Goal: Task Accomplishment & Management: Manage account settings

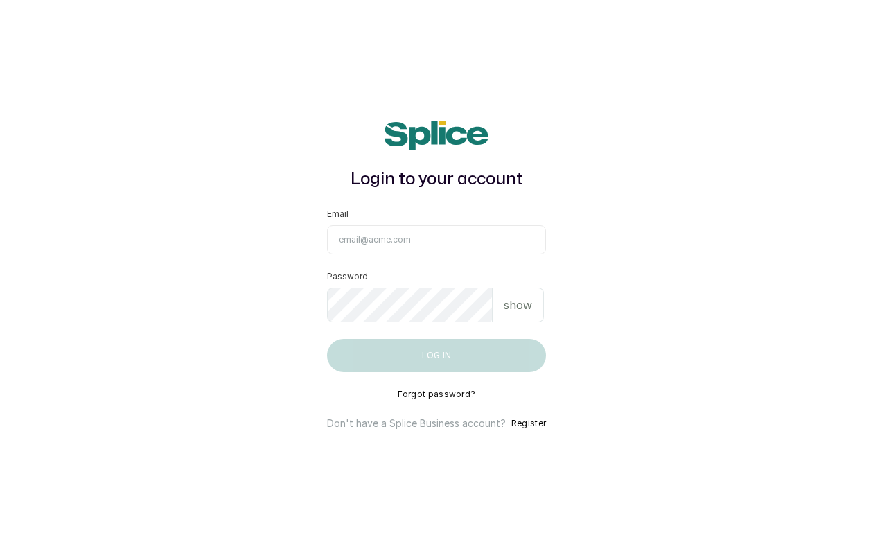
type input "[EMAIL_ADDRESS][DOMAIN_NAME]"
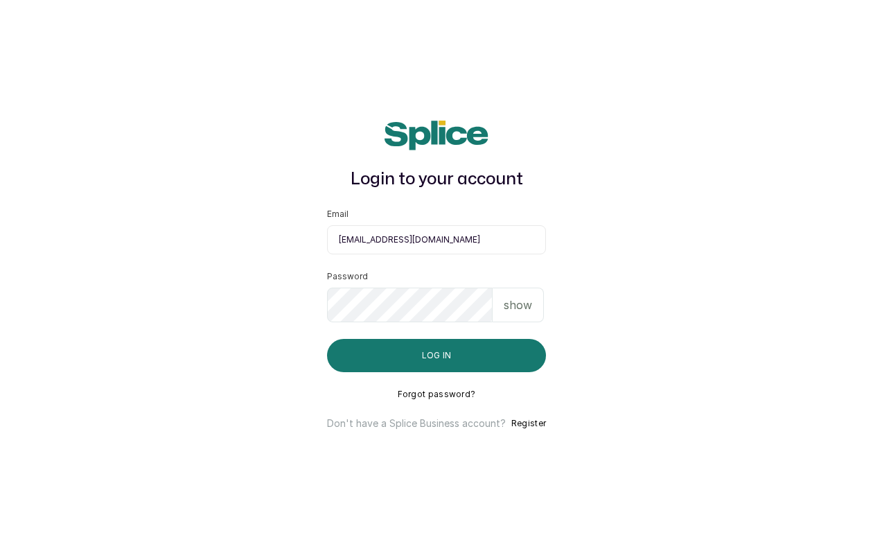
click at [436, 355] on button "Log in" at bounding box center [436, 355] width 219 height 33
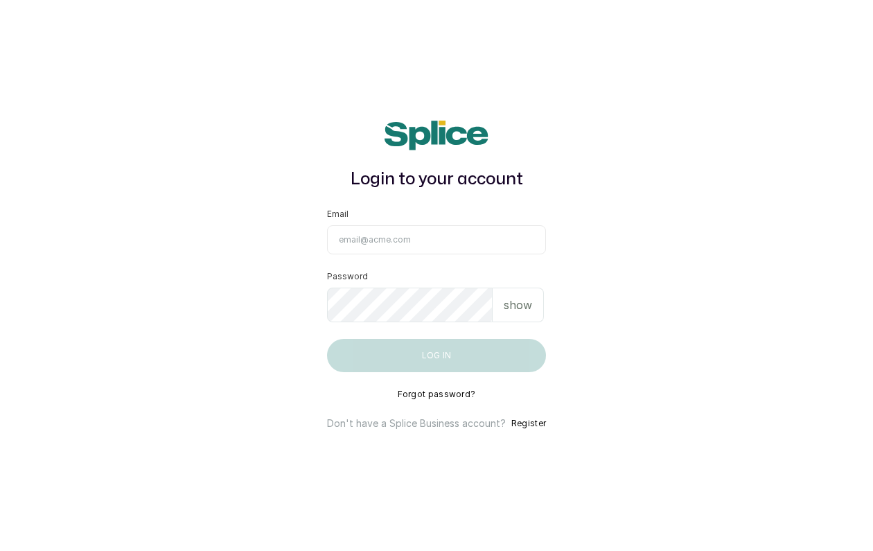
type input "[EMAIL_ADDRESS][DOMAIN_NAME]"
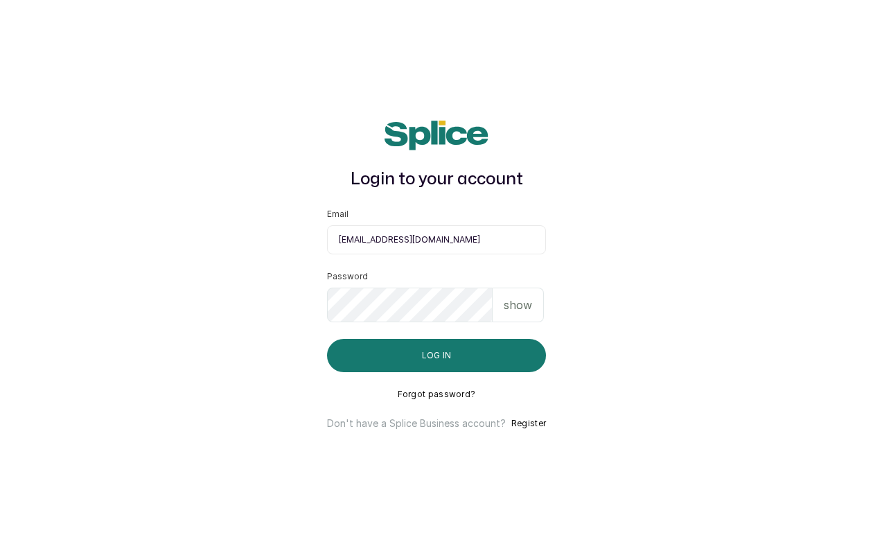
click at [527, 297] on p "show" at bounding box center [518, 305] width 28 height 17
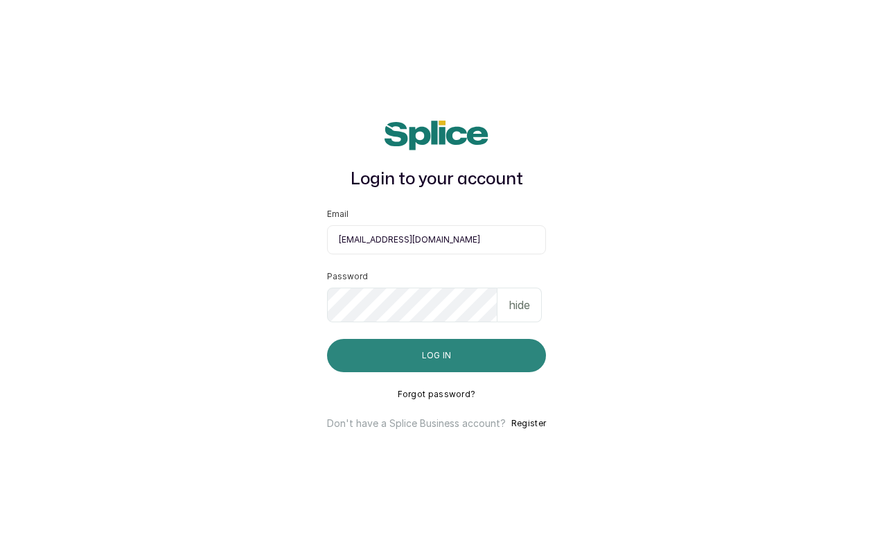
click at [423, 370] on button "Log in" at bounding box center [436, 355] width 219 height 33
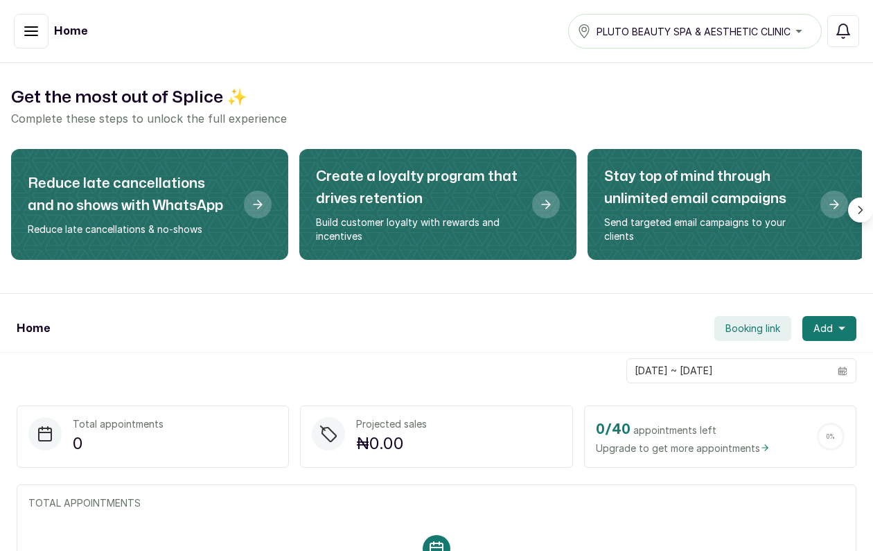
click at [42, 28] on button "button" at bounding box center [31, 31] width 35 height 35
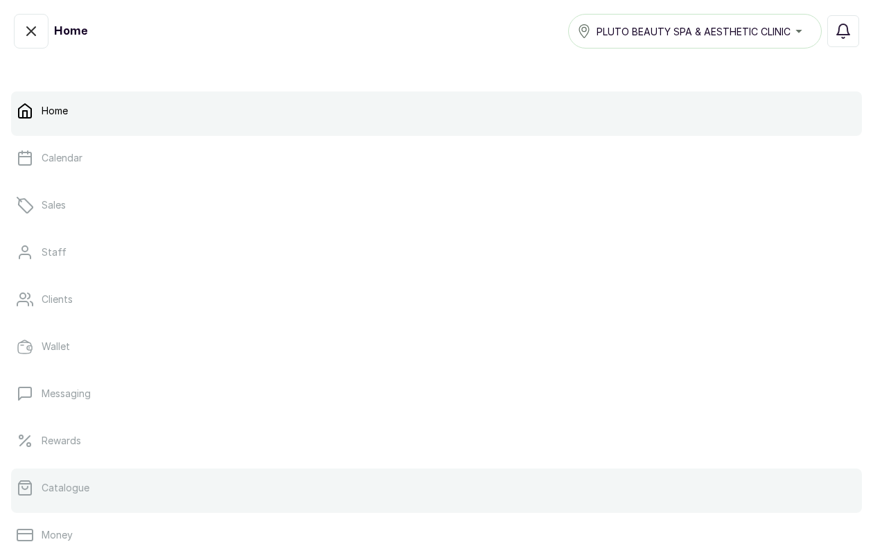
click at [118, 495] on link "Catalogue" at bounding box center [436, 487] width 851 height 39
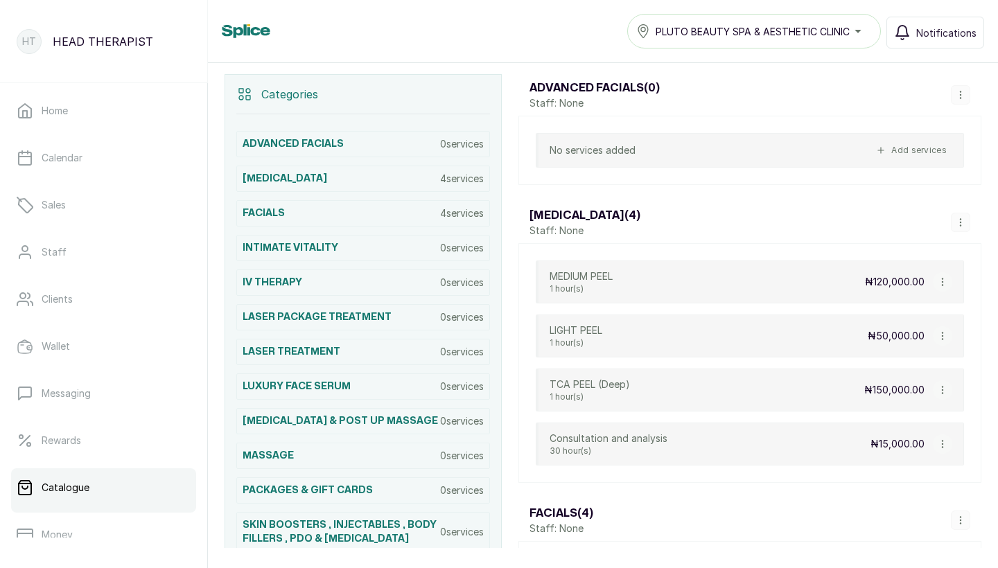
scroll to position [285, 0]
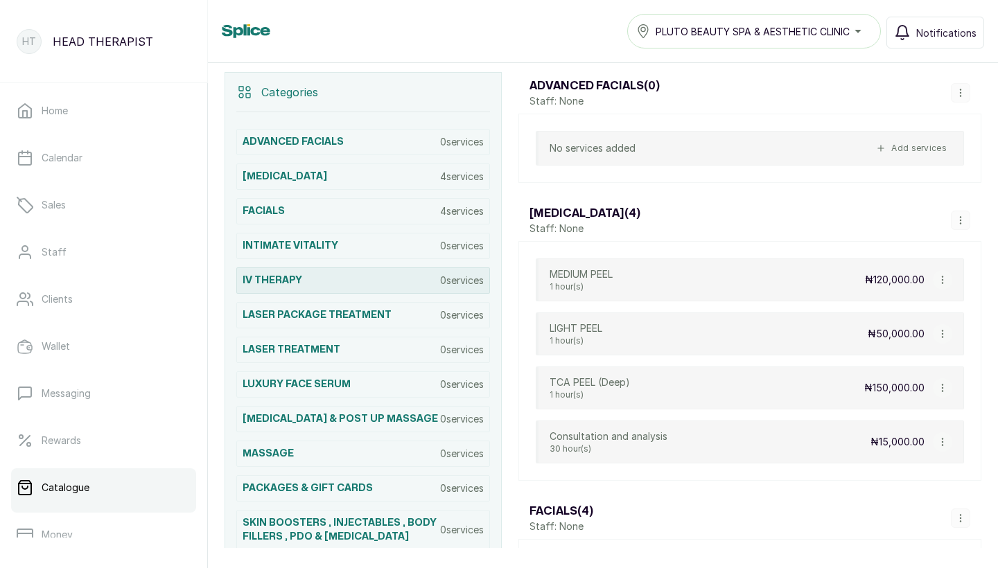
click at [380, 281] on div "IV THERAPY 0 services" at bounding box center [363, 280] width 254 height 26
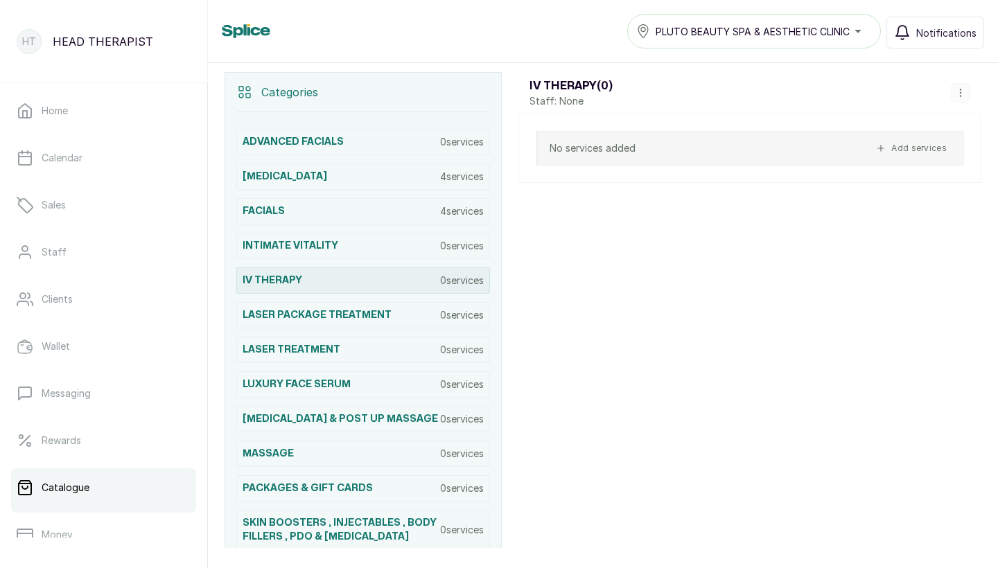
scroll to position [294, 0]
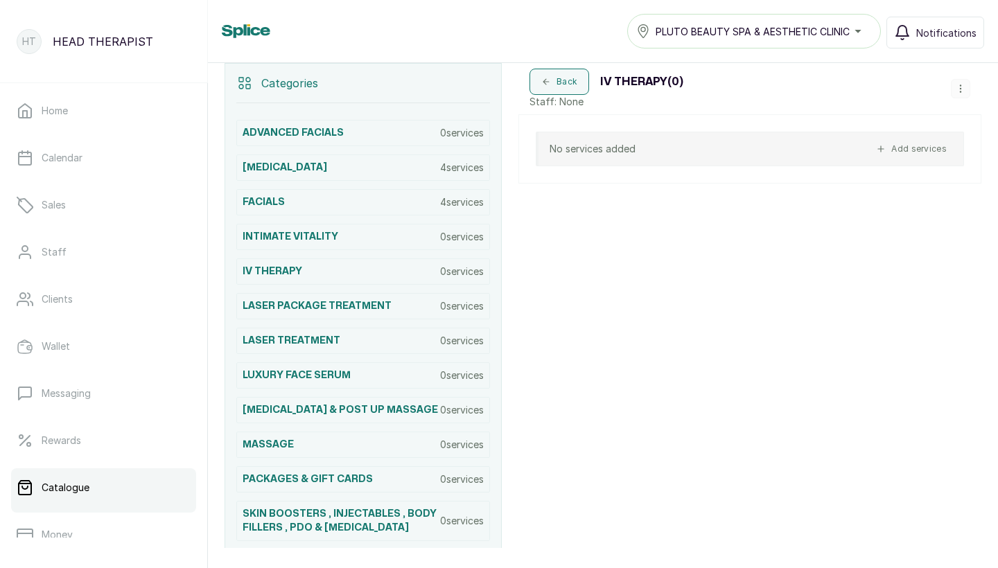
click at [924, 148] on button "Add services" at bounding box center [911, 149] width 82 height 17
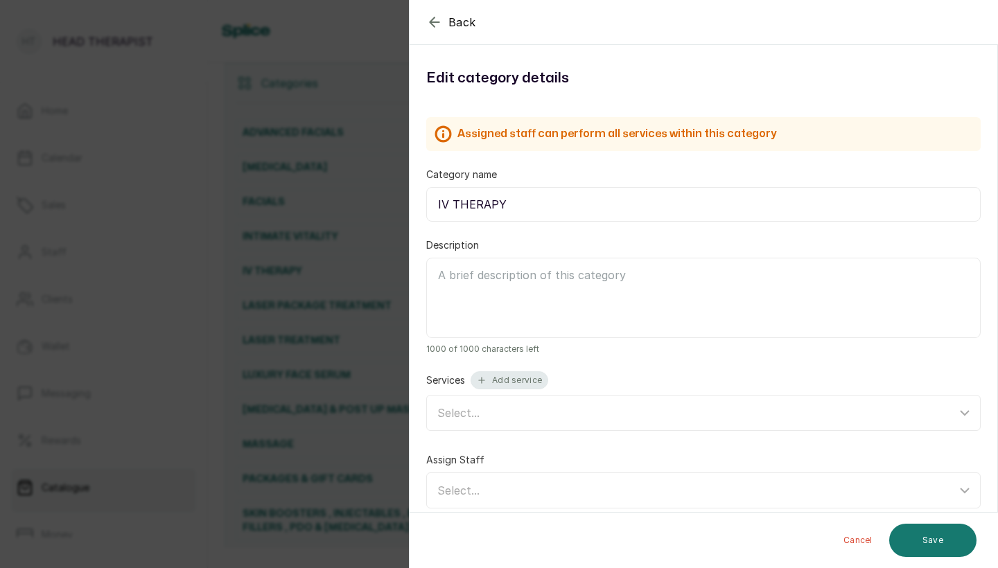
click at [528, 388] on button "Add service" at bounding box center [509, 380] width 78 height 18
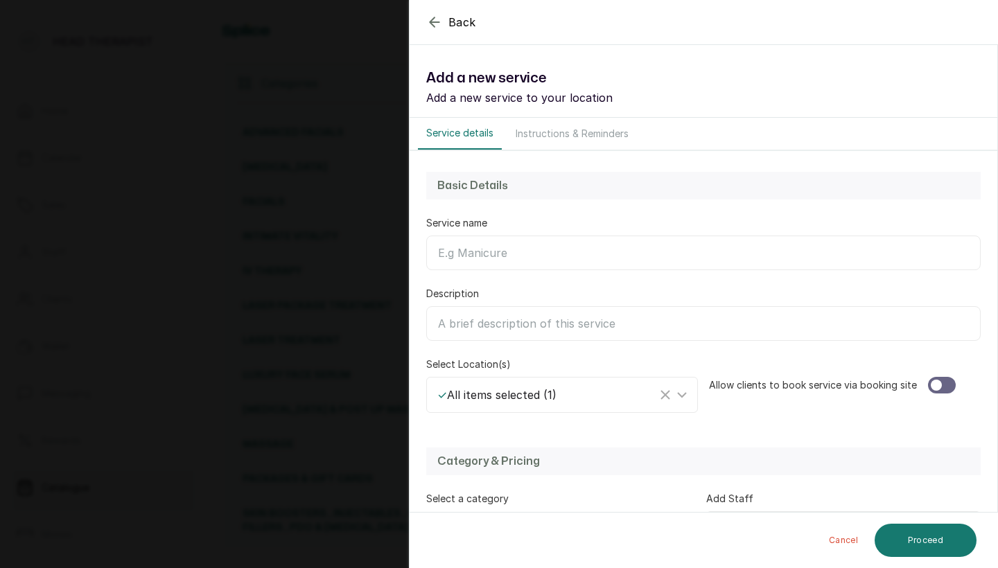
click at [516, 267] on input "Category name" at bounding box center [703, 253] width 554 height 35
type input "SKIN GLOW"
click at [943, 374] on div "Allow clients to book service via booking site" at bounding box center [845, 384] width 272 height 55
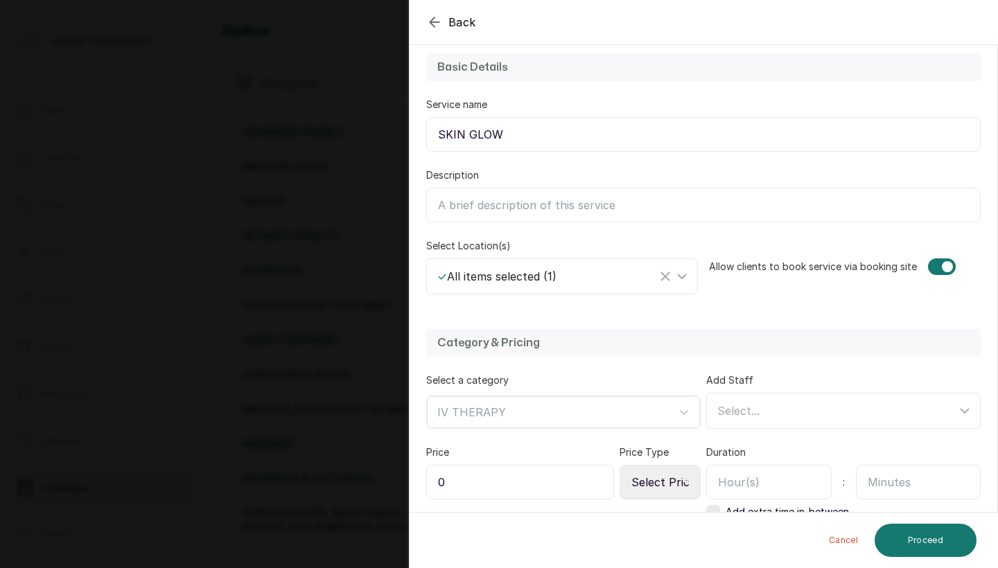
scroll to position [129, 0]
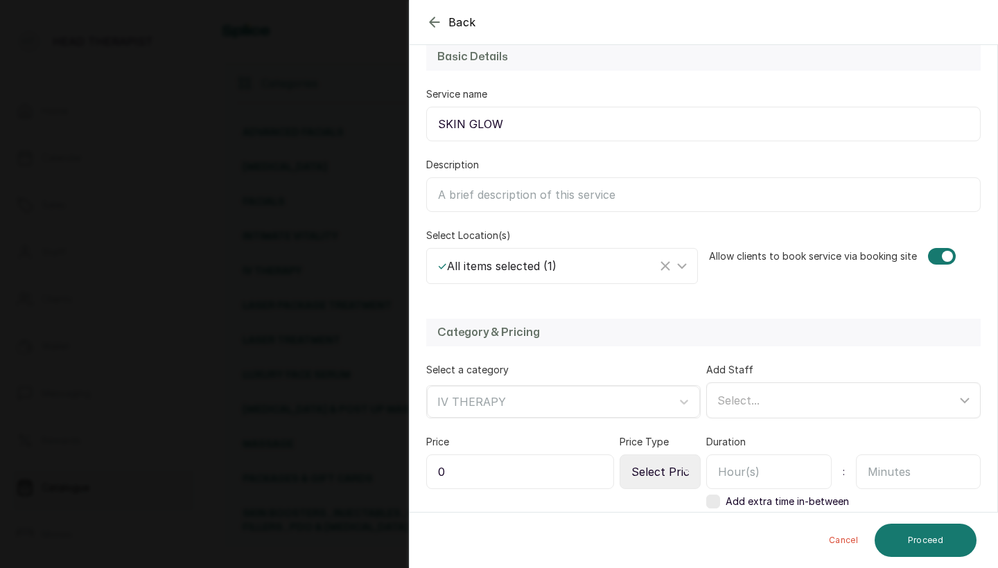
click at [847, 403] on div "Select..." at bounding box center [836, 400] width 239 height 17
click at [685, 405] on icon at bounding box center [684, 402] width 14 height 14
click at [664, 323] on div "Category & Pricing" at bounding box center [703, 333] width 554 height 28
click at [592, 466] on input "0" at bounding box center [520, 471] width 188 height 35
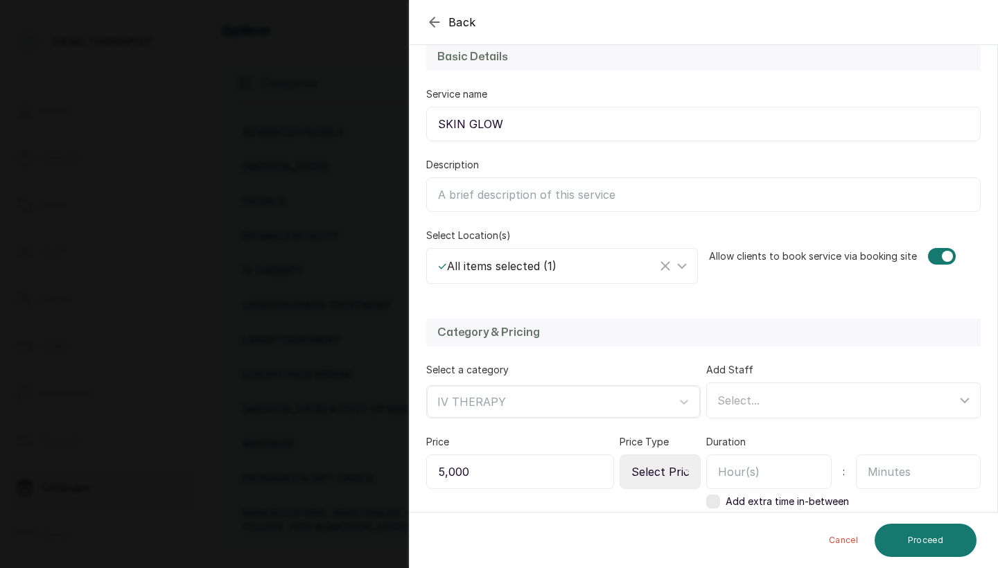
type input "50,000"
click at [730, 464] on input "text" at bounding box center [768, 471] width 125 height 35
type input "1"
select select "fixed"
click at [892, 470] on input "text" at bounding box center [918, 471] width 125 height 35
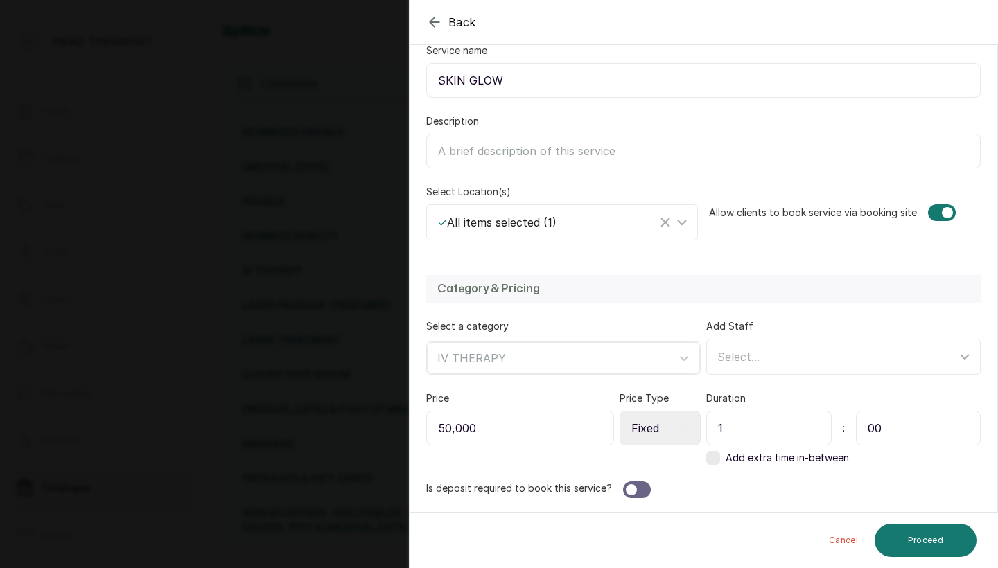
scroll to position [173, 0]
type input "00"
click at [639, 485] on div at bounding box center [637, 490] width 28 height 17
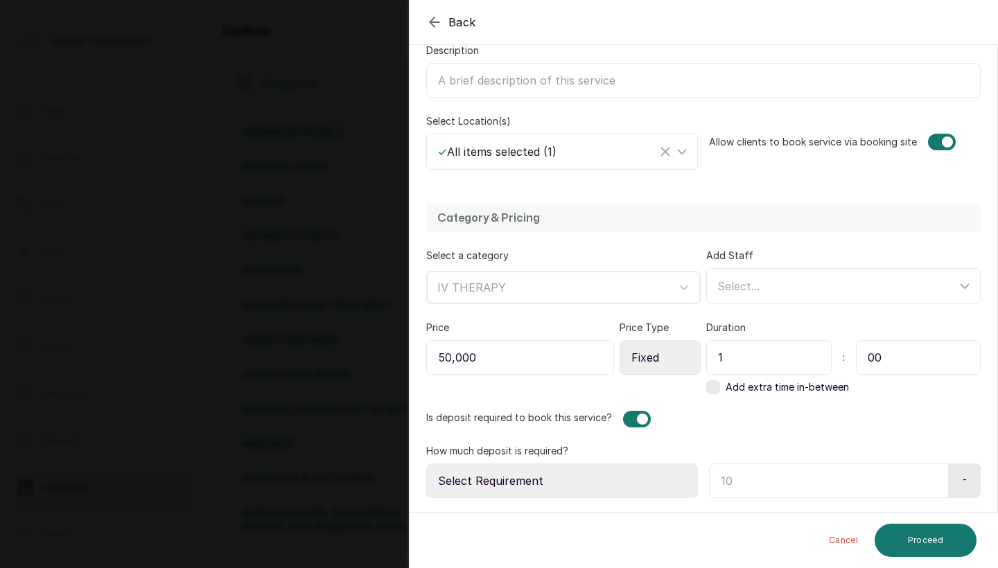
scroll to position [243, 0]
select select "fixed_value"
click at [732, 472] on input "text" at bounding box center [827, 480] width 236 height 35
type input "20,000"
click at [879, 531] on button "Proceed" at bounding box center [925, 540] width 102 height 33
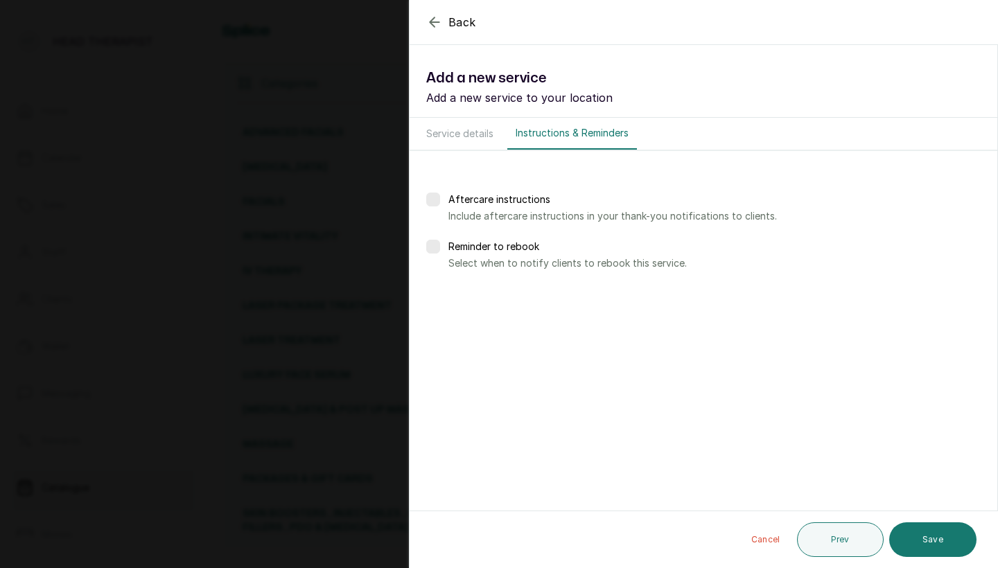
scroll to position [0, 0]
click at [433, 202] on label at bounding box center [433, 200] width 14 height 14
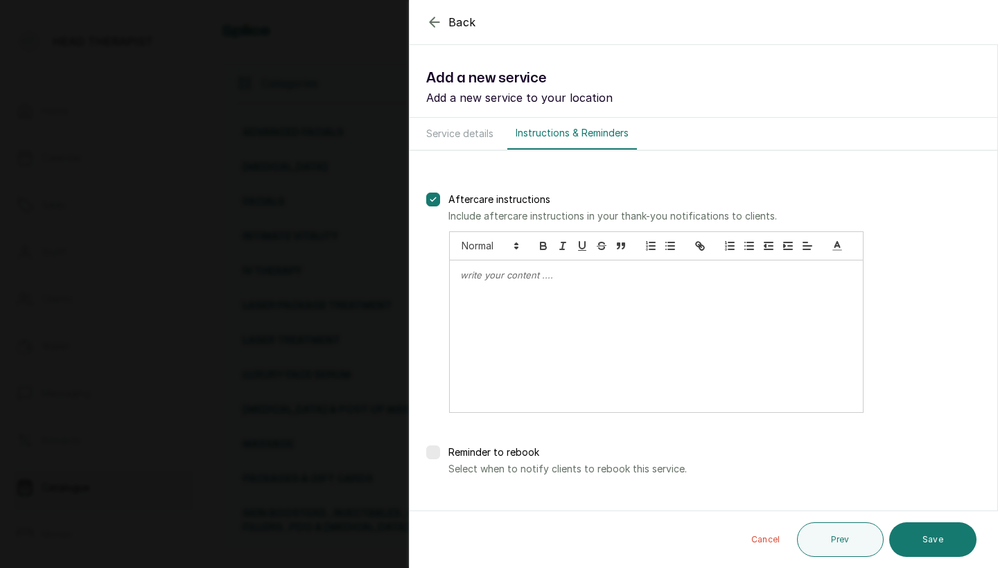
click at [428, 198] on label at bounding box center [433, 200] width 14 height 14
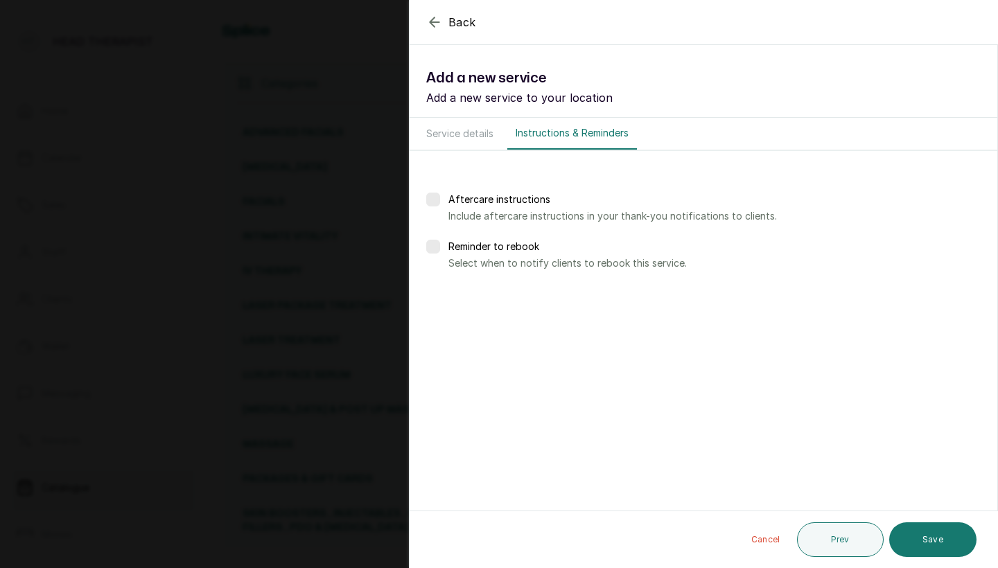
click at [436, 249] on label at bounding box center [433, 247] width 14 height 14
click at [459, 303] on div at bounding box center [467, 296] width 38 height 35
click at [472, 294] on input "text" at bounding box center [467, 296] width 15 height 17
type input "1"
type input "7"
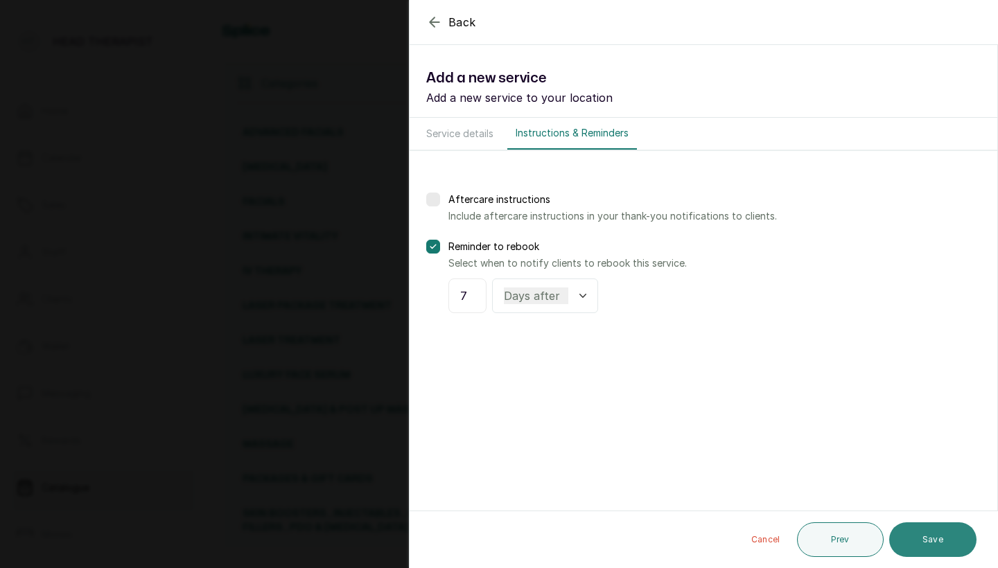
click at [939, 544] on button "Save" at bounding box center [932, 539] width 87 height 35
click at [940, 543] on button "Save" at bounding box center [932, 539] width 87 height 35
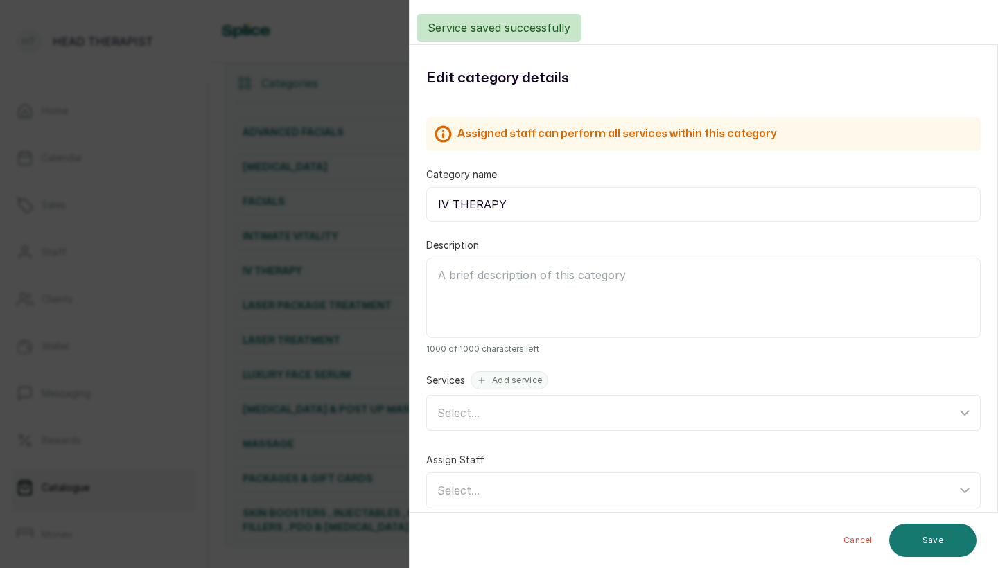
click at [353, 46] on div "Back Category Edit category details Assigned staff can perform all services wit…" at bounding box center [499, 284] width 998 height 568
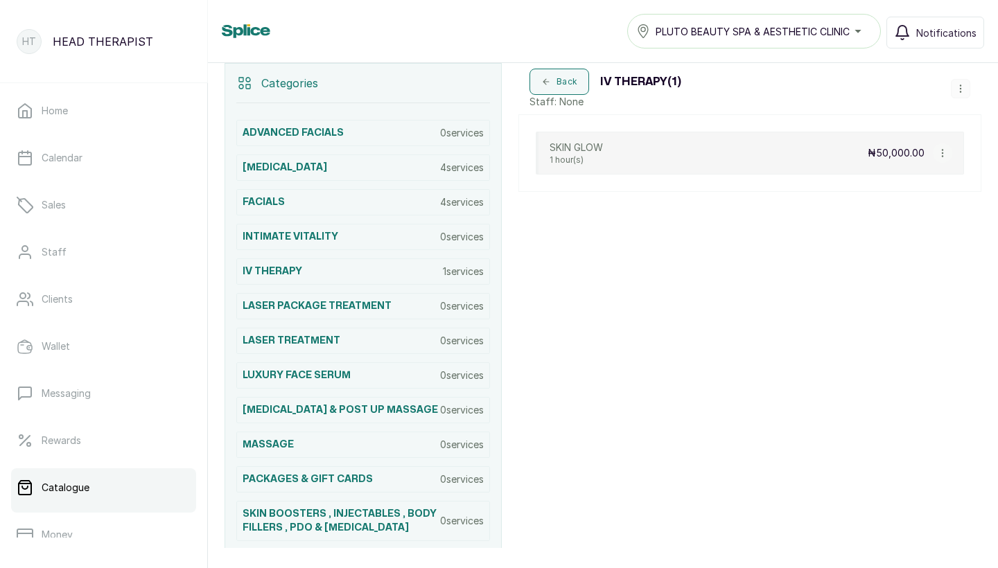
click at [962, 90] on icon "button" at bounding box center [960, 89] width 10 height 10
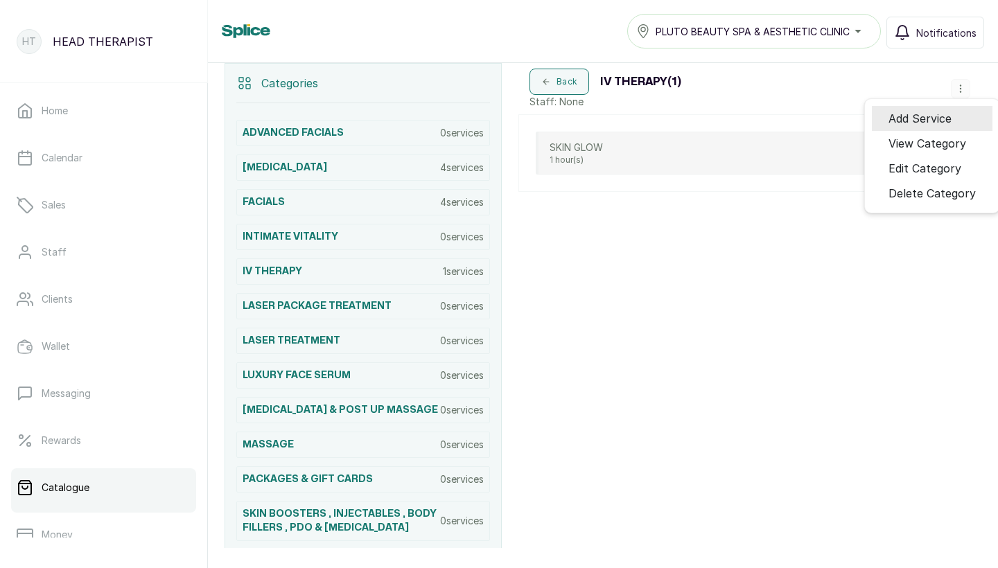
click at [927, 112] on span "Add Service" at bounding box center [919, 118] width 63 height 17
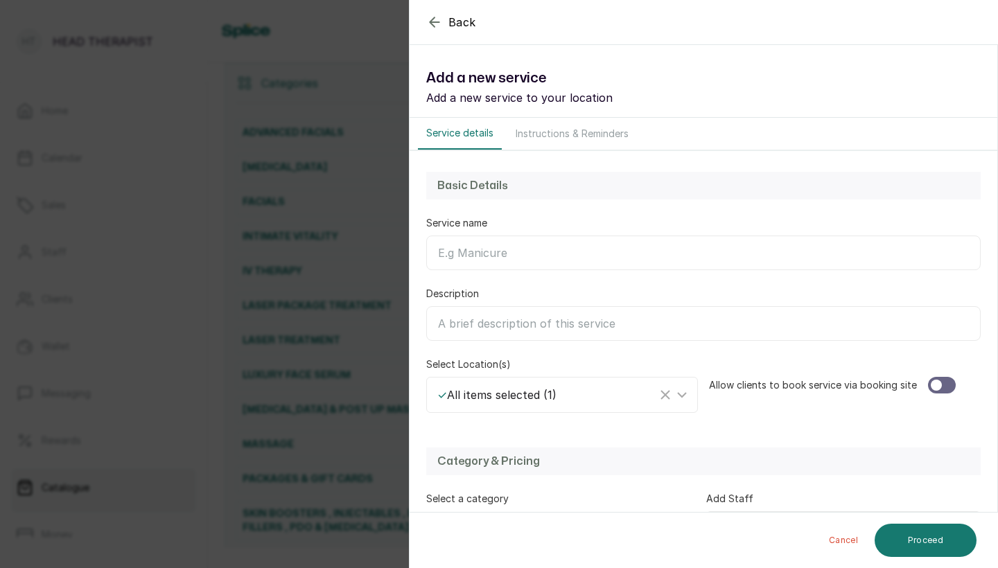
click at [638, 271] on div "Basic Details Service name Description Select Location(s) ✓ All items selected …" at bounding box center [703, 292] width 588 height 283
click at [637, 251] on input "Service name" at bounding box center [703, 253] width 554 height 35
type input "SKIN WHITENING"
click at [936, 394] on div "Allow clients to book service via booking site" at bounding box center [845, 384] width 272 height 55
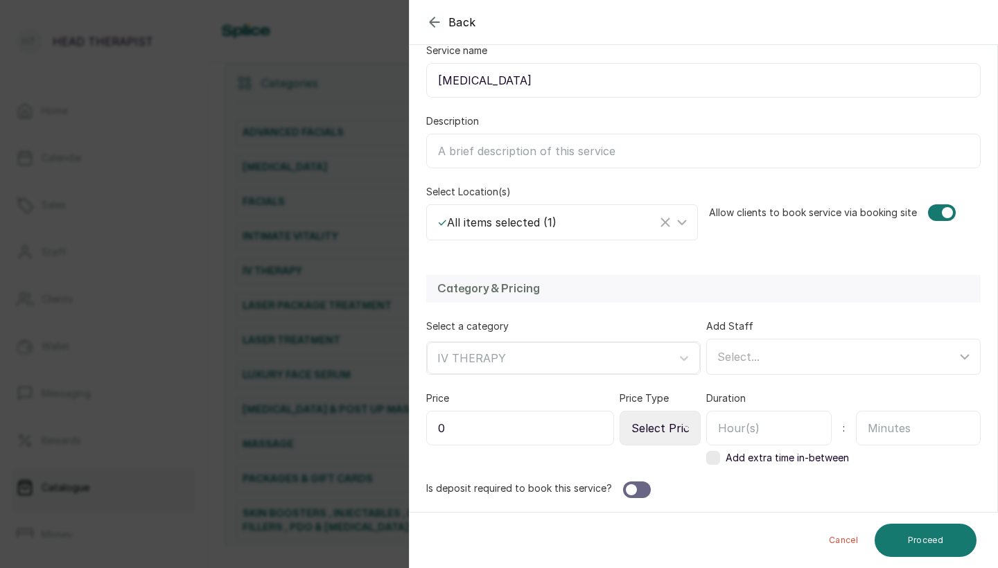
scroll to position [173, 0]
click at [590, 427] on input "0" at bounding box center [520, 428] width 188 height 35
type input "0"
type input "60,000"
click at [749, 432] on input "text" at bounding box center [768, 428] width 125 height 35
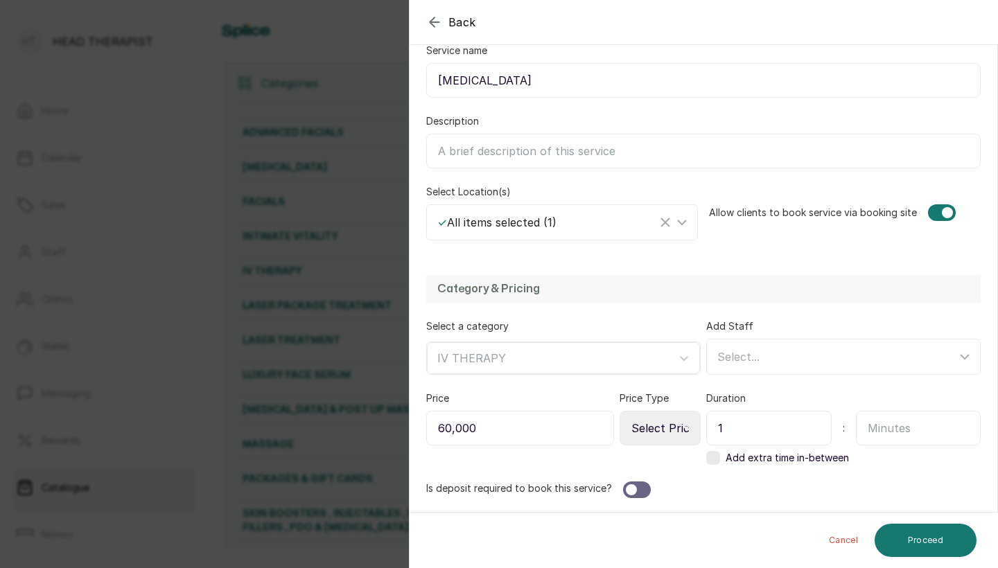
type input "1"
click at [879, 432] on input "text" at bounding box center [918, 428] width 125 height 35
type input "00"
select select "fixed"
click at [630, 484] on div at bounding box center [631, 489] width 11 height 11
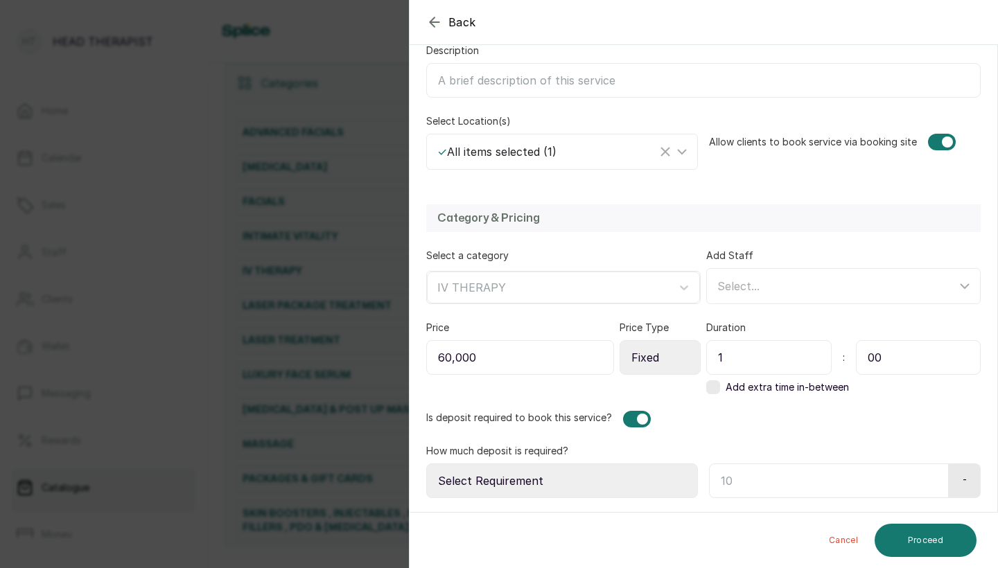
scroll to position [243, 0]
click at [626, 504] on div "Category & Pricing Select a category IV THERAPY Add Staff Select... Price 60,00…" at bounding box center [703, 351] width 588 height 321
select select "fixed_value"
click at [732, 484] on input "text" at bounding box center [827, 480] width 236 height 35
type input "30,000"
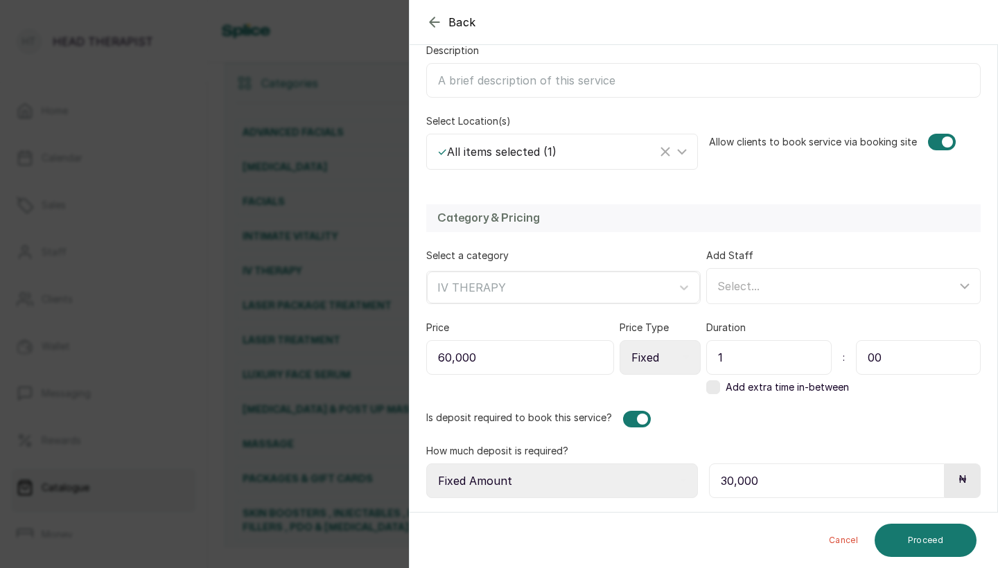
click at [926, 540] on button "Proceed" at bounding box center [925, 540] width 102 height 33
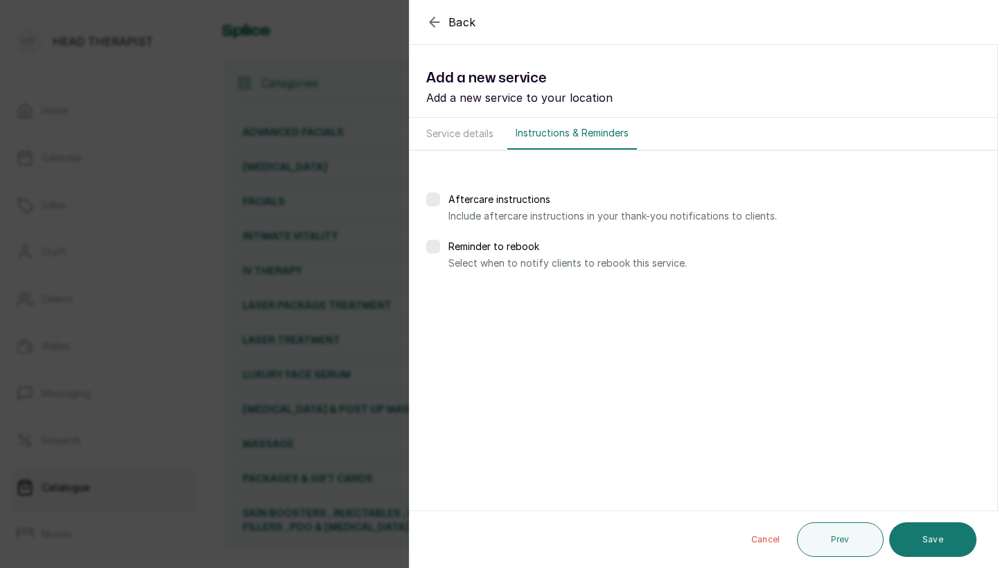
scroll to position [0, 0]
click at [441, 250] on div "Reminder to rebook Select when to notify clients to rebook this service." at bounding box center [703, 255] width 554 height 30
click at [434, 244] on label at bounding box center [433, 247] width 14 height 14
click at [463, 303] on input "text" at bounding box center [467, 296] width 15 height 17
type input "7"
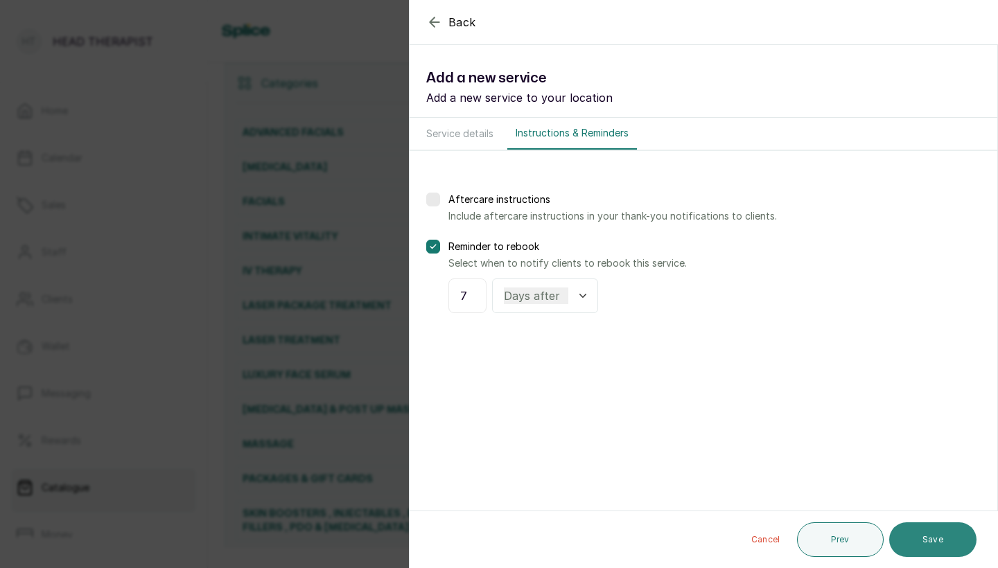
click at [915, 543] on button "Save" at bounding box center [932, 539] width 87 height 35
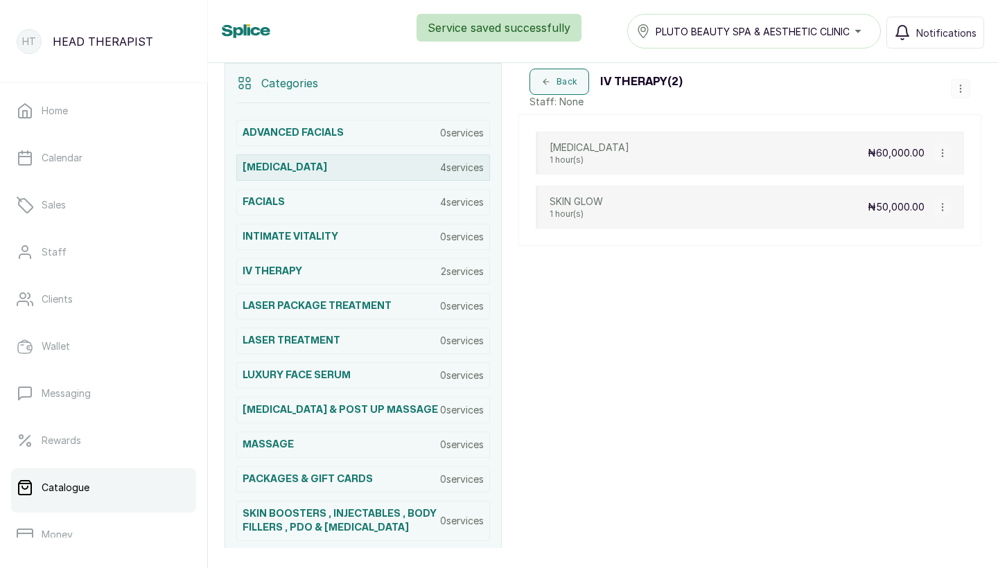
click at [394, 159] on div "CHEMICAL PEEL 4 services" at bounding box center [363, 167] width 254 height 26
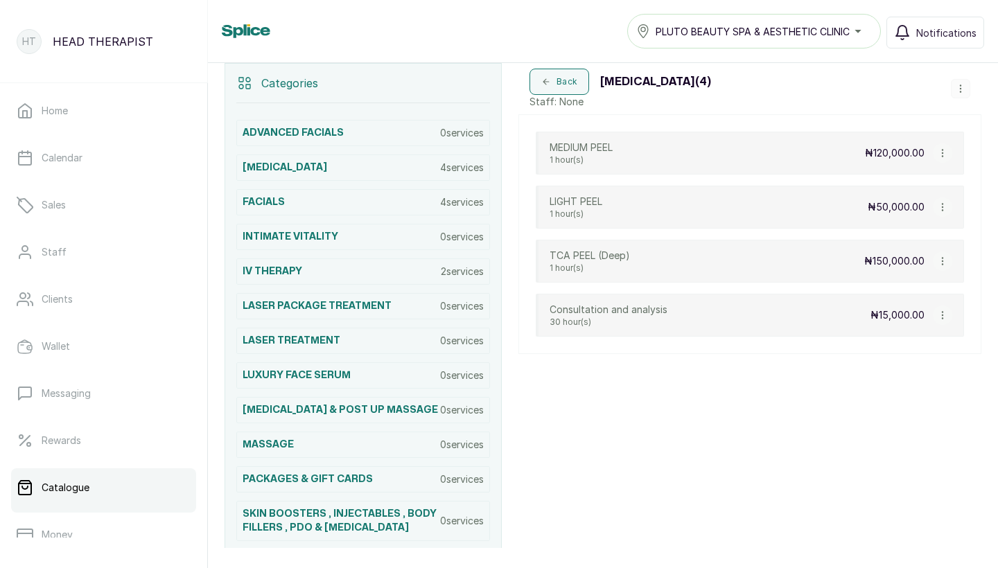
click at [382, 288] on div "ADVANCED FACIALS 0 services CHEMICAL PEEL 4 services FACIALS 4 services INTIMAT…" at bounding box center [363, 365] width 254 height 524
click at [382, 276] on div "IV THERAPY 2 services" at bounding box center [363, 271] width 254 height 26
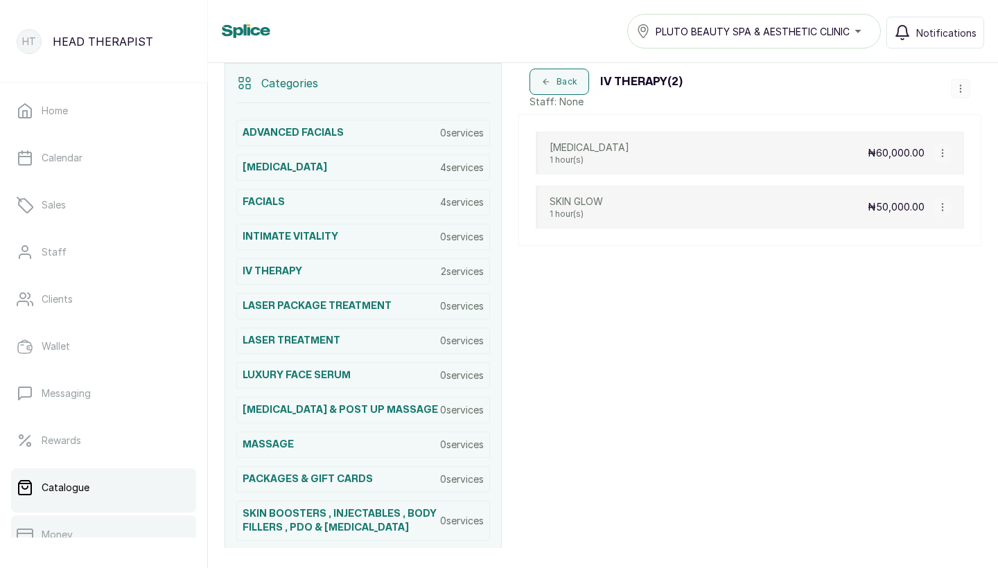
drag, startPoint x: 159, startPoint y: 567, endPoint x: 98, endPoint y: 524, distance: 74.6
click at [98, 526] on div "HT HEAD THERAPIST Home Calendar Sales Staff Clients Wallet Messaging Rewards Ca…" at bounding box center [104, 284] width 208 height 568
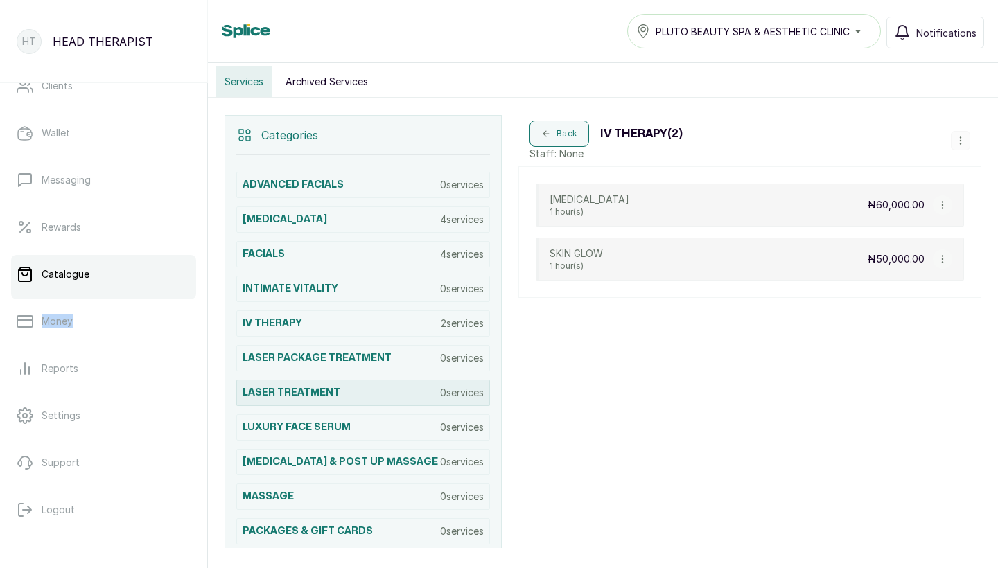
scroll to position [245, 0]
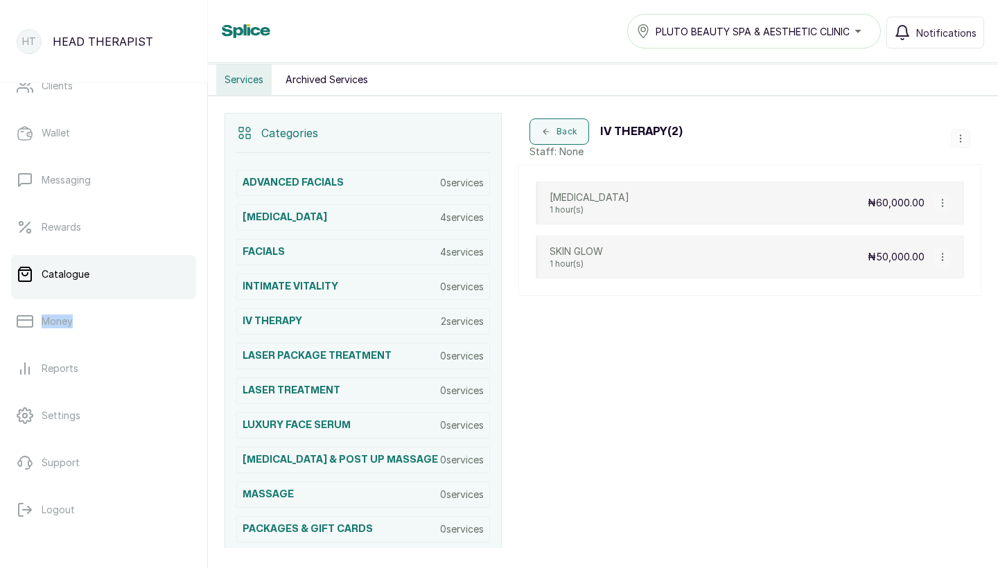
click at [953, 137] on button "button" at bounding box center [960, 138] width 19 height 19
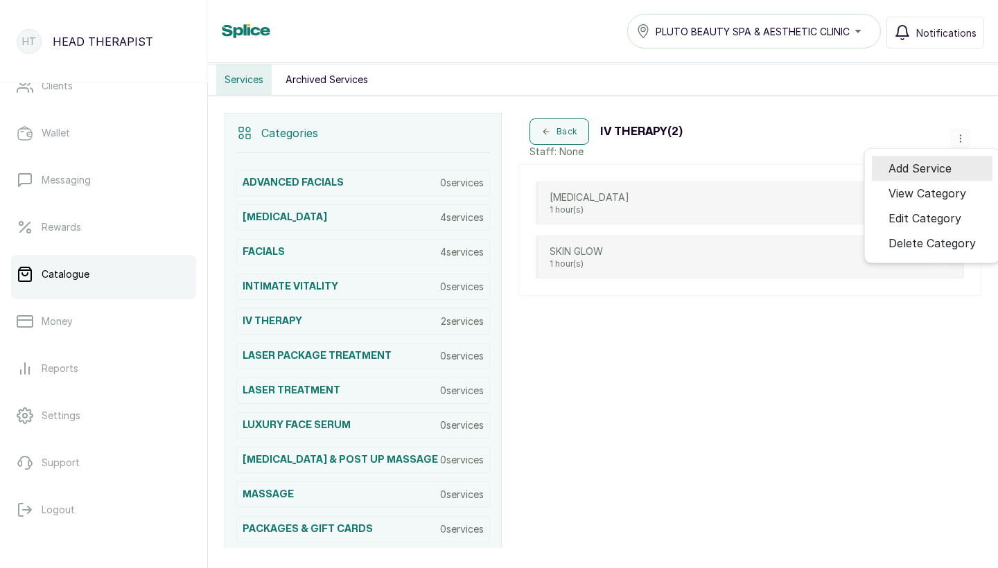
click at [901, 161] on span "Add Service" at bounding box center [919, 168] width 63 height 17
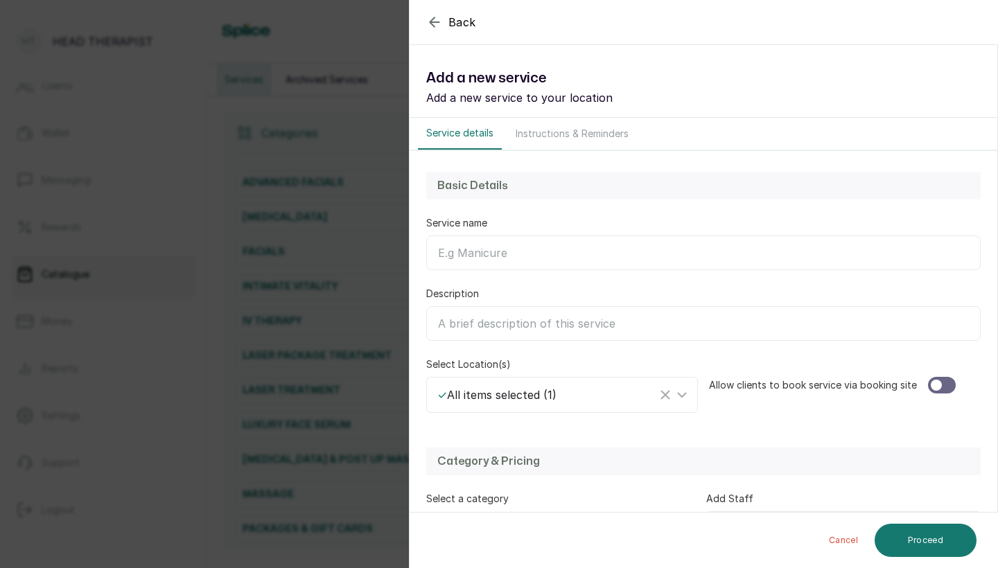
click at [634, 256] on input "Service name" at bounding box center [703, 253] width 554 height 35
type input "WEIGHTLOSS DRIP"
click at [930, 382] on div at bounding box center [935, 385] width 11 height 11
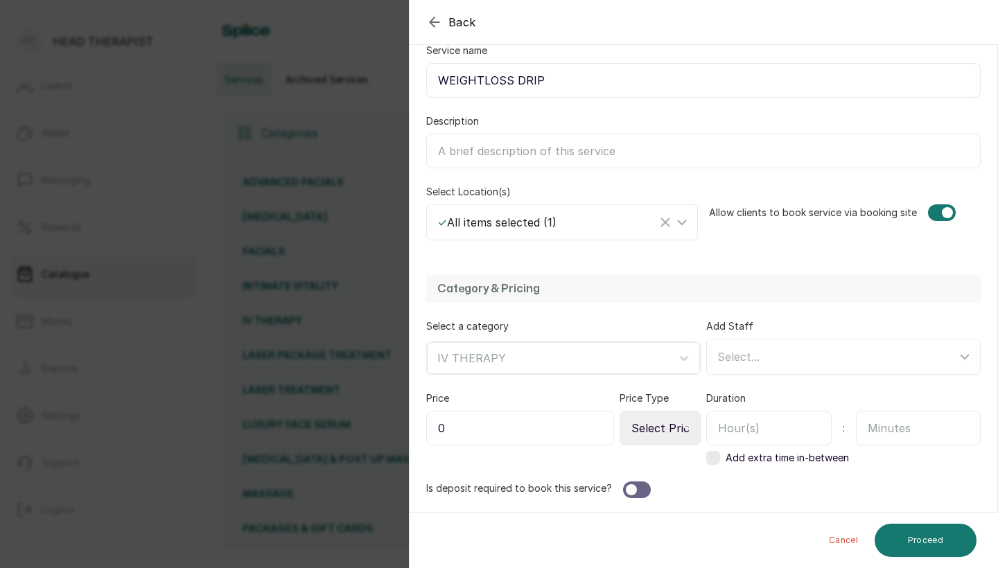
scroll to position [173, 0]
click at [597, 437] on input "0" at bounding box center [520, 428] width 188 height 35
type input "60,000"
click at [766, 427] on input "text" at bounding box center [768, 428] width 125 height 35
type input "1"
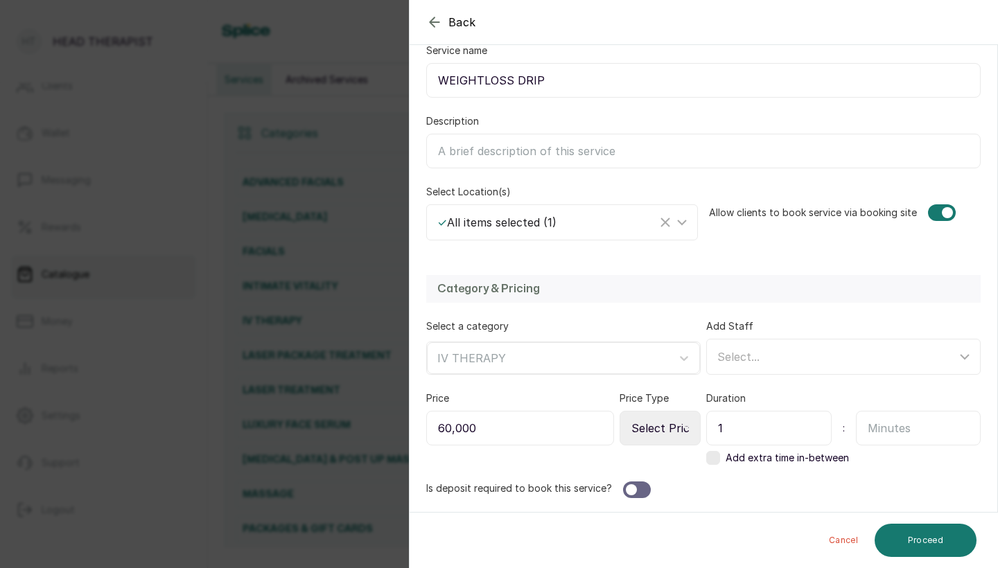
click at [885, 441] on input "text" at bounding box center [918, 428] width 125 height 35
type input "00"
select select "fixed"
click at [639, 486] on div at bounding box center [637, 490] width 28 height 17
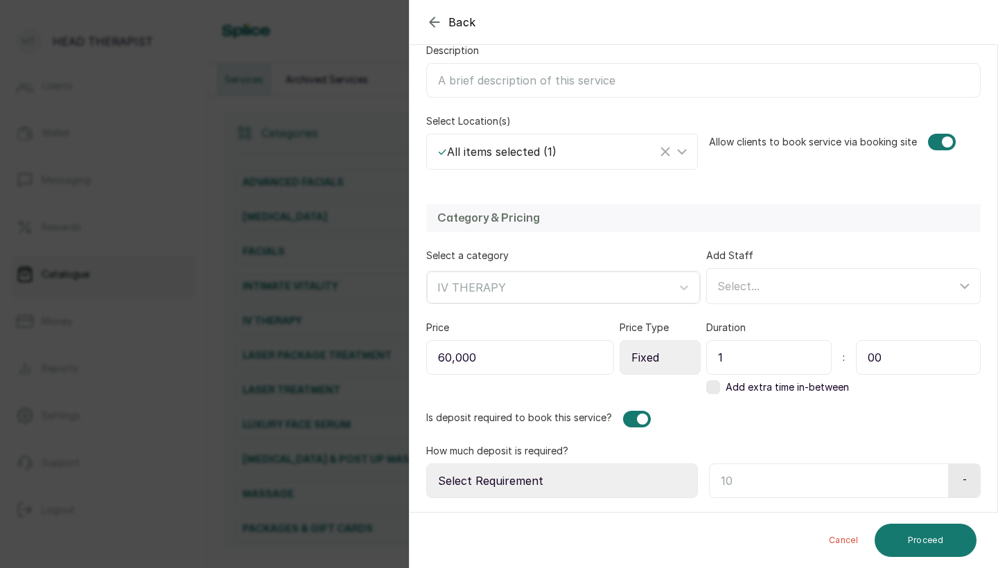
scroll to position [243, 0]
select select "fixed_value"
click at [735, 476] on input "text" at bounding box center [827, 480] width 236 height 35
type input "30,000"
click at [923, 554] on button "Proceed" at bounding box center [925, 540] width 102 height 33
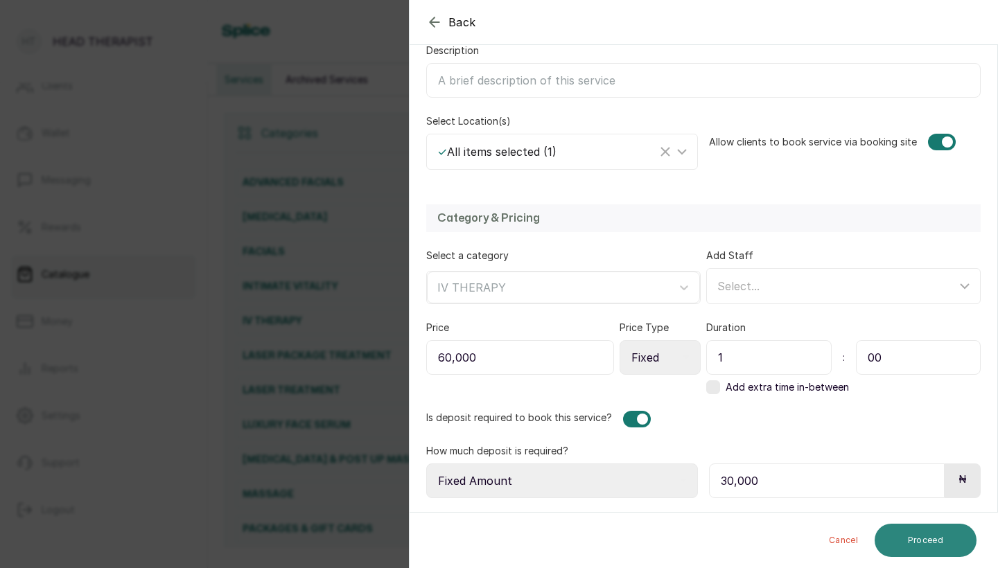
scroll to position [0, 0]
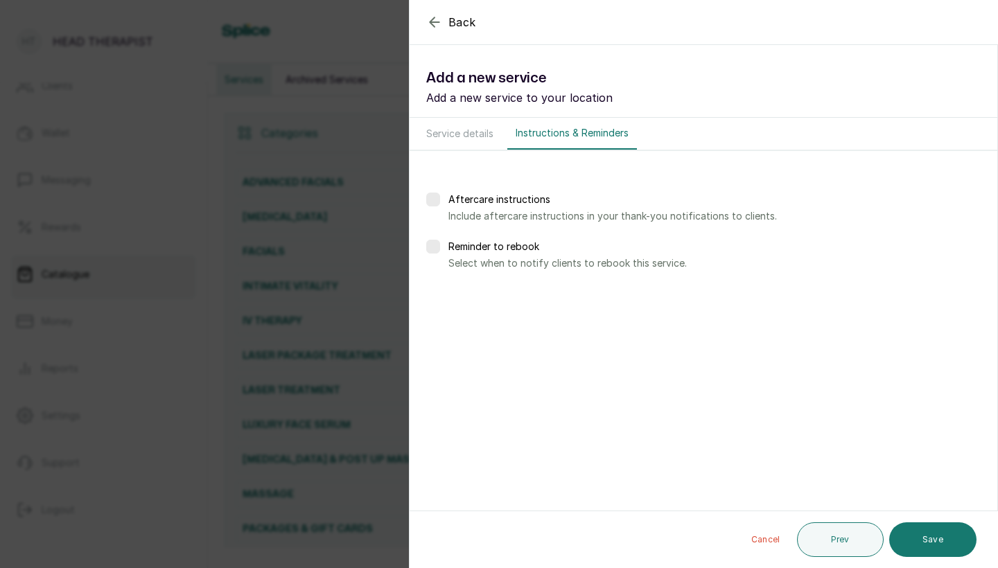
click at [434, 252] on label at bounding box center [433, 247] width 14 height 14
click at [475, 300] on div at bounding box center [467, 296] width 38 height 35
click at [468, 299] on input "text" at bounding box center [467, 296] width 15 height 17
type input "7"
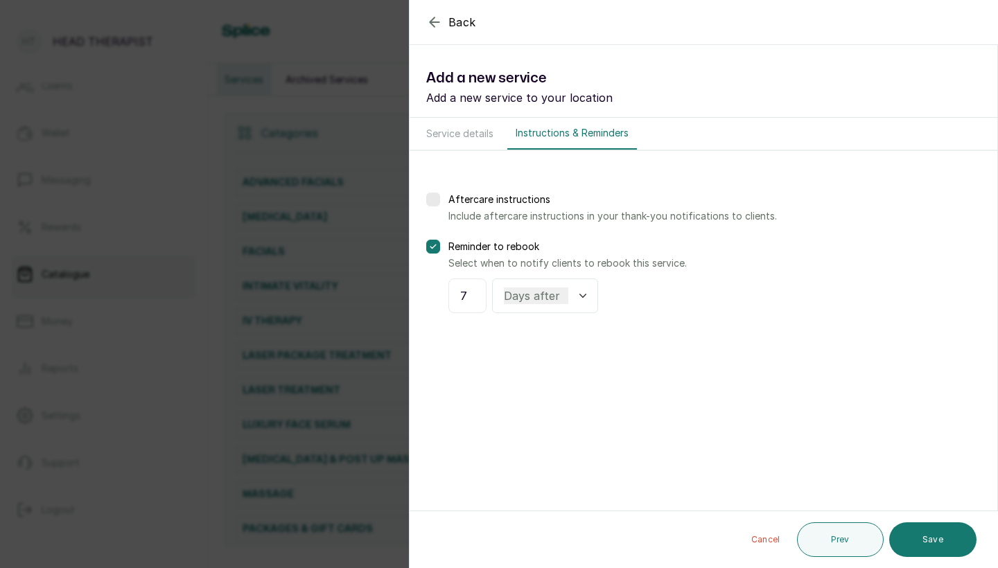
click at [933, 540] on button "Save" at bounding box center [932, 539] width 87 height 35
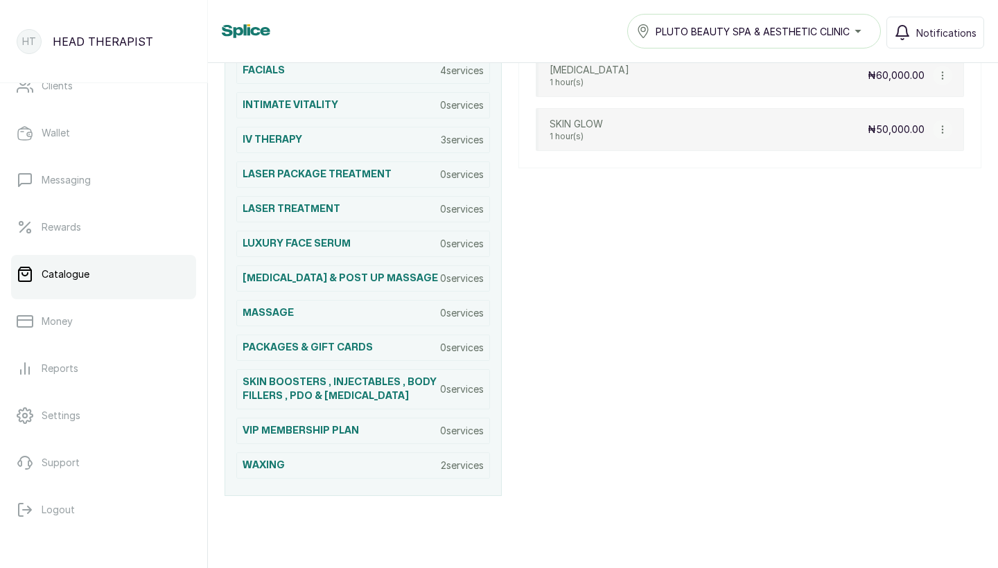
scroll to position [427, 0]
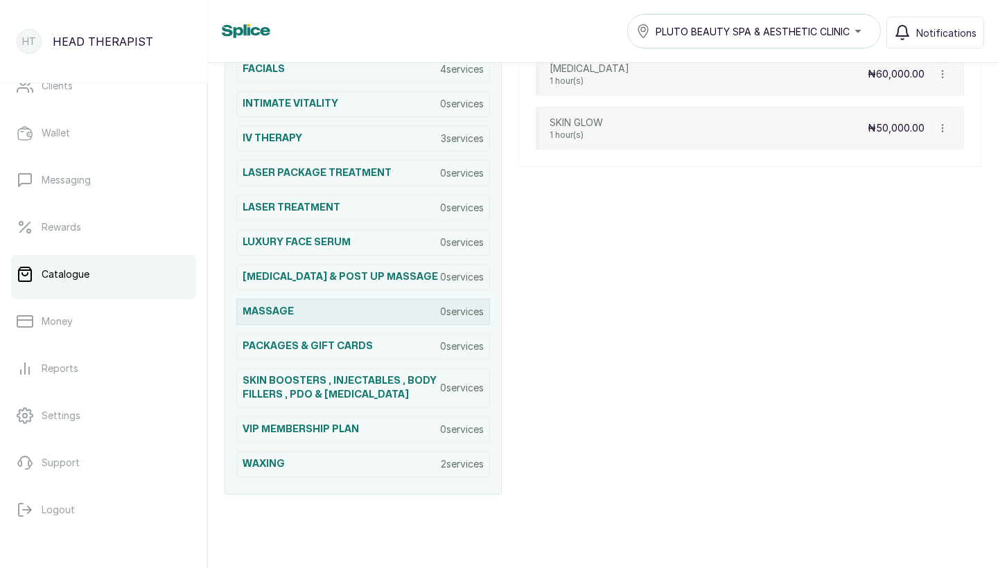
click at [452, 314] on div "MASSAGE 0 services" at bounding box center [363, 312] width 254 height 26
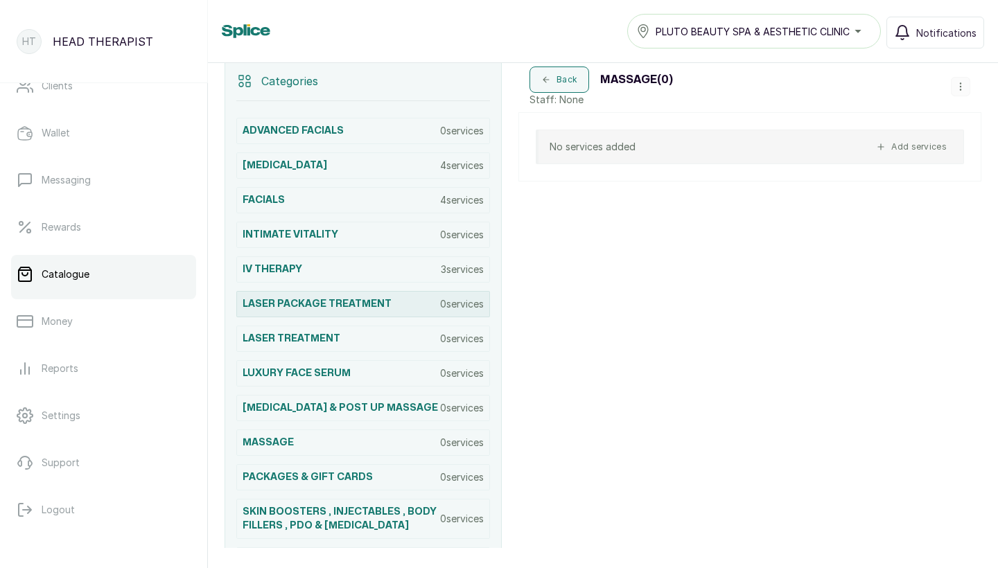
scroll to position [294, 0]
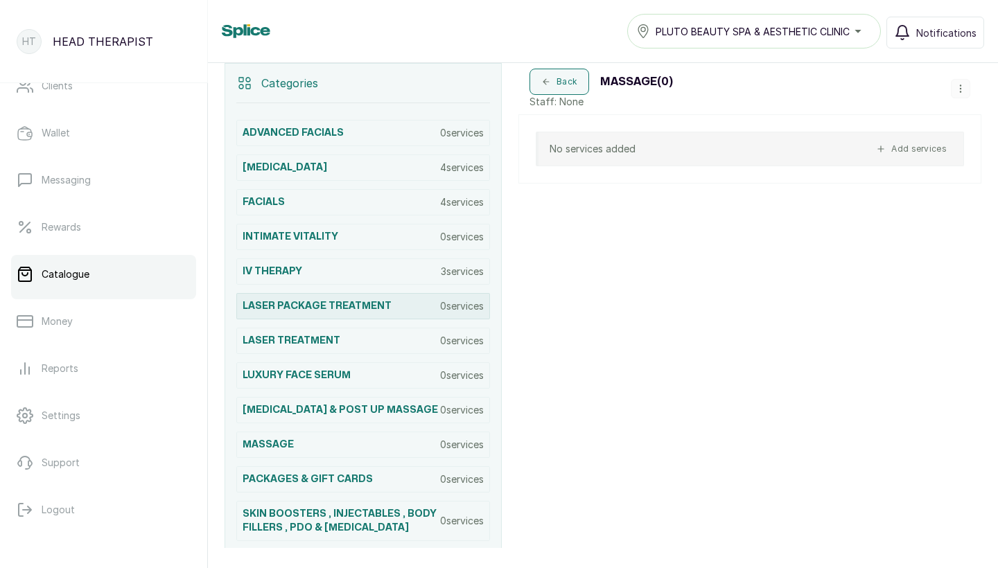
click at [452, 314] on div "LASER PACKAGE TREATMENT 0 services" at bounding box center [363, 306] width 254 height 26
click at [953, 96] on button "button" at bounding box center [960, 88] width 19 height 19
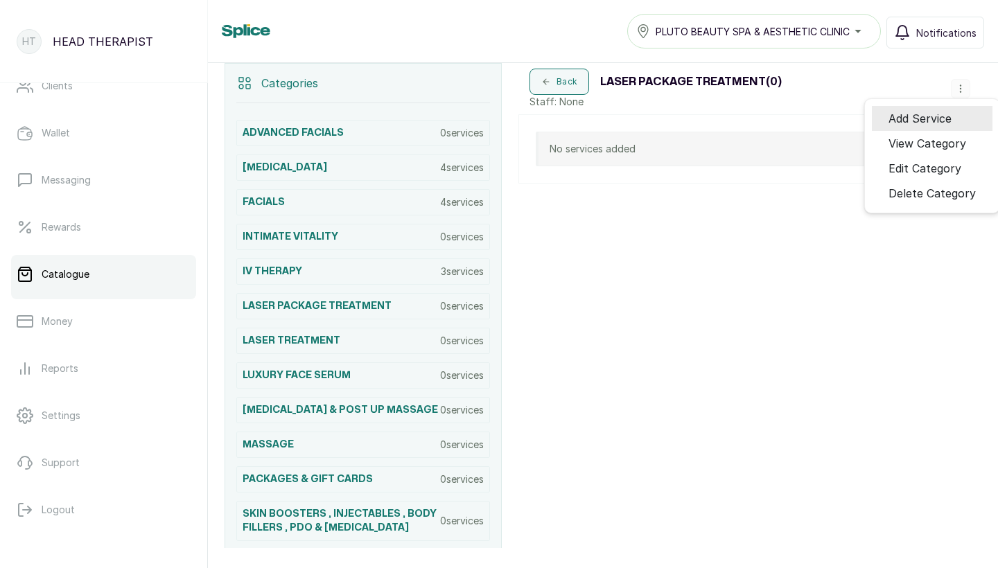
click at [903, 118] on span "Add Service" at bounding box center [919, 118] width 63 height 17
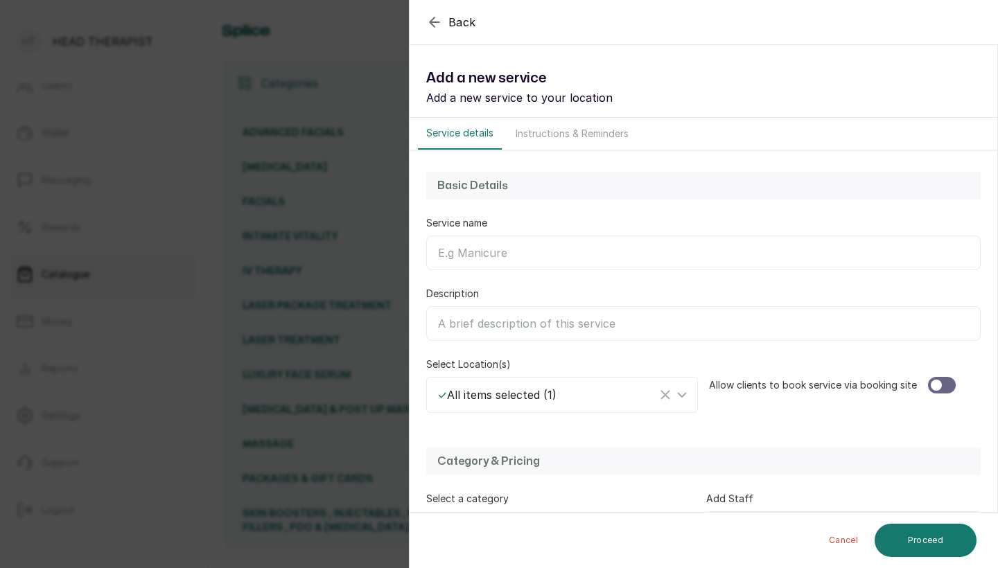
scroll to position [0, 0]
click at [373, 414] on div "Back Service Add a new service Add a new service to your location Service detai…" at bounding box center [499, 284] width 998 height 568
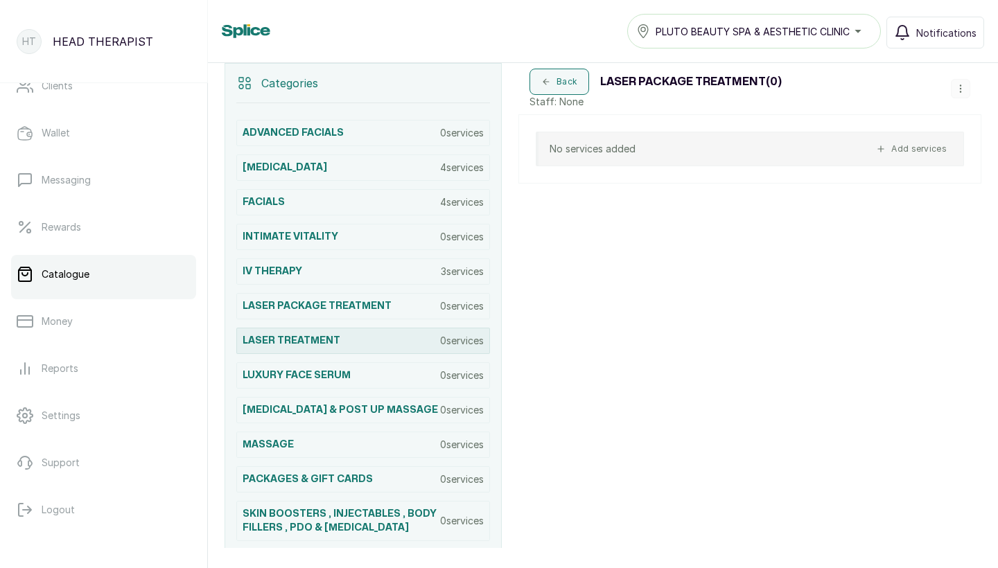
click at [459, 344] on p "0 services" at bounding box center [462, 341] width 44 height 14
click at [440, 343] on p "0 services" at bounding box center [462, 341] width 44 height 14
click at [973, 76] on div "Back LASER TREATMENT ( 0 ) Staff: None" at bounding box center [749, 88] width 463 height 51
click at [960, 95] on button "button" at bounding box center [960, 88] width 19 height 19
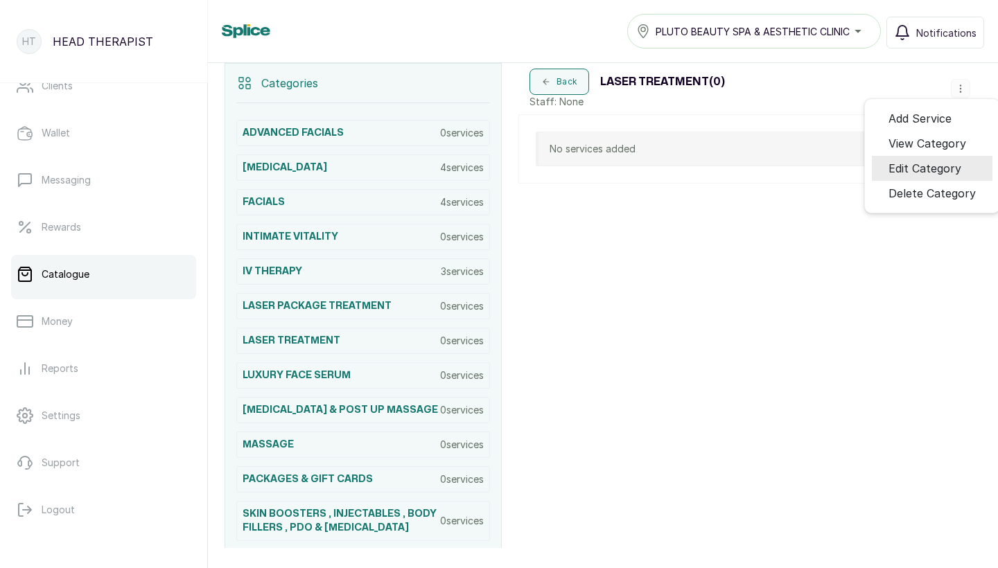
click at [900, 168] on span "Edit Category" at bounding box center [924, 168] width 73 height 17
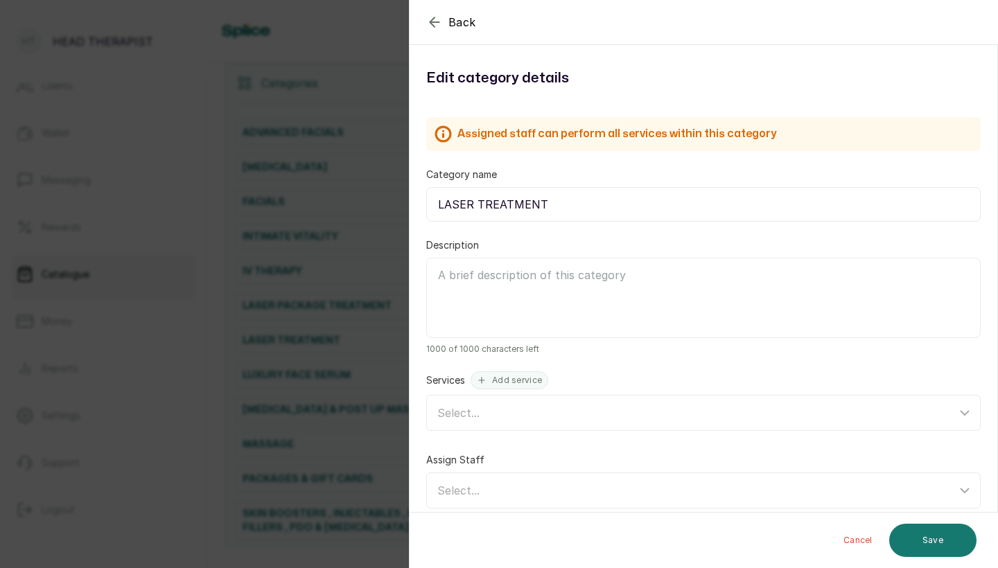
click at [474, 204] on input "LASER TREATMENT" at bounding box center [703, 204] width 554 height 35
type input "LASER HAIR TREATMENT"
click at [900, 549] on button "Save" at bounding box center [932, 540] width 87 height 33
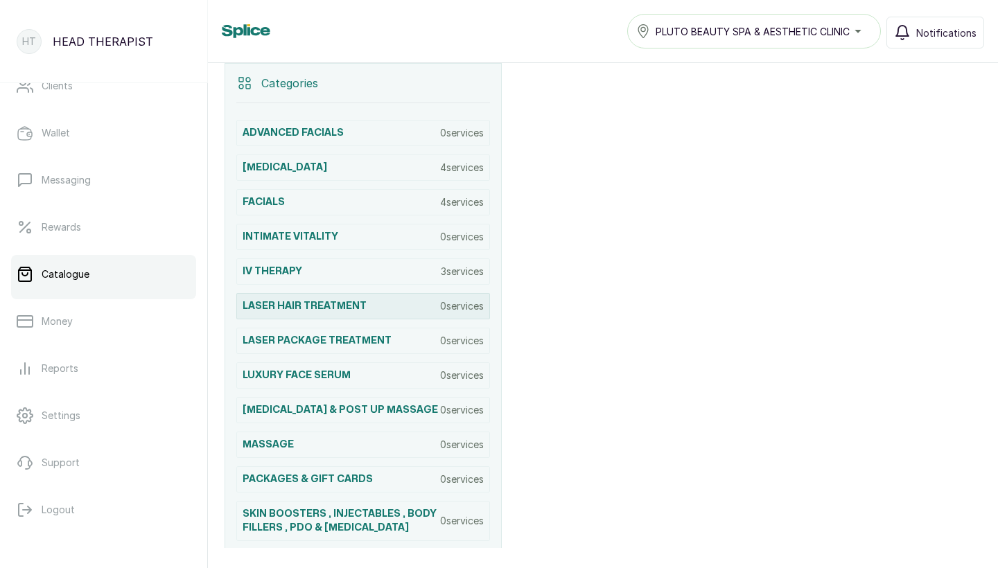
click at [400, 304] on div "LASER HAIR TREATMENT 0 services" at bounding box center [363, 306] width 254 height 26
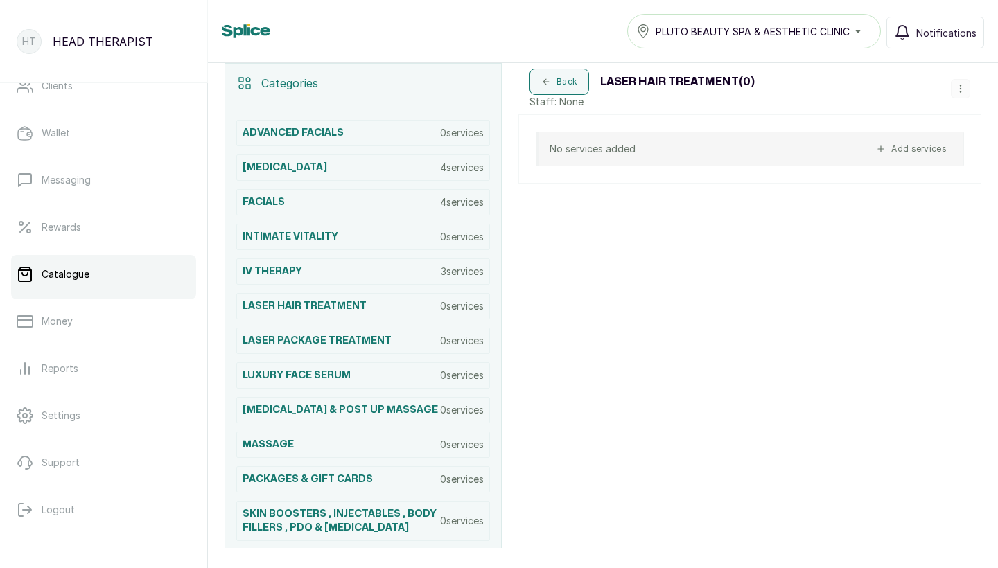
click at [929, 146] on button "Add services" at bounding box center [911, 149] width 82 height 17
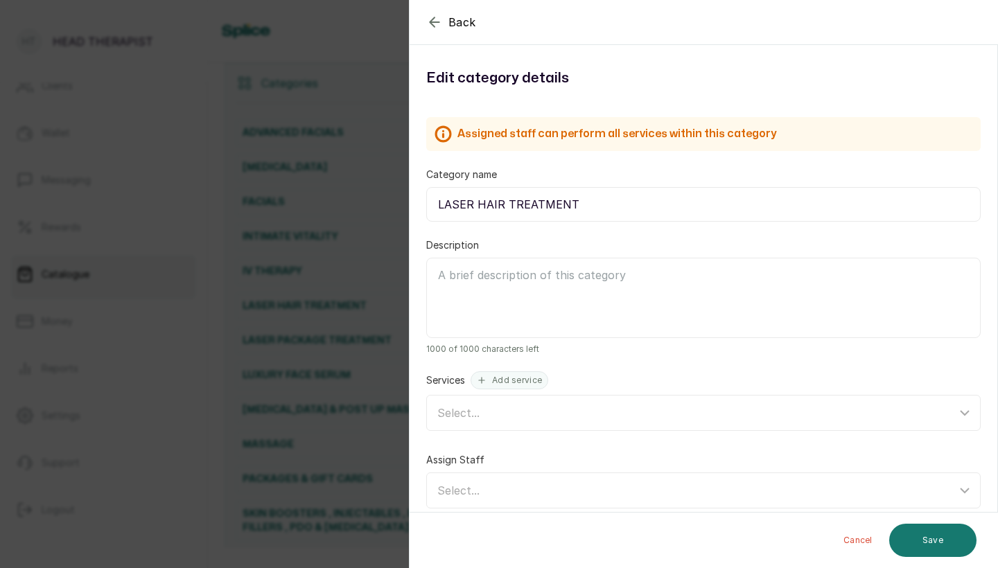
click at [447, 19] on button "Back" at bounding box center [451, 22] width 50 height 17
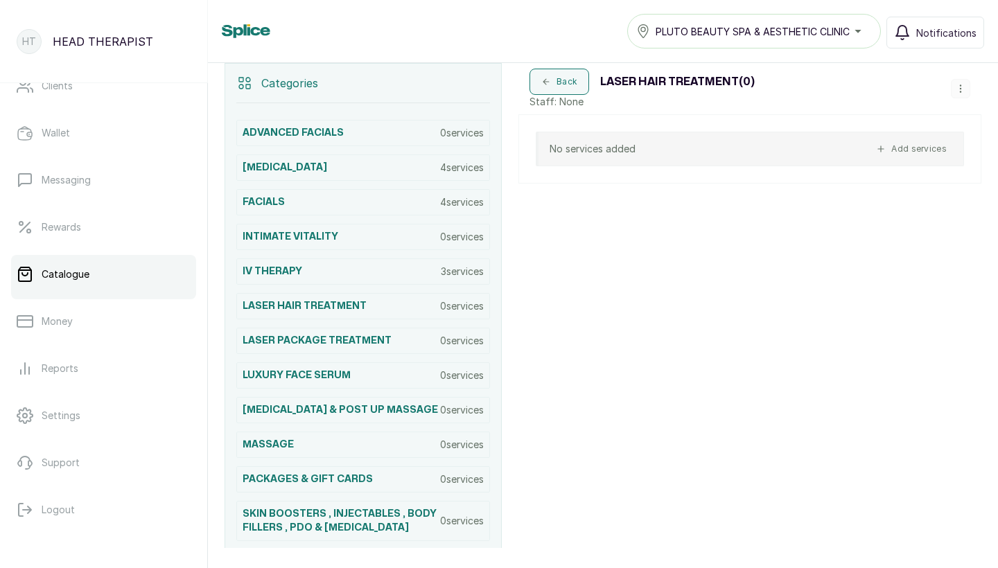
click at [923, 149] on button "Add services" at bounding box center [911, 149] width 82 height 17
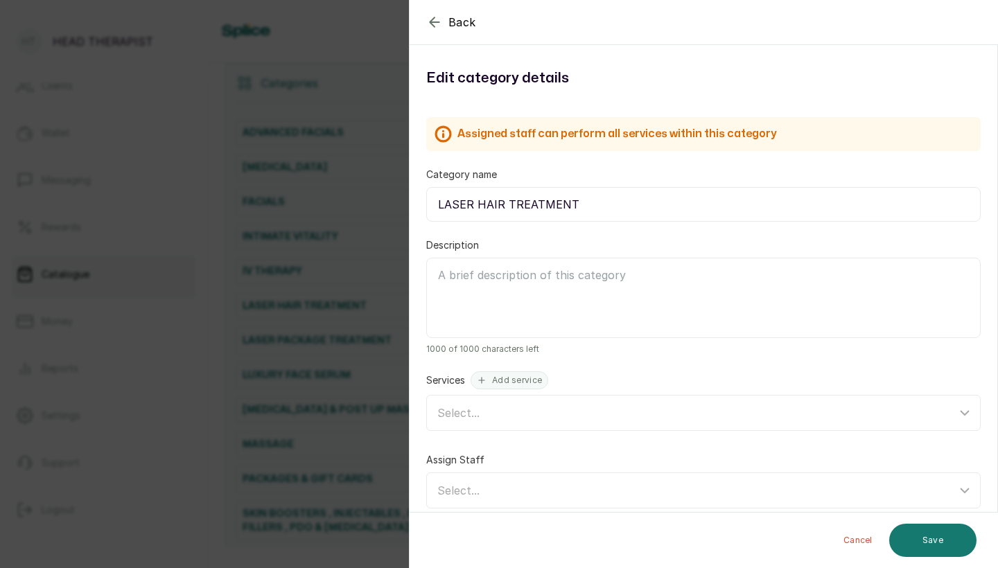
click at [459, 21] on span "Back" at bounding box center [462, 22] width 28 height 17
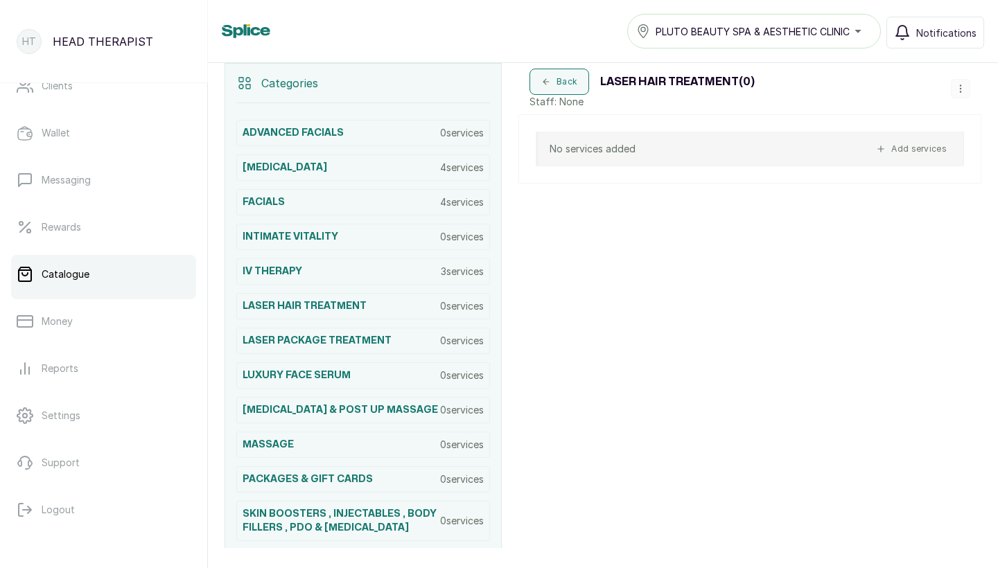
click at [959, 91] on icon "button" at bounding box center [960, 89] width 10 height 10
click at [917, 120] on span "Add Service" at bounding box center [919, 118] width 63 height 17
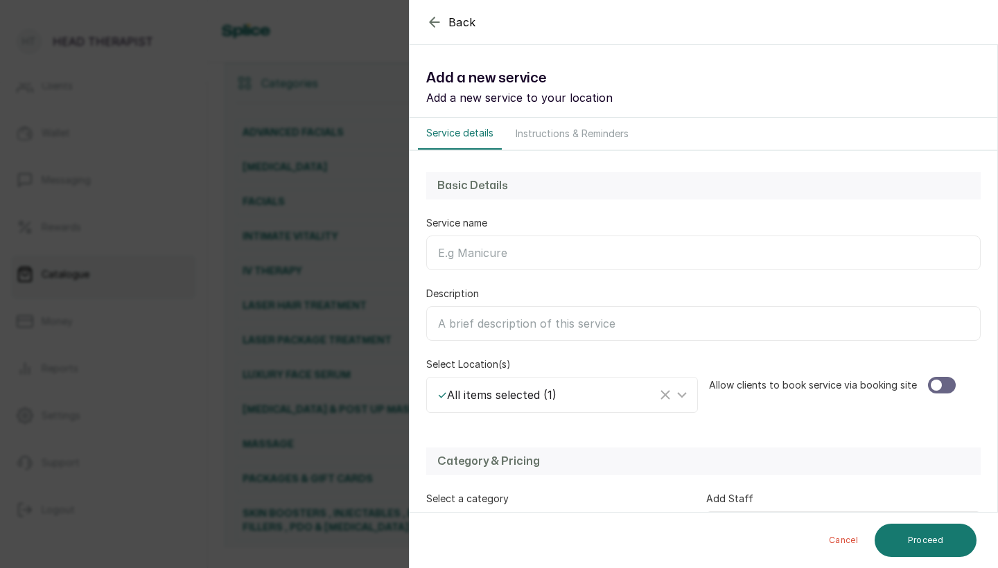
click at [637, 243] on input "Service name" at bounding box center [703, 253] width 554 height 35
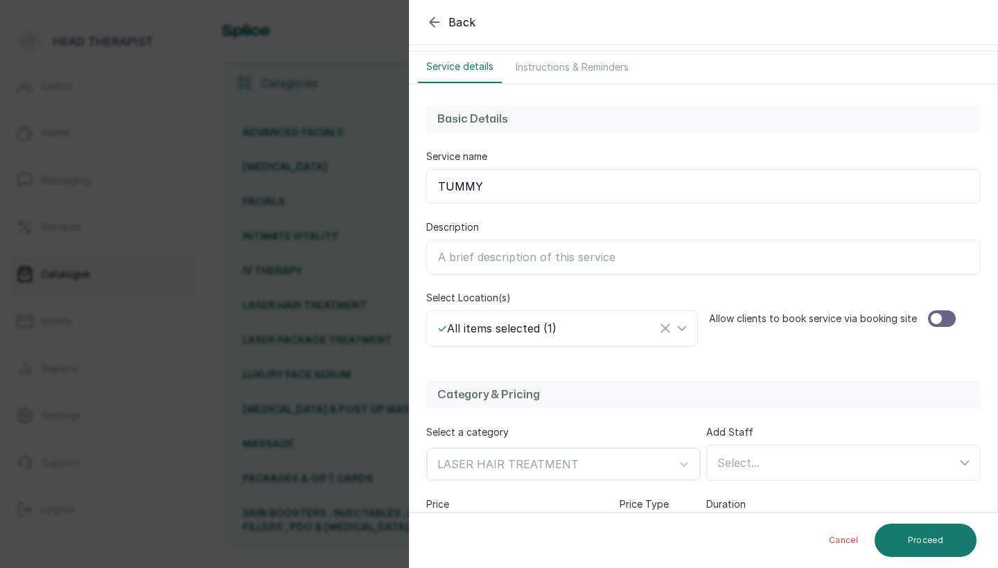
scroll to position [96, 0]
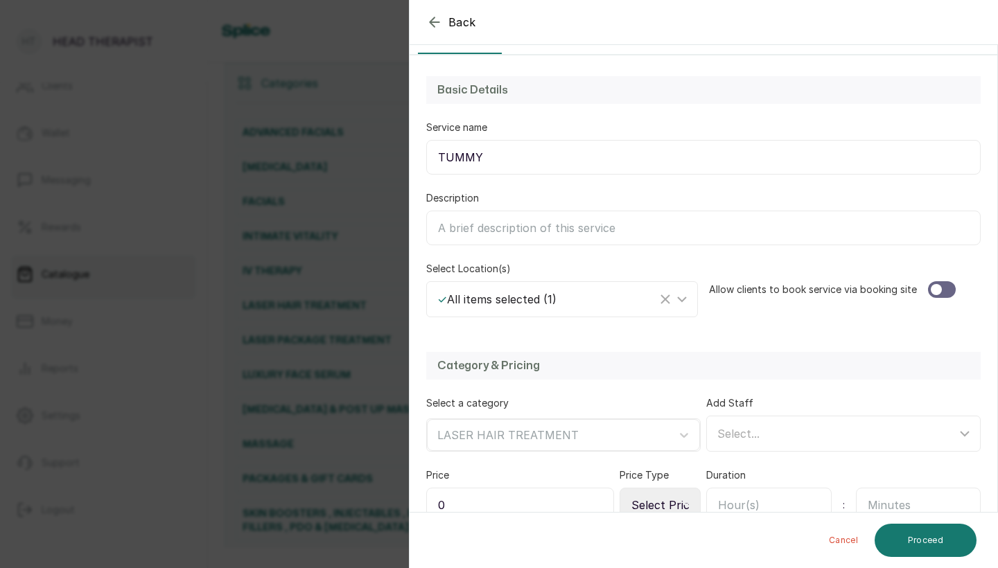
type input "TUMMY"
click at [938, 285] on div at bounding box center [942, 289] width 28 height 17
click at [531, 495] on input "0" at bounding box center [520, 505] width 188 height 35
type input "45,000"
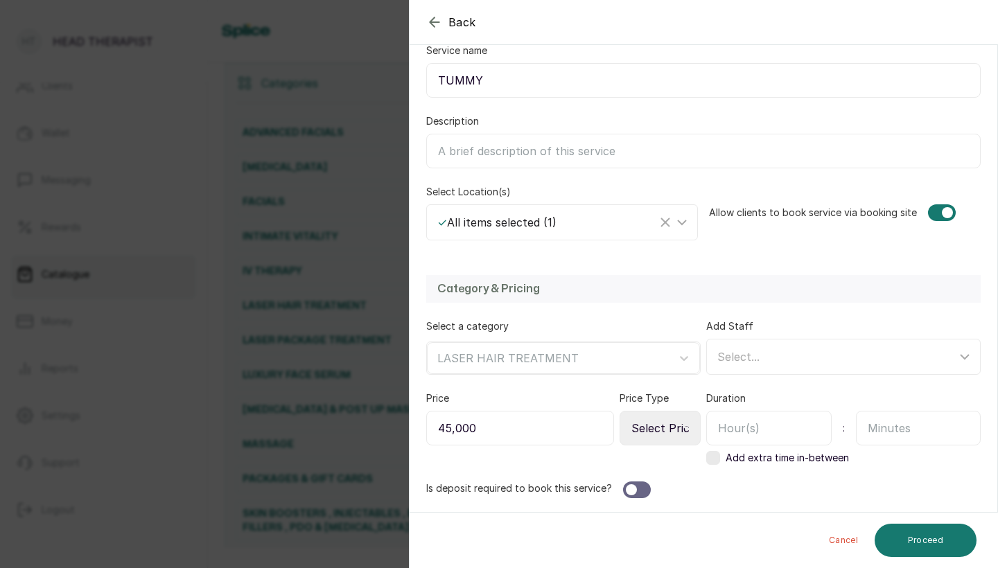
scroll to position [173, 0]
select select "fixed"
click at [772, 421] on input "text" at bounding box center [768, 428] width 125 height 35
type input "40"
click at [949, 413] on input "text" at bounding box center [918, 428] width 125 height 35
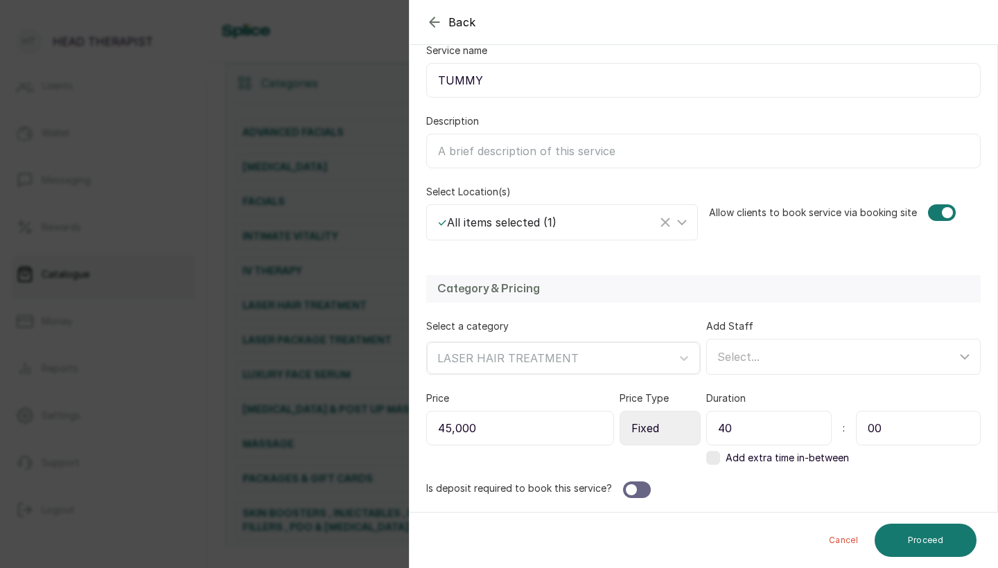
type input "00"
click at [647, 492] on div at bounding box center [637, 490] width 28 height 17
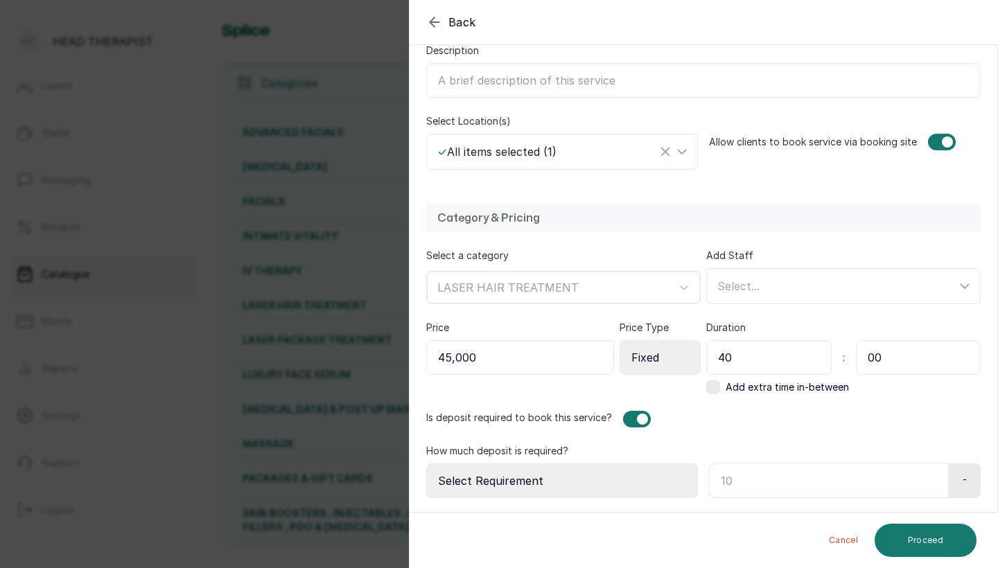
scroll to position [243, 0]
select select "fixed_value"
click at [712, 488] on input "text" at bounding box center [827, 480] width 236 height 35
type input "20,000"
click at [926, 540] on button "Proceed" at bounding box center [925, 540] width 102 height 33
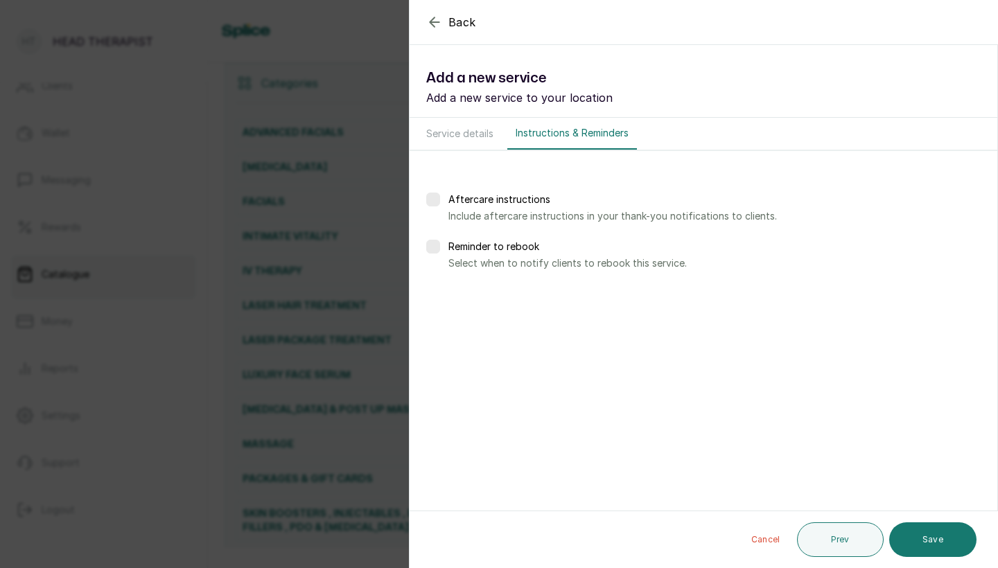
scroll to position [0, 0]
click at [434, 241] on label at bounding box center [433, 247] width 14 height 14
click at [478, 292] on div at bounding box center [467, 296] width 38 height 35
click at [532, 307] on div "Days after Weeks after" at bounding box center [545, 296] width 106 height 35
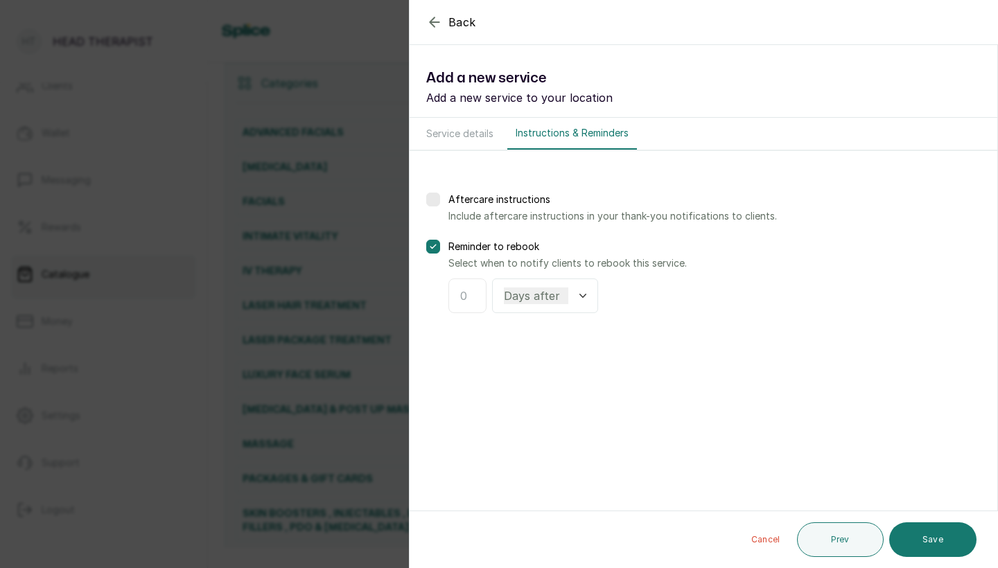
select select "weeks"
click at [469, 300] on input "text" at bounding box center [467, 296] width 15 height 17
type input "3"
click at [933, 540] on button "Save" at bounding box center [932, 539] width 87 height 35
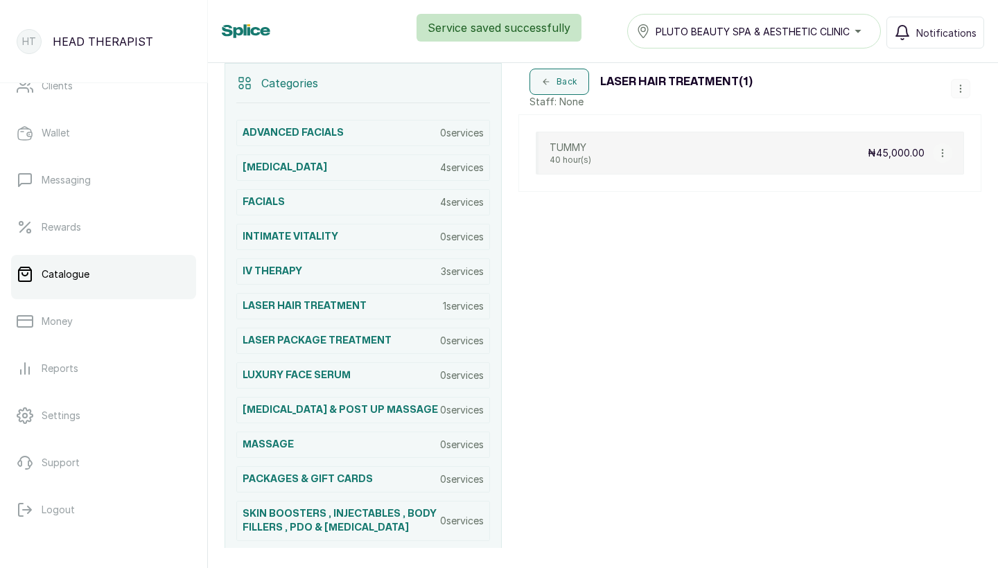
click at [657, 144] on div "TUMMY 40 hour(s) ₦45,000.00" at bounding box center [750, 153] width 428 height 43
click at [940, 157] on icon "button" at bounding box center [942, 153] width 10 height 10
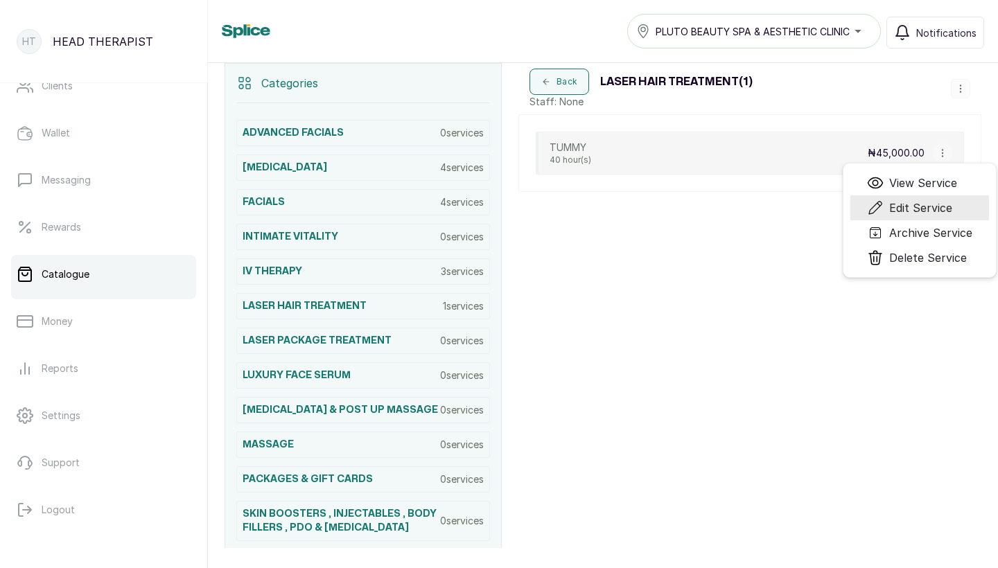
click at [900, 204] on span "Edit Service" at bounding box center [920, 208] width 63 height 17
select select "fixed"
select select "fixed_value"
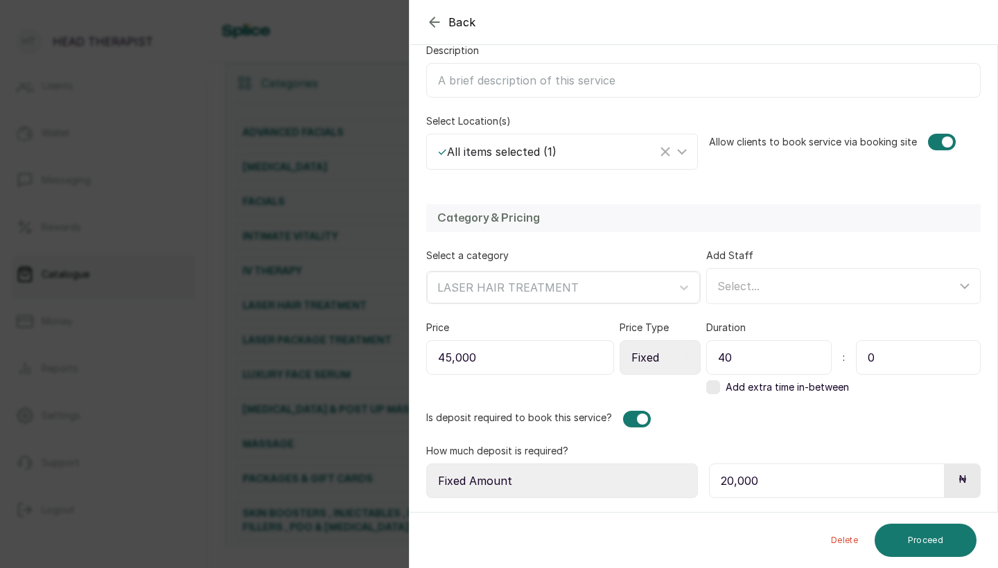
scroll to position [243, 0]
click at [739, 361] on input "40" at bounding box center [768, 357] width 125 height 35
type input "1"
click at [892, 359] on input "0" at bounding box center [918, 357] width 125 height 35
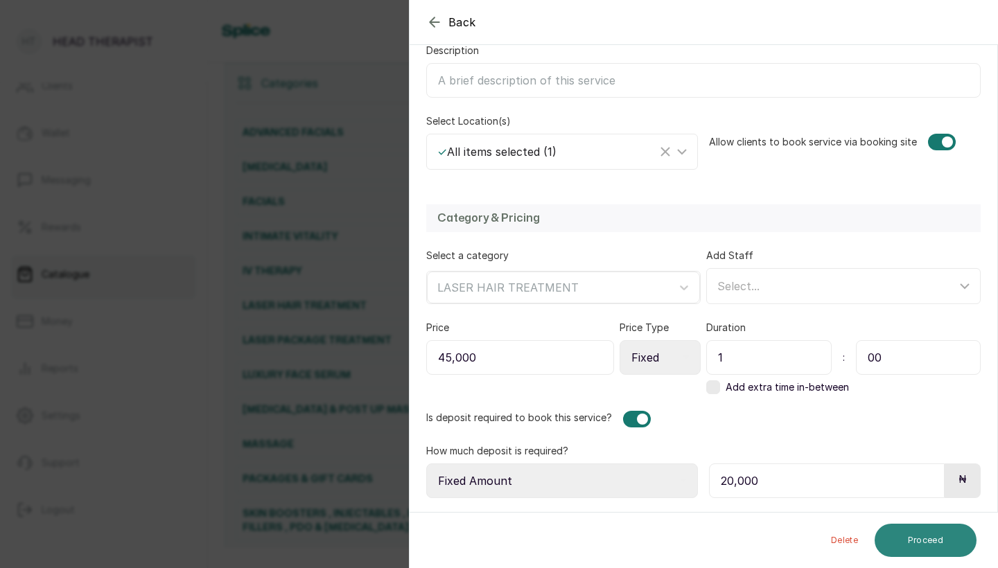
type input "00"
click at [915, 534] on button "Proceed" at bounding box center [925, 540] width 102 height 33
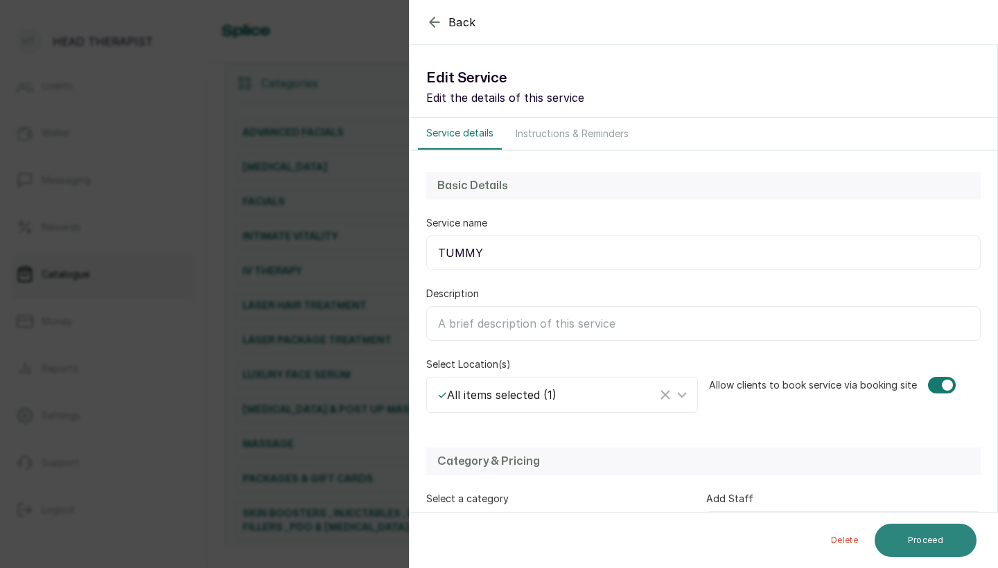
select select "weeks"
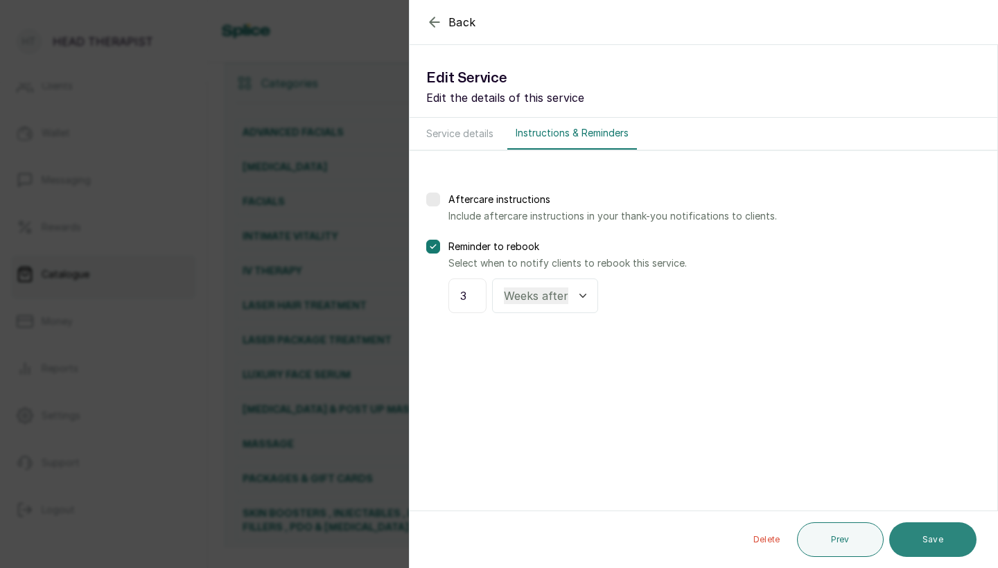
click at [915, 535] on button "Save" at bounding box center [932, 539] width 87 height 35
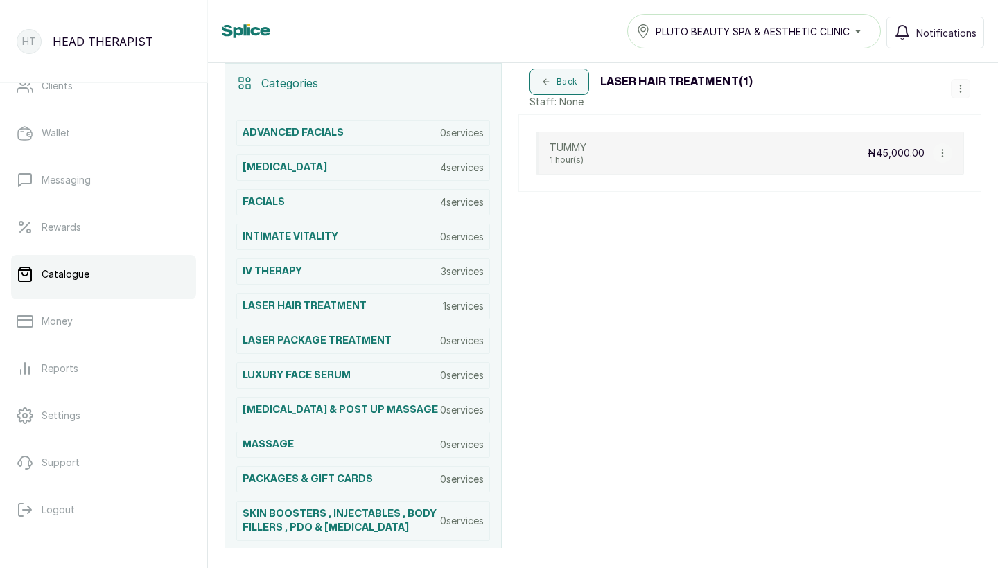
click at [970, 88] on div "Back LASER HAIR TREATMENT ( 1 ) Staff: None Add Service View Category Edit Cate…" at bounding box center [749, 88] width 463 height 51
click at [964, 89] on icon "button" at bounding box center [960, 89] width 10 height 10
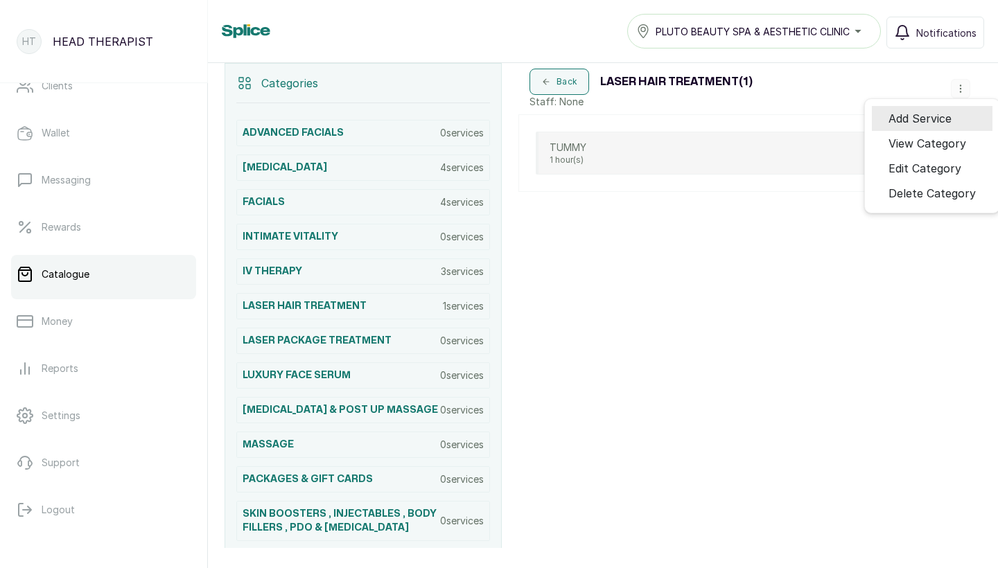
click at [939, 118] on span "Add Service" at bounding box center [919, 118] width 63 height 17
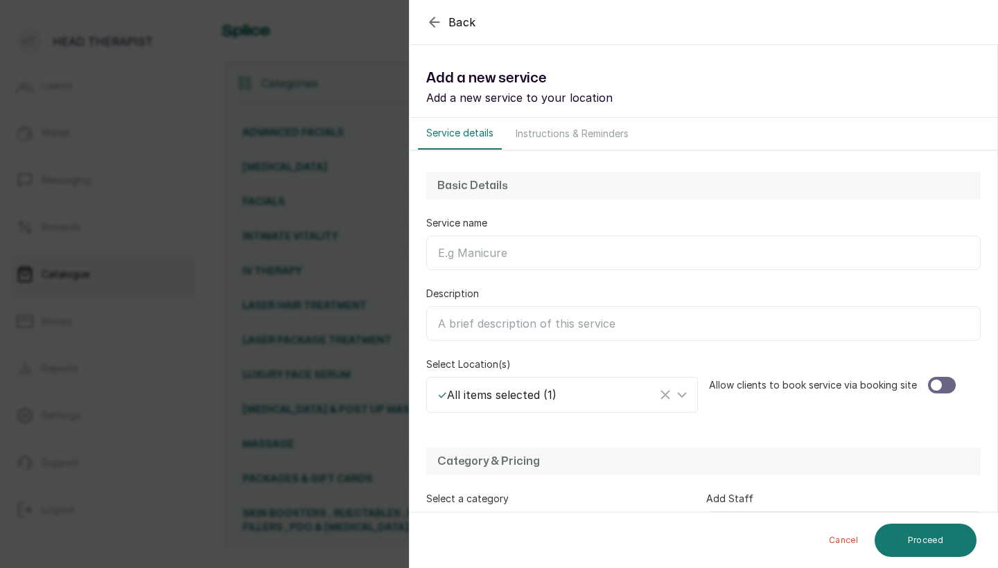
click at [620, 242] on input "Service name" at bounding box center [703, 253] width 554 height 35
type input "F"
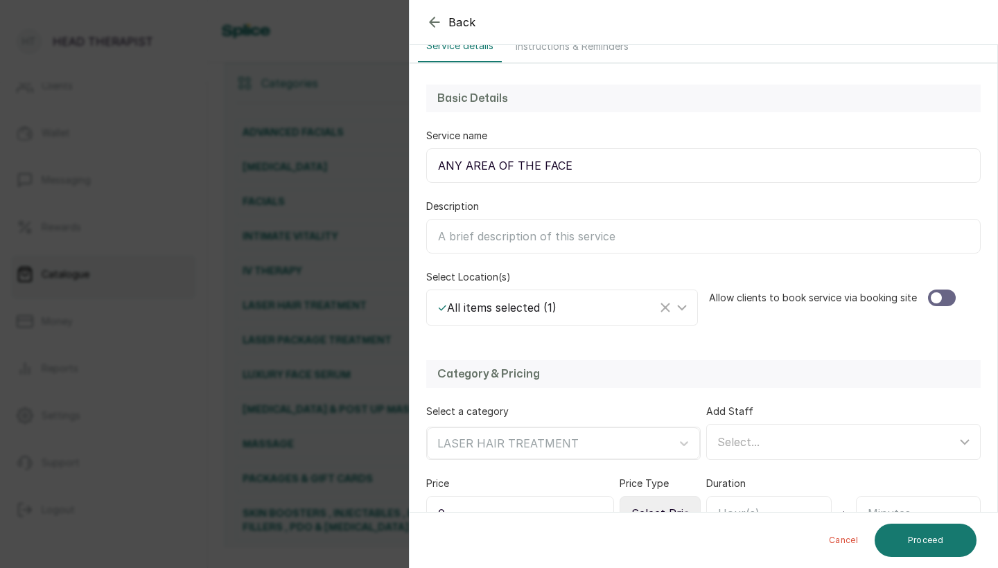
scroll to position [89, 0]
type input "ANY AREA OF THE FACE"
click at [946, 292] on div at bounding box center [942, 296] width 28 height 17
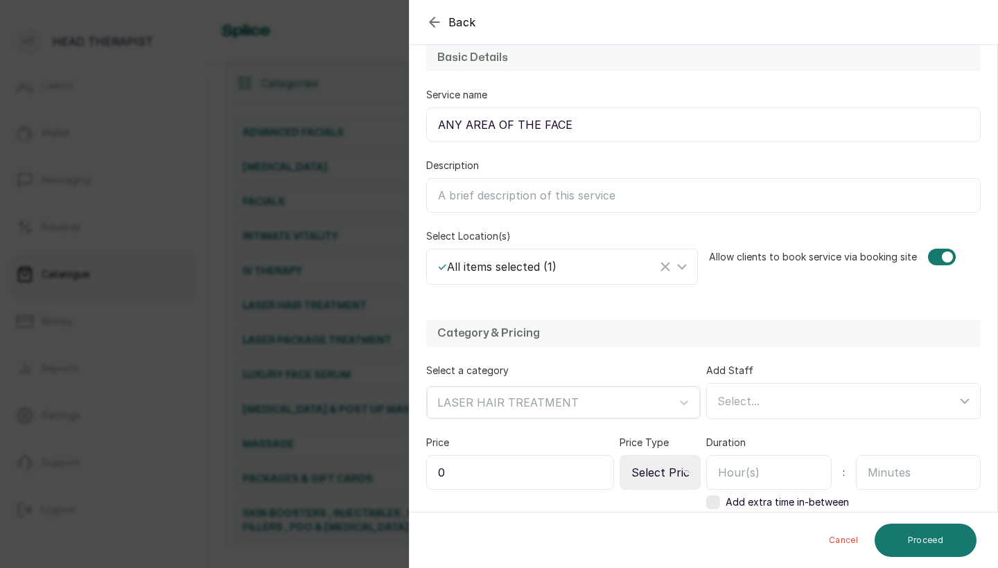
scroll to position [130, 0]
click at [579, 470] on input "0" at bounding box center [520, 470] width 188 height 35
type input "45,000"
select select "fixed"
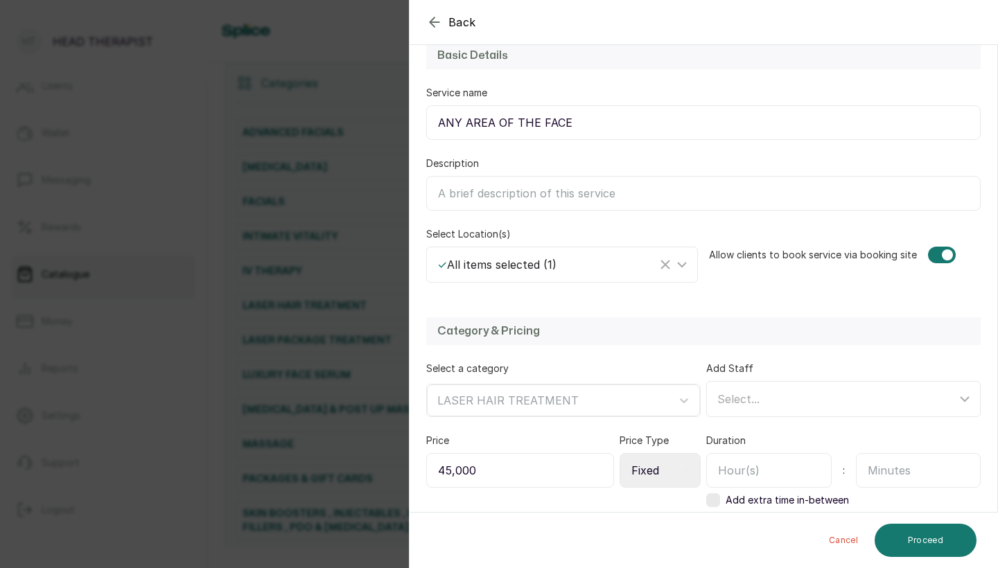
click at [734, 469] on input "text" at bounding box center [768, 470] width 125 height 35
type input "1"
click at [921, 477] on input "text" at bounding box center [918, 470] width 125 height 35
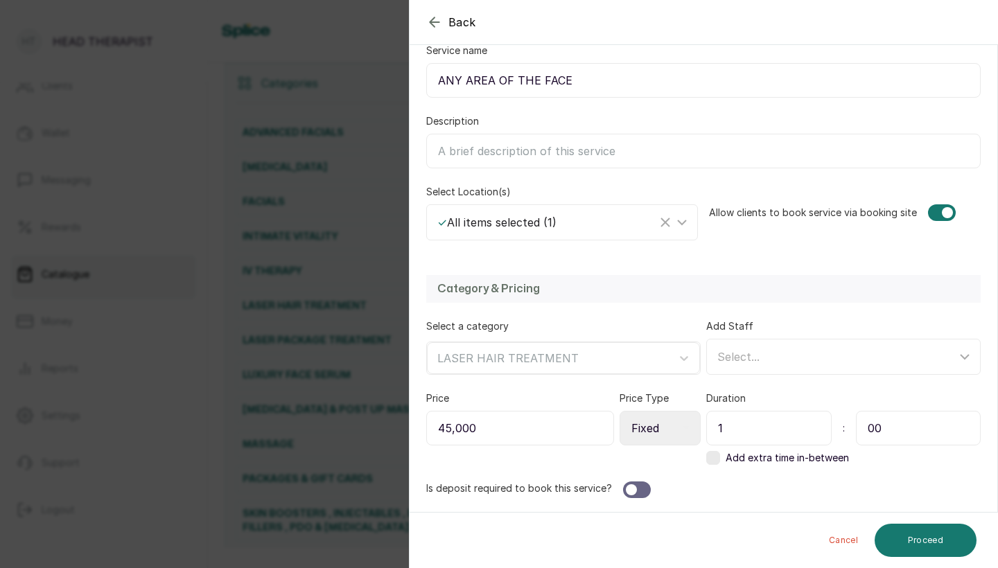
scroll to position [173, 0]
type input "00"
click at [642, 487] on div at bounding box center [637, 490] width 28 height 17
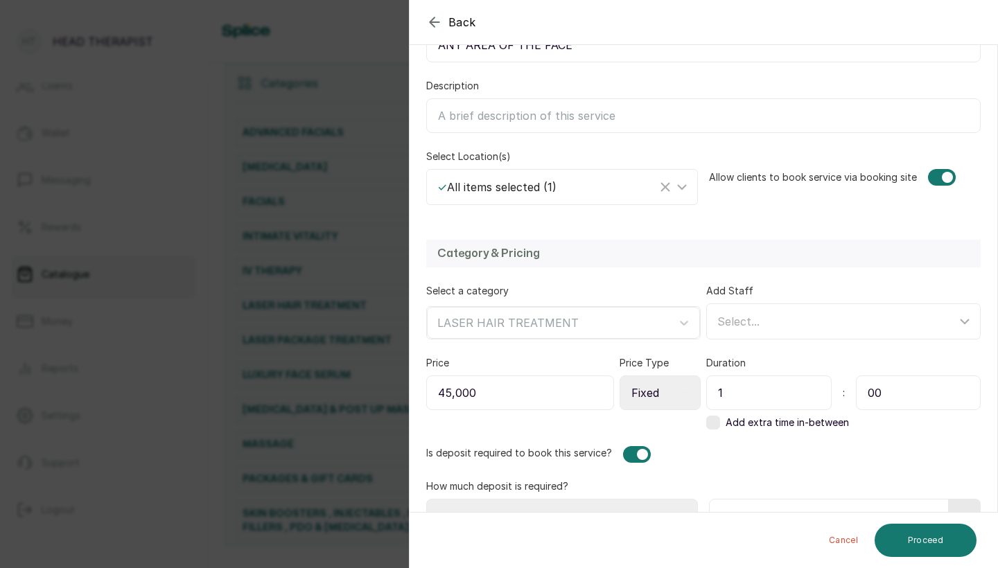
scroll to position [238, 0]
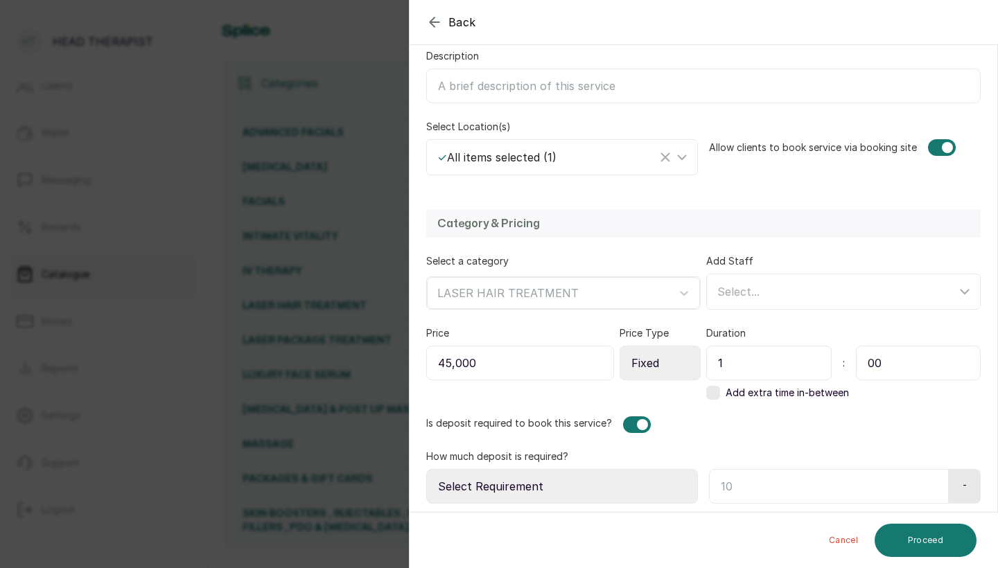
select select "fixed_value"
click at [733, 493] on input "text" at bounding box center [827, 486] width 236 height 35
type input "30,000"
click at [926, 540] on button "Proceed" at bounding box center [925, 540] width 102 height 33
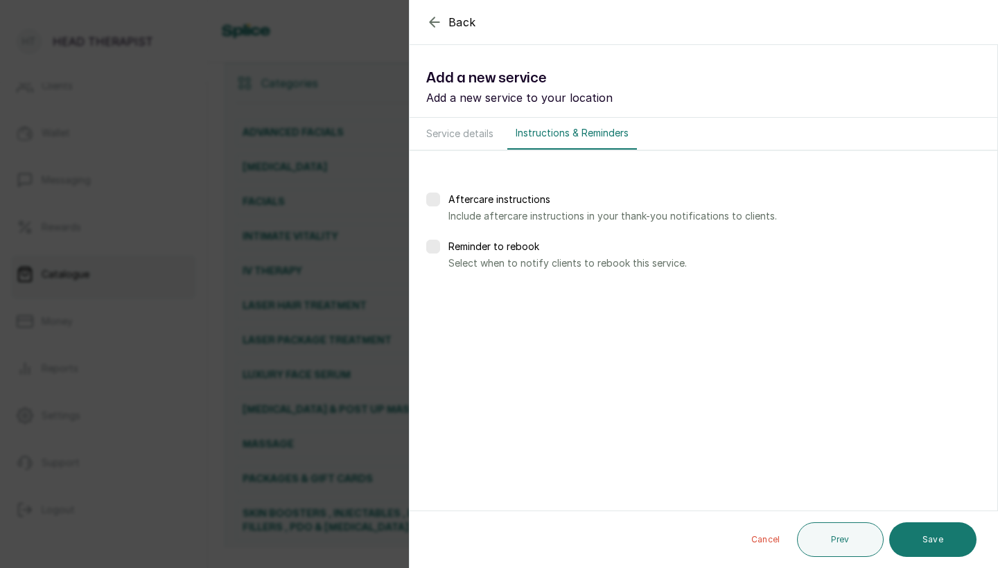
click at [430, 249] on label at bounding box center [433, 247] width 14 height 14
click at [493, 292] on div "Days after Weeks after" at bounding box center [545, 296] width 106 height 35
select select "weeks"
click at [470, 296] on input "text" at bounding box center [467, 296] width 15 height 17
type input "3"
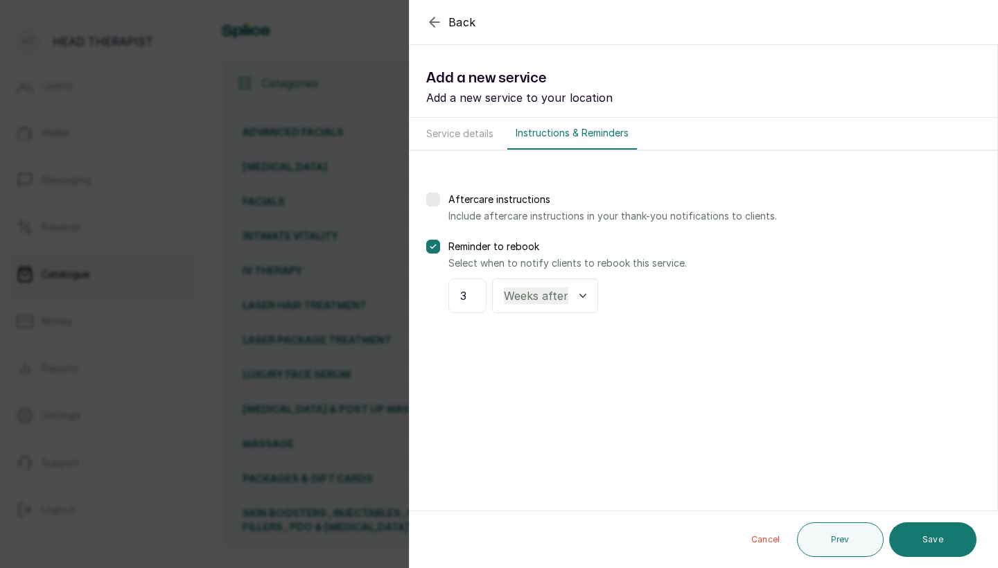
click at [933, 540] on button "Save" at bounding box center [932, 539] width 87 height 35
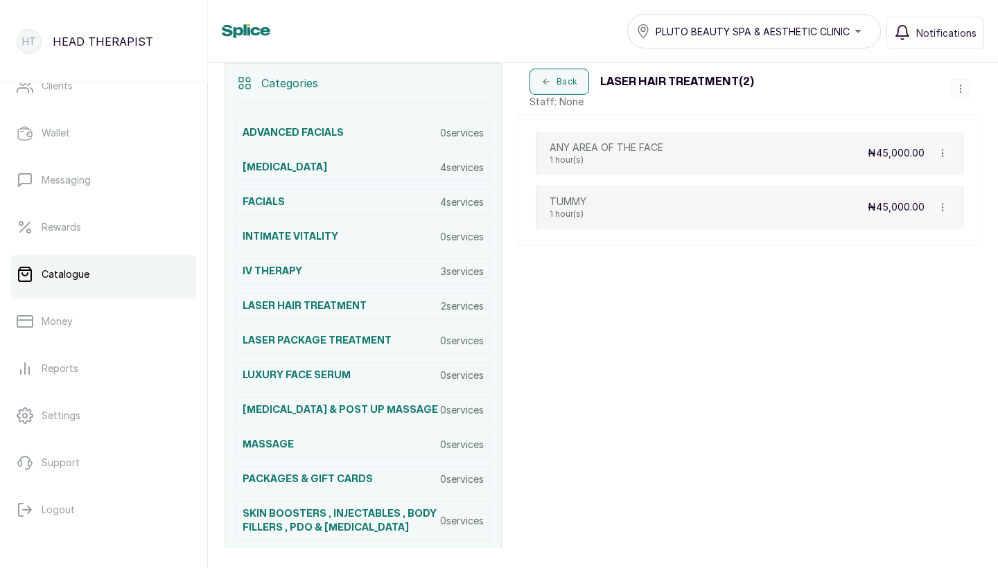
click at [951, 84] on button "button" at bounding box center [960, 88] width 19 height 19
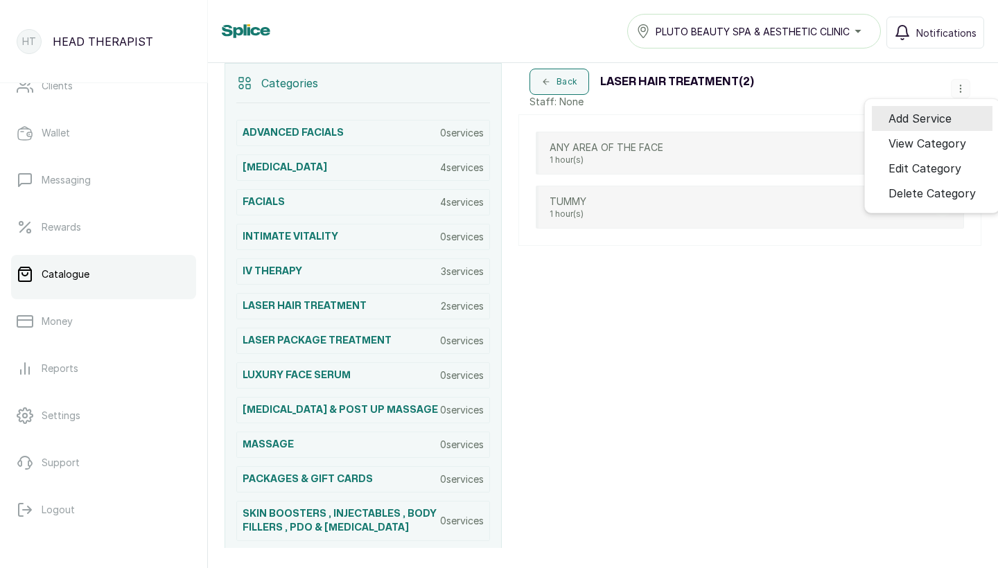
click at [904, 123] on span "Add Service" at bounding box center [919, 118] width 63 height 17
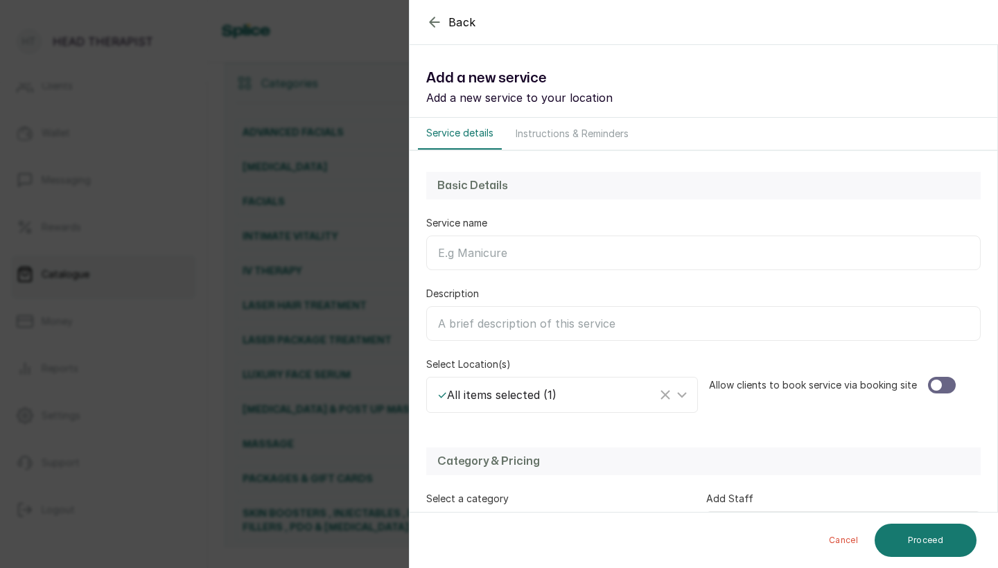
click at [669, 256] on input "Service name" at bounding box center [703, 253] width 554 height 35
type input "UNDERARM"
click at [942, 385] on div at bounding box center [942, 385] width 28 height 17
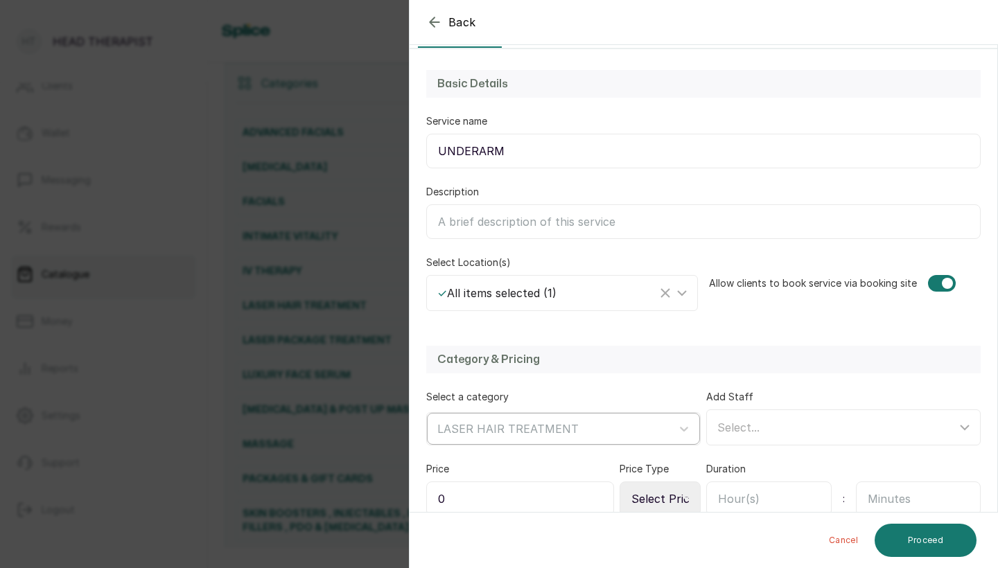
scroll to position [107, 0]
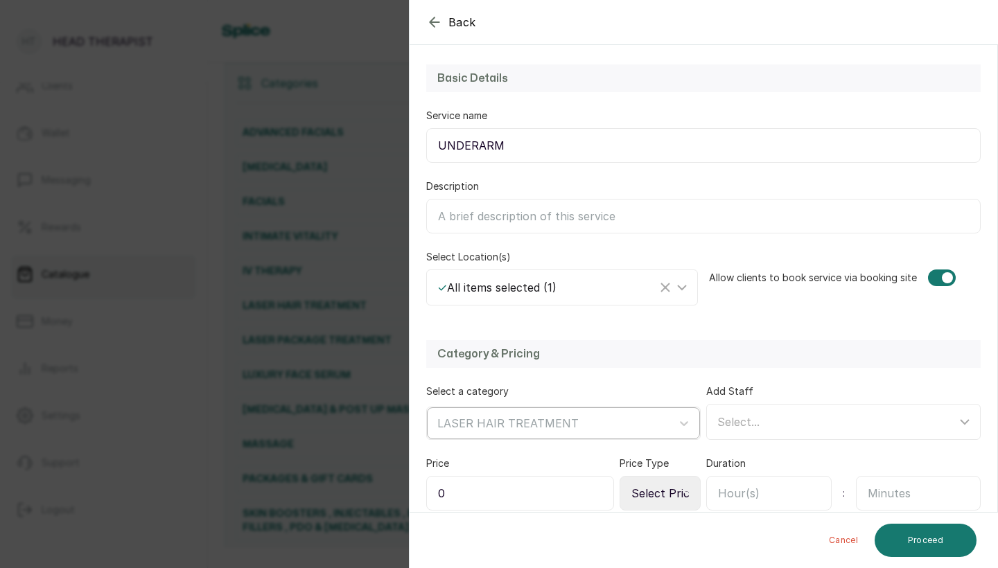
click at [653, 416] on div at bounding box center [550, 423] width 227 height 18
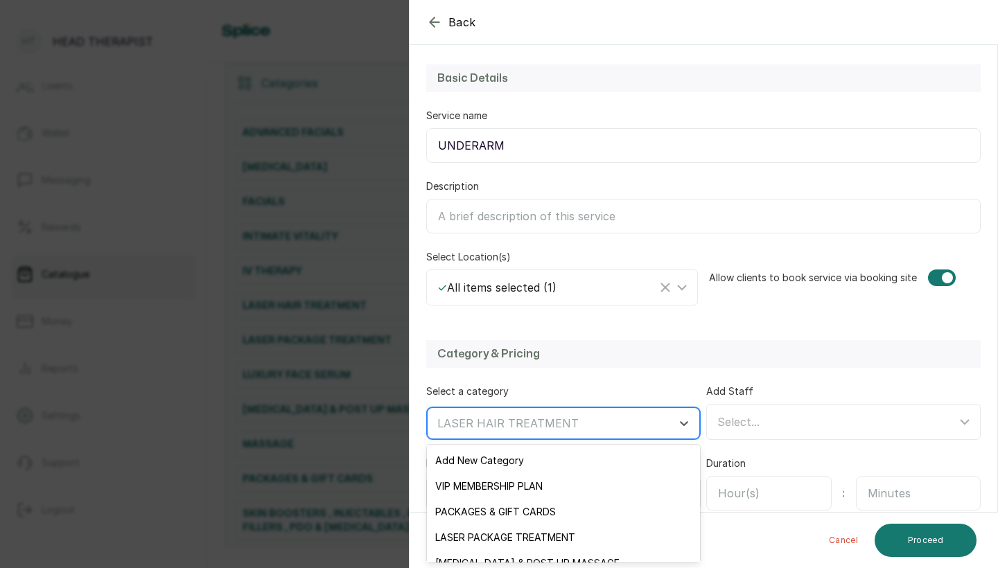
click at [653, 419] on div at bounding box center [550, 423] width 227 height 18
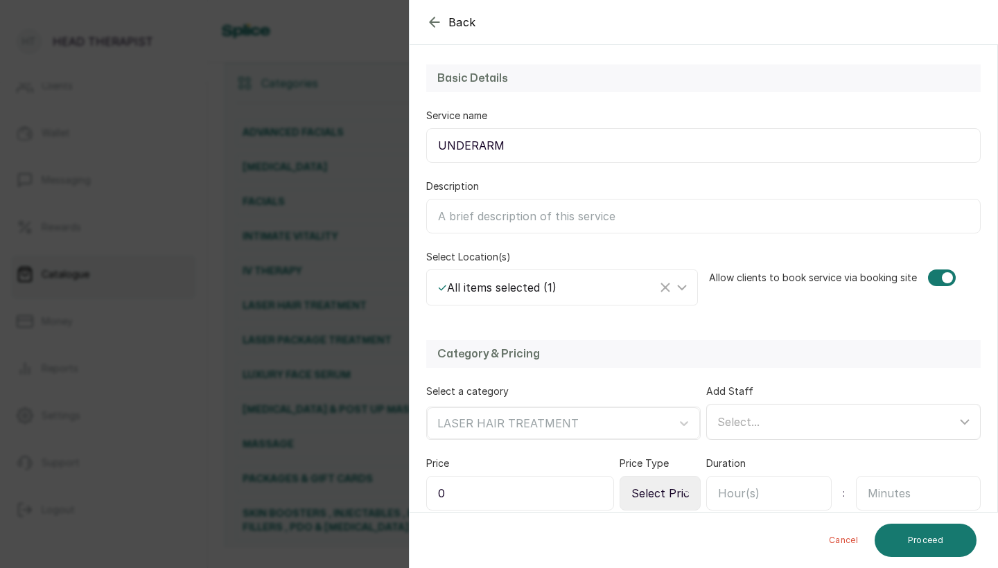
click at [785, 419] on div "Select..." at bounding box center [836, 422] width 239 height 17
click at [532, 488] on input "0" at bounding box center [520, 493] width 188 height 35
click at [535, 489] on input "0" at bounding box center [520, 493] width 188 height 35
click at [536, 490] on input "0" at bounding box center [520, 493] width 188 height 35
type input "40,000"
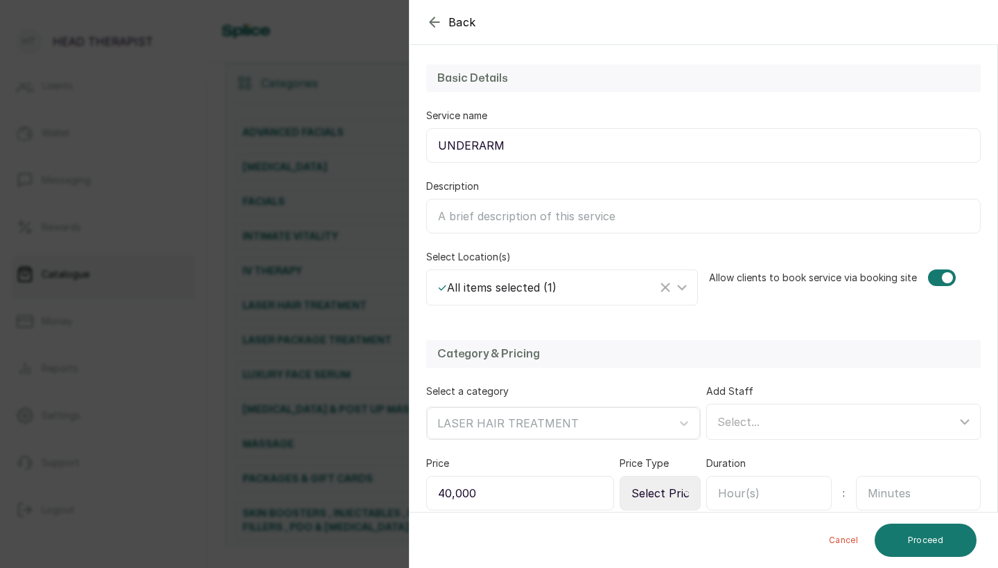
select select "fixed"
click at [748, 497] on input "text" at bounding box center [768, 493] width 125 height 35
type input "1"
click at [891, 495] on input "text" at bounding box center [918, 493] width 125 height 35
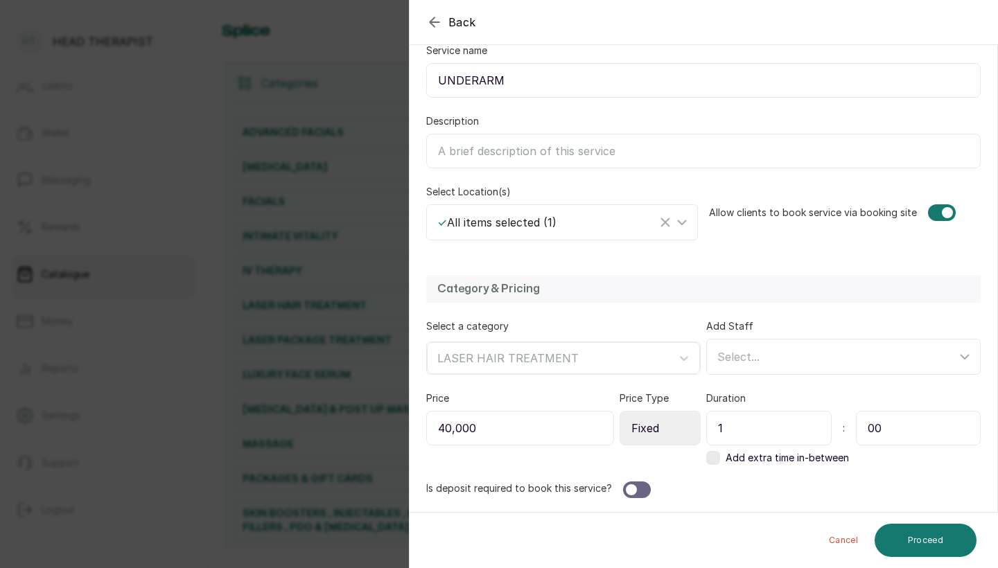
scroll to position [173, 0]
type input "00"
click at [637, 488] on div at bounding box center [637, 490] width 28 height 17
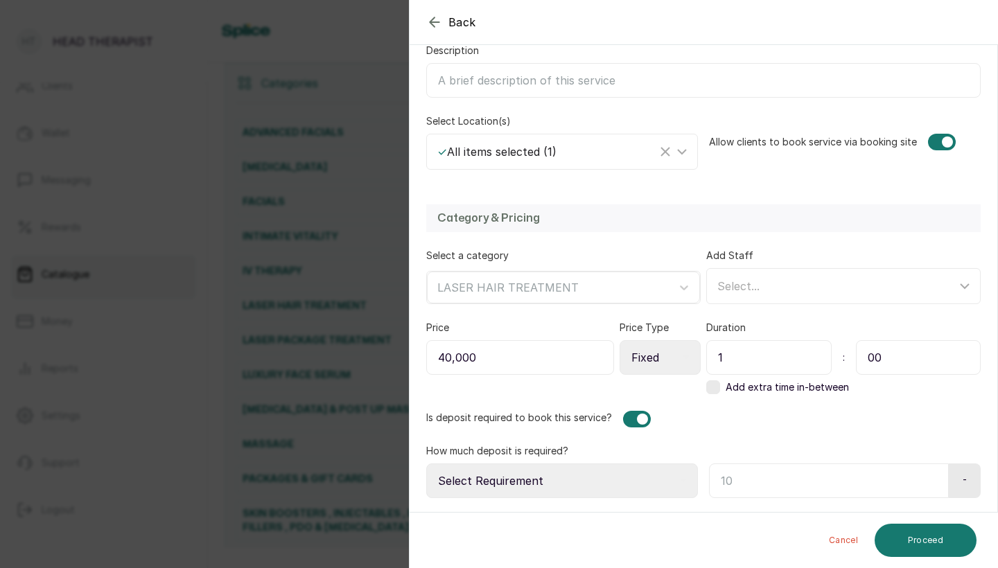
scroll to position [243, 0]
select select "fixed_value"
click at [744, 473] on input "text" at bounding box center [827, 480] width 236 height 35
type input "25,000"
click at [933, 527] on button "Proceed" at bounding box center [925, 540] width 102 height 33
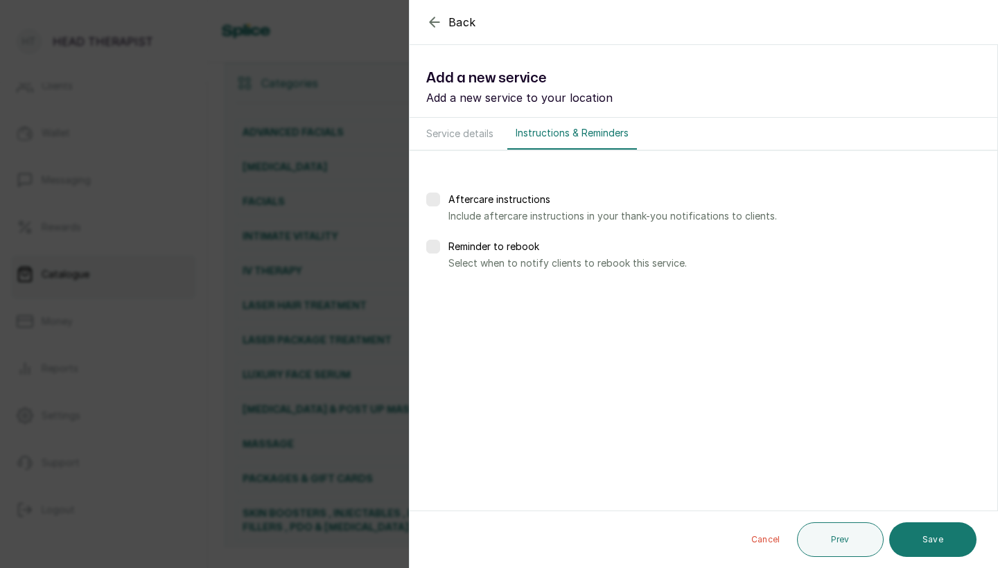
scroll to position [0, 0]
click at [434, 256] on div "Reminder to rebook Select when to notify clients to rebook this service." at bounding box center [703, 255] width 554 height 30
click at [431, 244] on label at bounding box center [433, 247] width 14 height 14
click at [473, 286] on div at bounding box center [467, 296] width 38 height 35
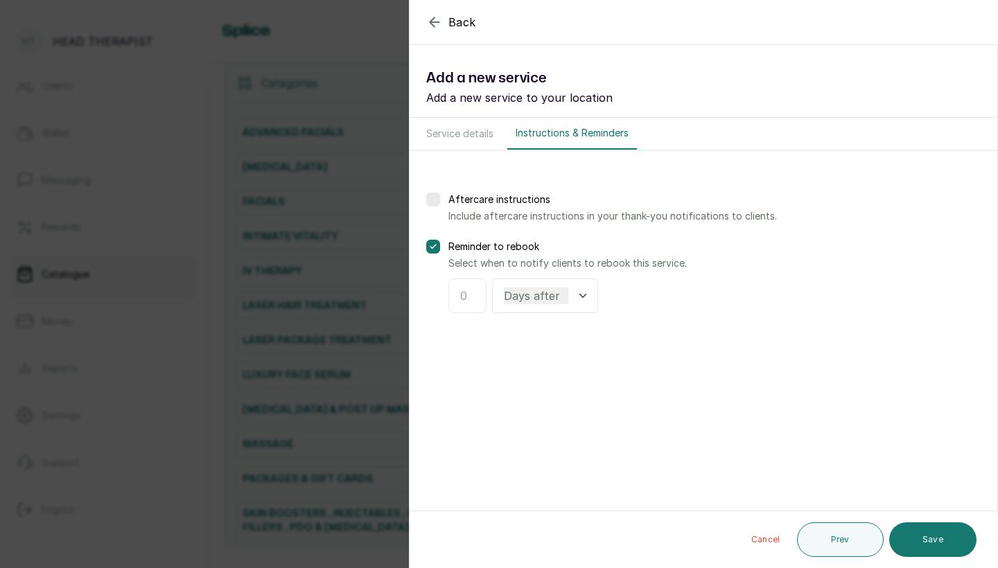
click at [470, 296] on input "text" at bounding box center [467, 296] width 15 height 17
type input "3"
select select "weeks"
click at [954, 533] on button "Save" at bounding box center [932, 539] width 87 height 35
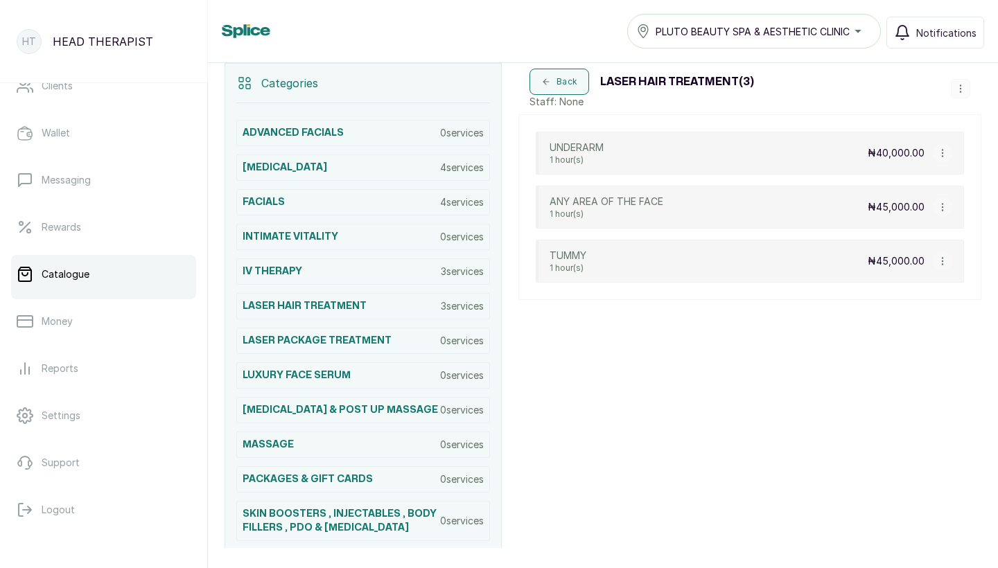
click at [960, 85] on icon "button" at bounding box center [960, 88] width 1 height 7
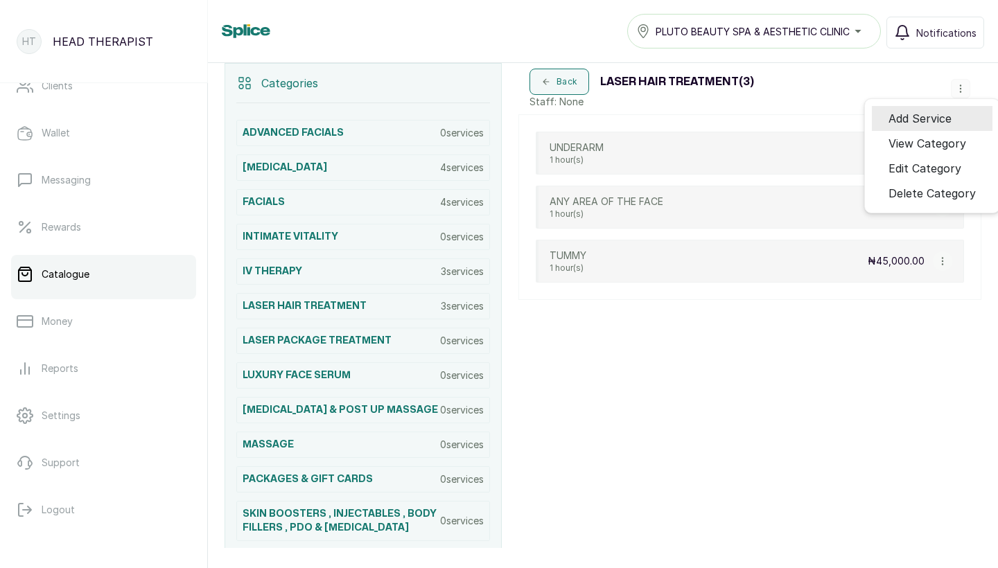
click at [905, 108] on li "Add Service" at bounding box center [932, 118] width 121 height 25
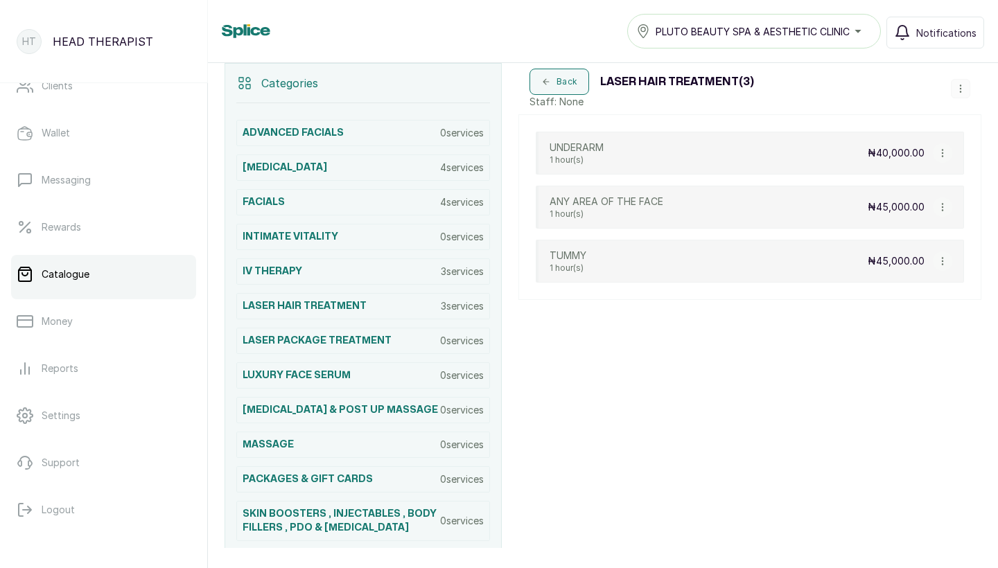
click at [955, 91] on button "button" at bounding box center [960, 88] width 19 height 19
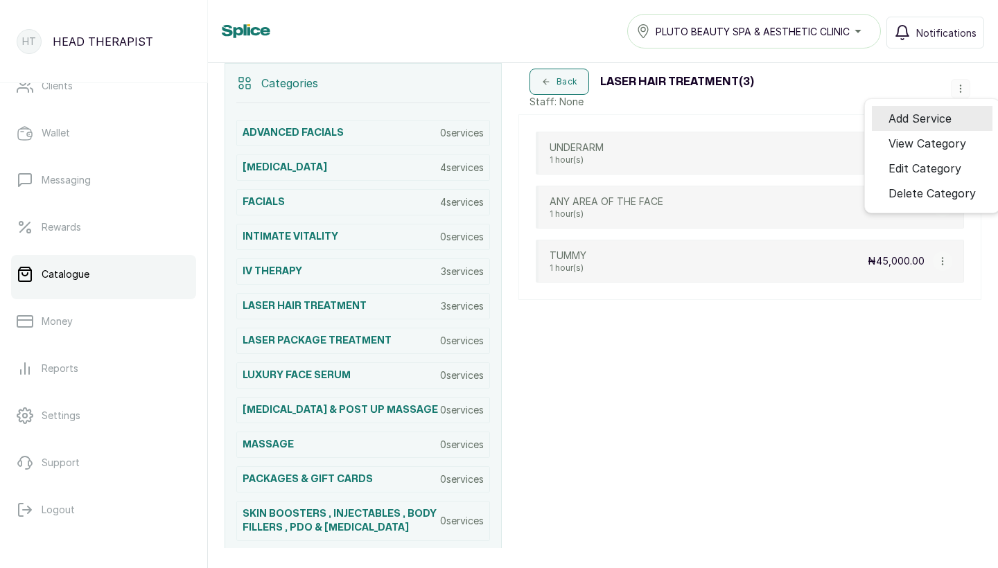
click at [941, 116] on span "Add Service" at bounding box center [919, 118] width 63 height 17
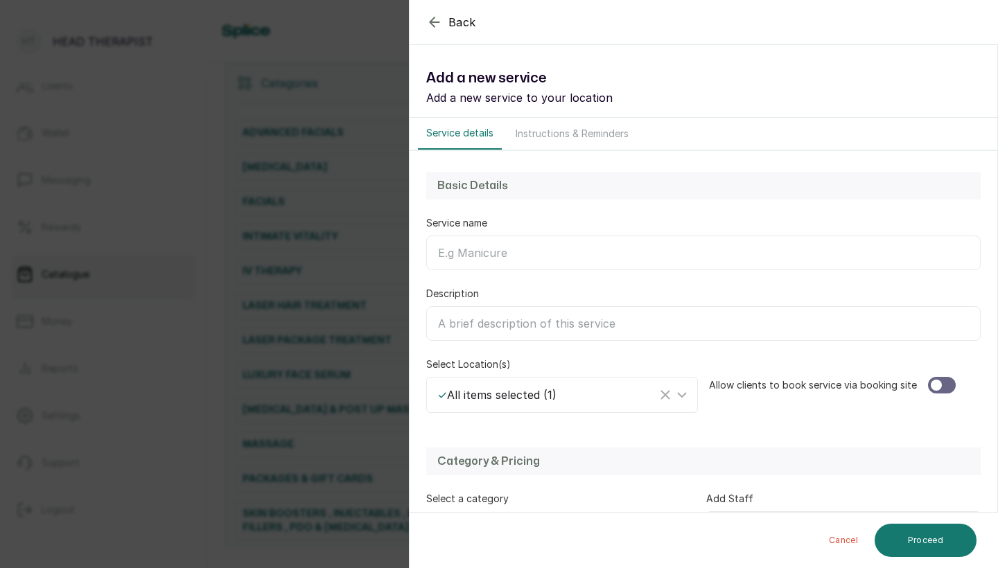
click at [610, 243] on input "Service name" at bounding box center [703, 253] width 554 height 35
type input "FULL LEG"
click at [937, 380] on div at bounding box center [935, 385] width 11 height 11
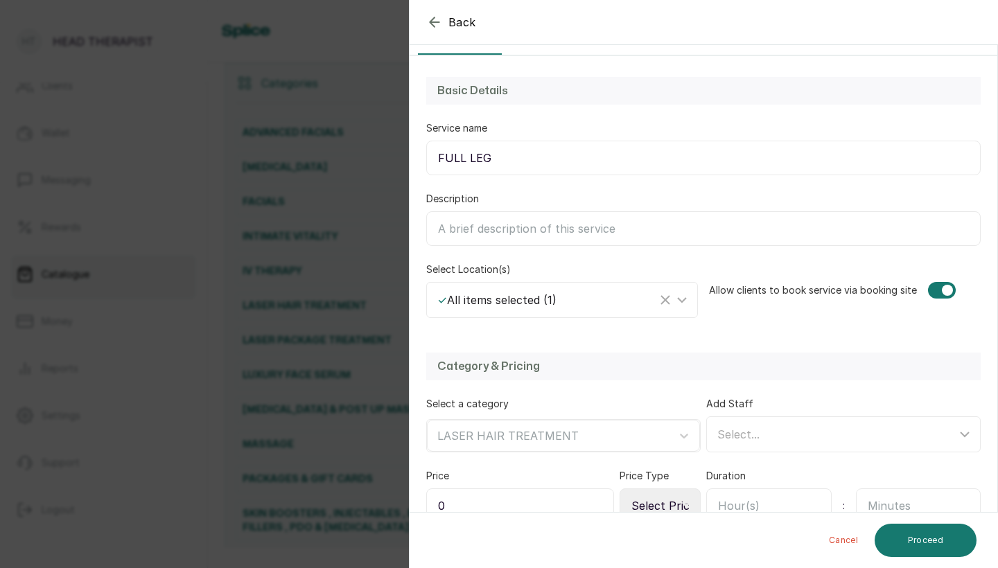
scroll to position [114, 0]
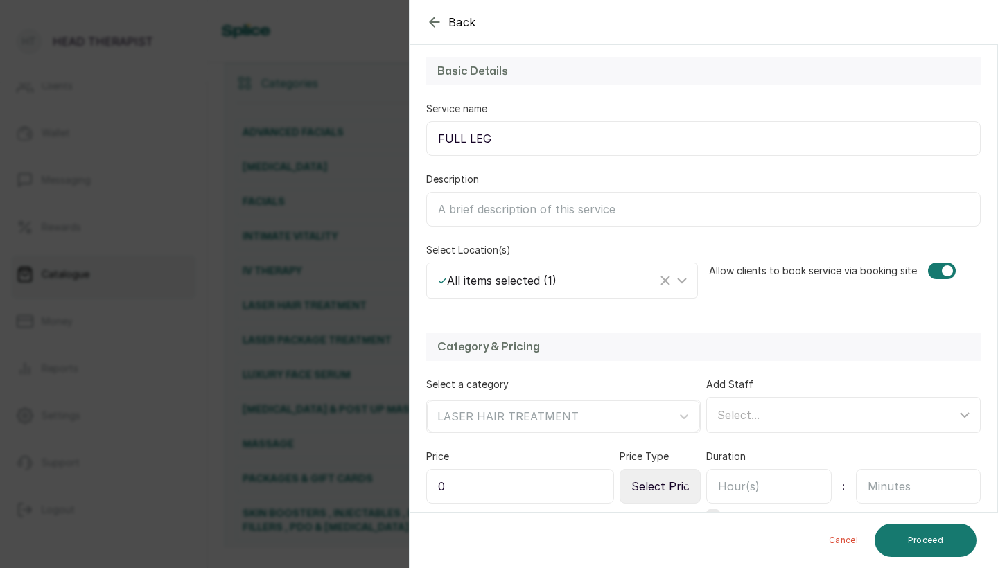
click at [528, 490] on input "0" at bounding box center [520, 486] width 188 height 35
click at [528, 491] on input "0" at bounding box center [520, 486] width 188 height 35
type input "5"
type input "60,000"
click at [813, 495] on input "text" at bounding box center [768, 486] width 125 height 35
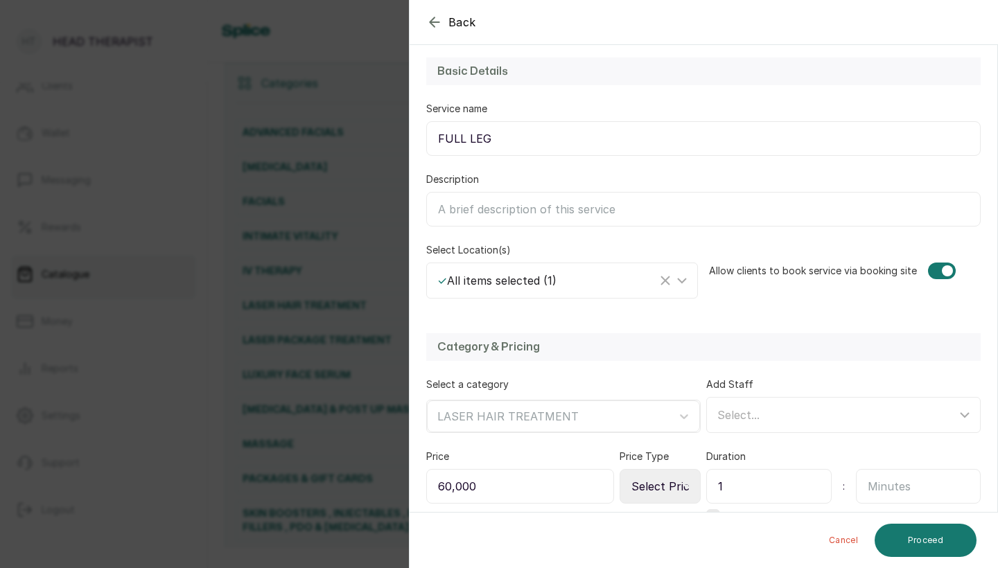
type input "1"
click at [878, 486] on input "text" at bounding box center [918, 486] width 125 height 35
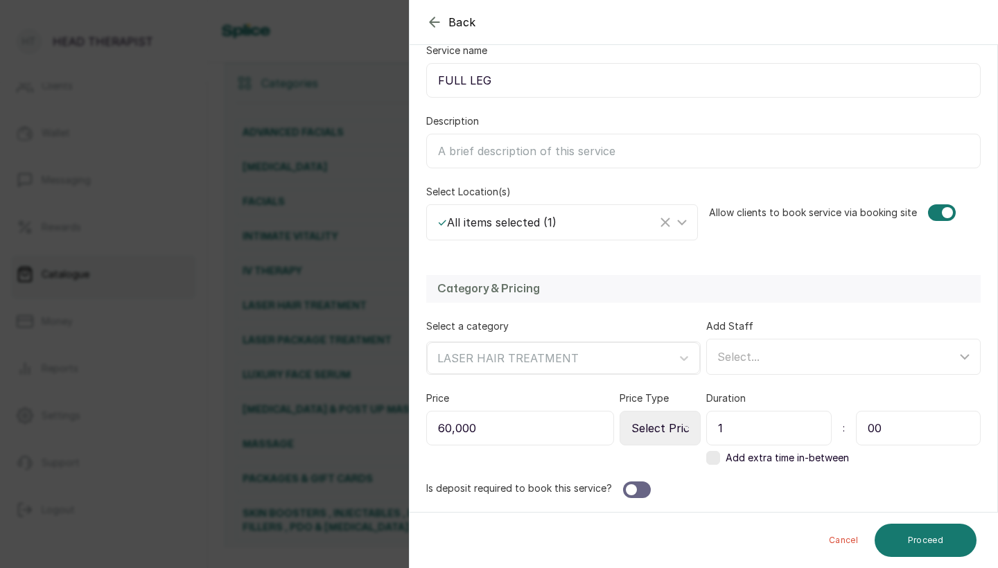
scroll to position [173, 0]
type input "00"
click at [651, 488] on div "Is deposit required to book this service?" at bounding box center [703, 490] width 554 height 17
click at [643, 488] on div at bounding box center [642, 489] width 11 height 11
click at [643, 488] on div at bounding box center [637, 490] width 28 height 17
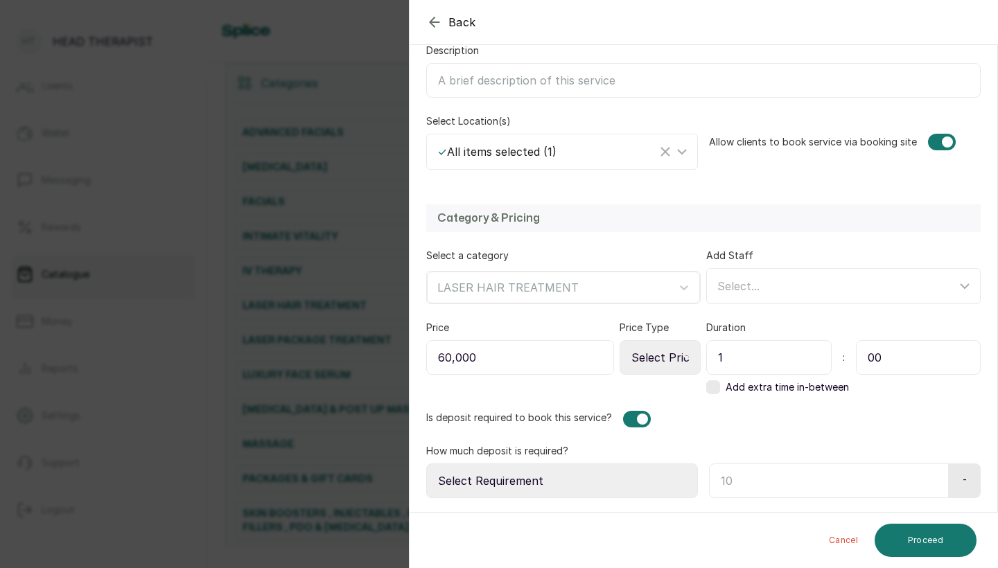
scroll to position [243, 0]
select select "fixed_value"
click at [721, 477] on input "text" at bounding box center [827, 480] width 236 height 35
type input "30,000"
click at [919, 545] on button "Proceed" at bounding box center [925, 540] width 102 height 33
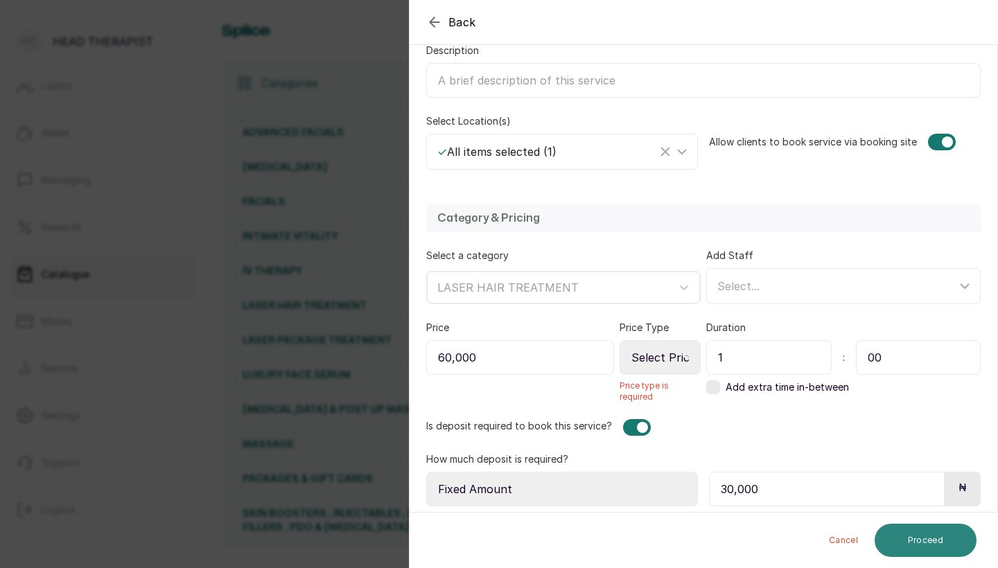
click at [919, 539] on button "Proceed" at bounding box center [925, 540] width 102 height 33
click at [919, 538] on button "Proceed" at bounding box center [925, 540] width 102 height 33
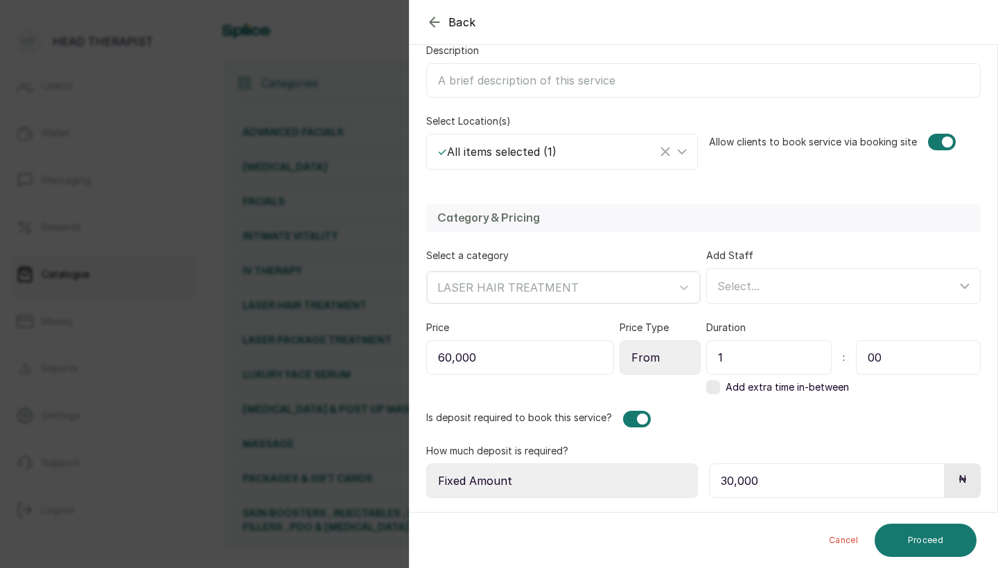
select select "fixed"
click at [920, 521] on div "Cancel Proceed" at bounding box center [703, 540] width 589 height 55
click at [921, 537] on button "Proceed" at bounding box center [925, 540] width 102 height 33
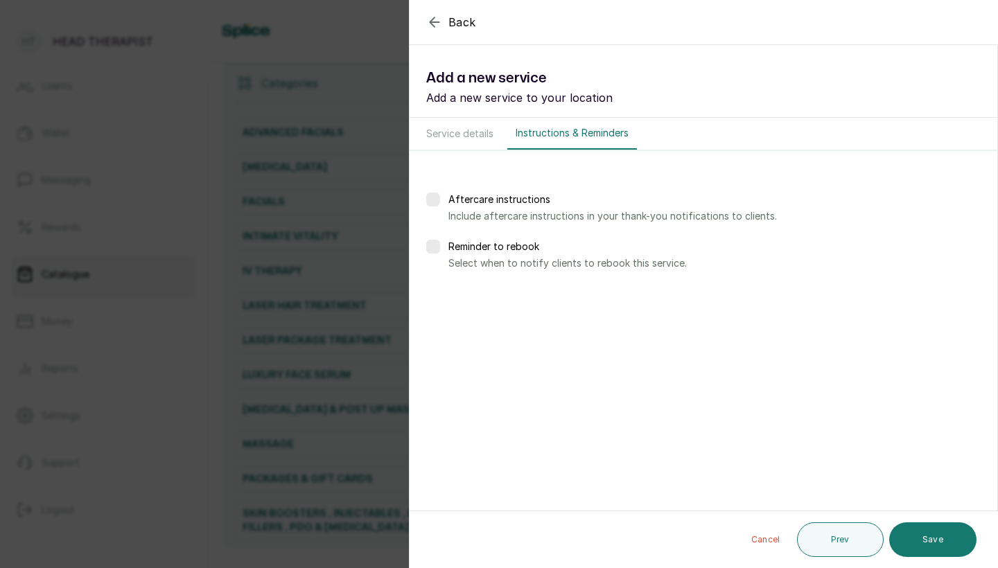
click at [441, 249] on div "Reminder to rebook Select when to notify clients to rebook this service." at bounding box center [703, 255] width 554 height 30
click at [432, 248] on label at bounding box center [433, 247] width 14 height 14
click at [479, 293] on div at bounding box center [467, 296] width 38 height 35
click at [535, 281] on div "Days after Weeks after" at bounding box center [545, 296] width 106 height 35
select select "weeks"
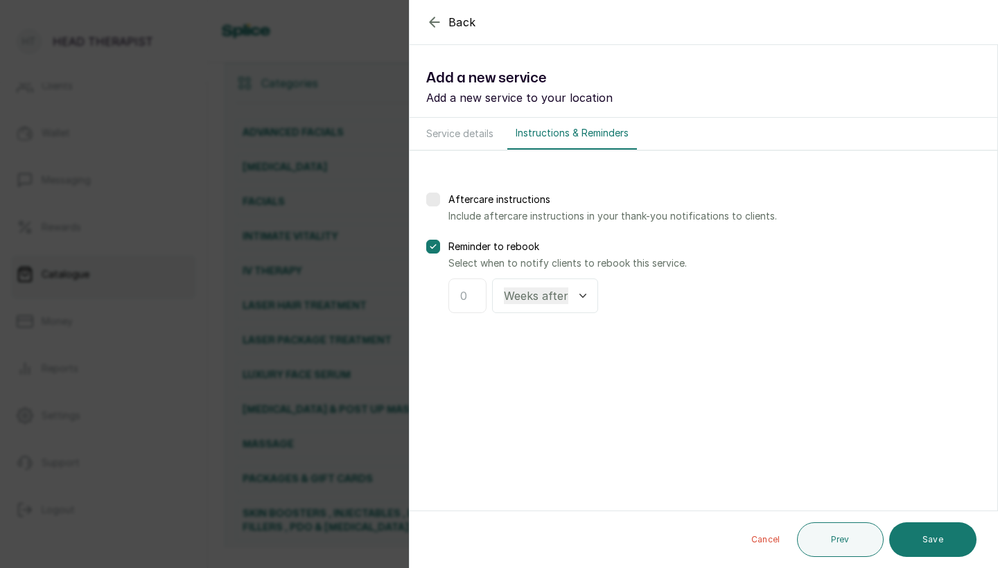
click at [460, 303] on input "text" at bounding box center [467, 296] width 15 height 17
type input "3"
click at [933, 540] on button "Save" at bounding box center [932, 539] width 87 height 35
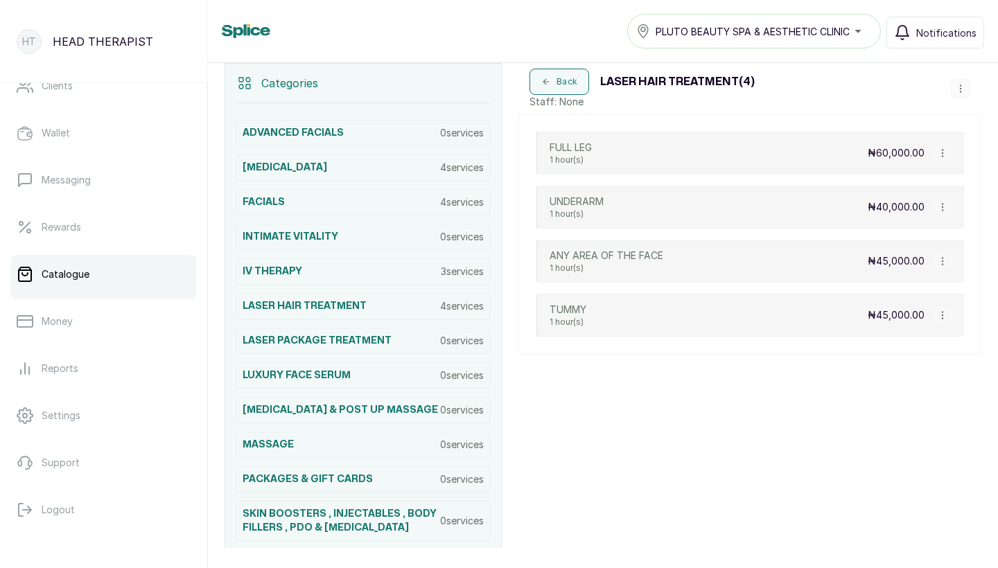
click at [960, 89] on icon "button" at bounding box center [960, 88] width 1 height 7
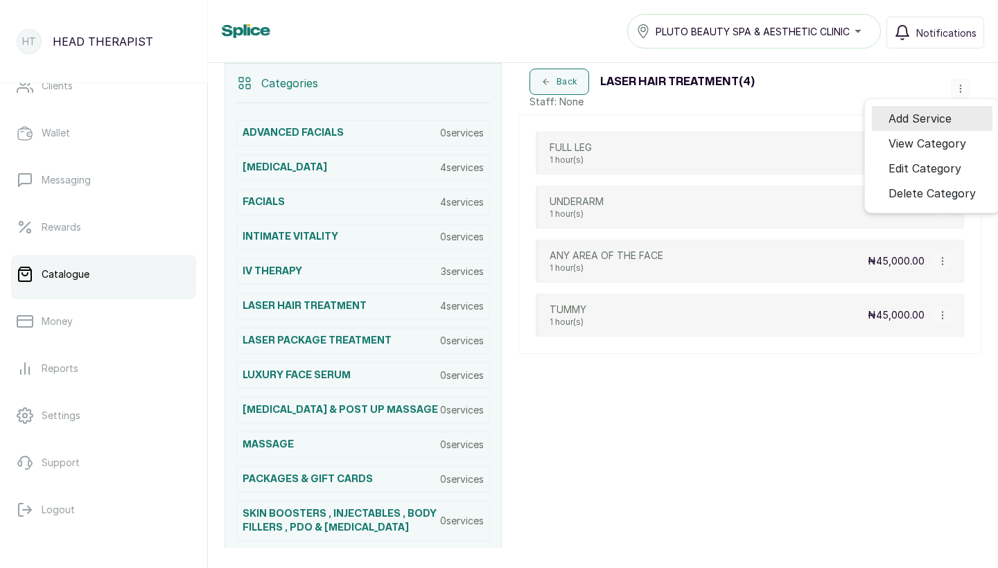
click at [949, 113] on span "Add Service" at bounding box center [919, 118] width 63 height 17
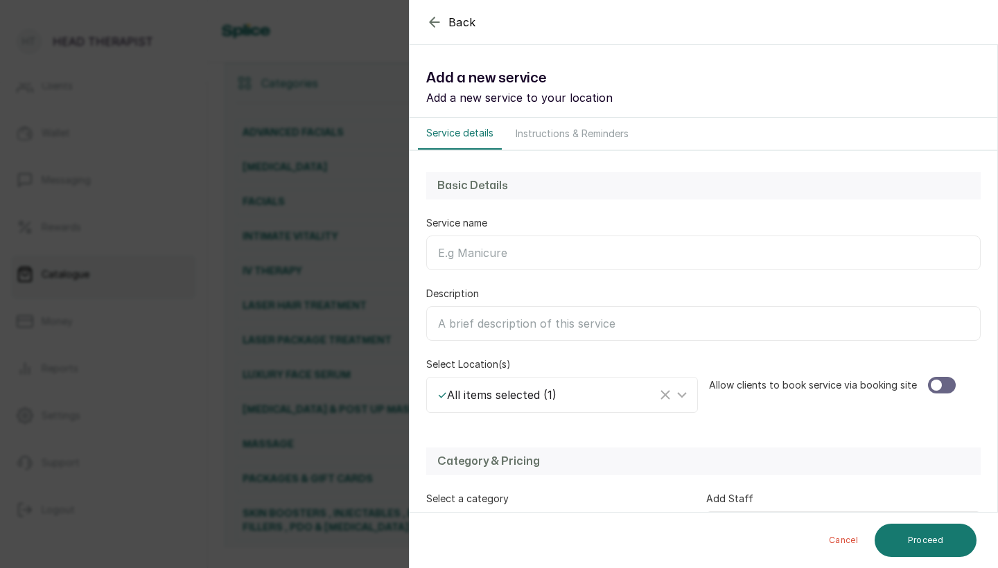
click at [533, 256] on input "Service name" at bounding box center [703, 253] width 554 height 35
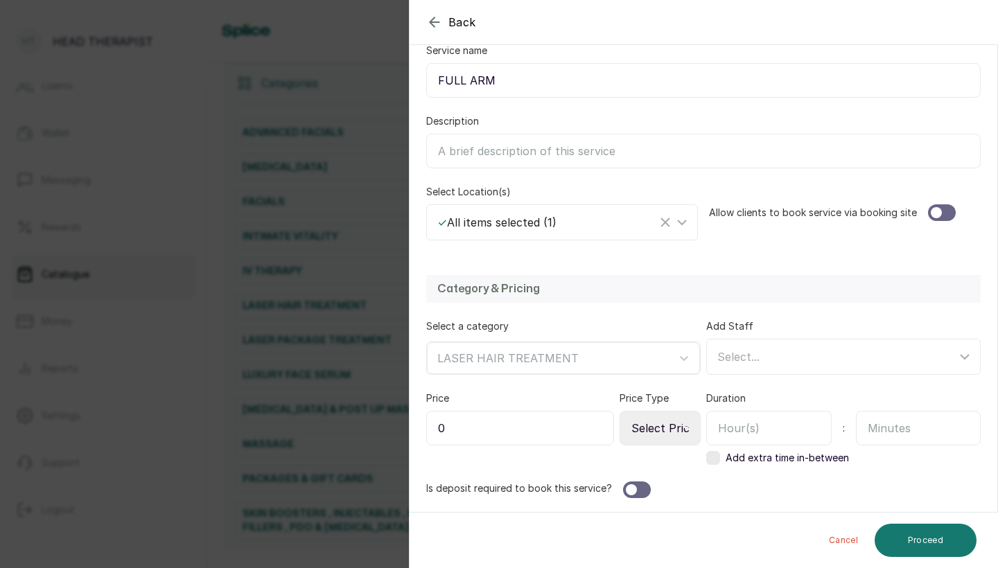
scroll to position [173, 0]
type input "FULL ARM"
click at [932, 215] on div at bounding box center [935, 212] width 11 height 11
click at [511, 423] on input "0" at bounding box center [520, 428] width 188 height 35
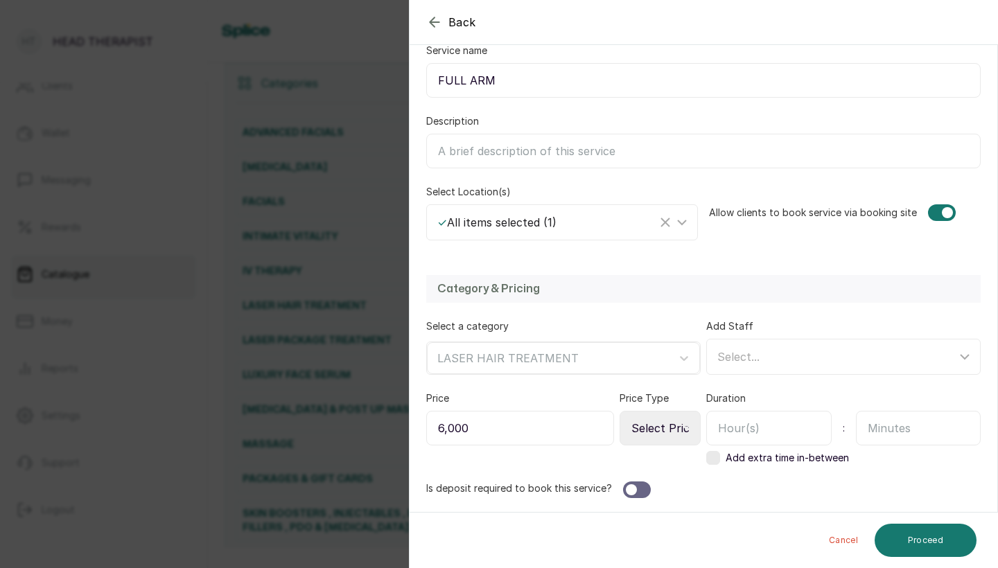
type input "60,000"
select select "fixed"
click at [760, 431] on input "text" at bounding box center [768, 428] width 125 height 35
type input "1"
click at [913, 428] on input "text" at bounding box center [918, 428] width 125 height 35
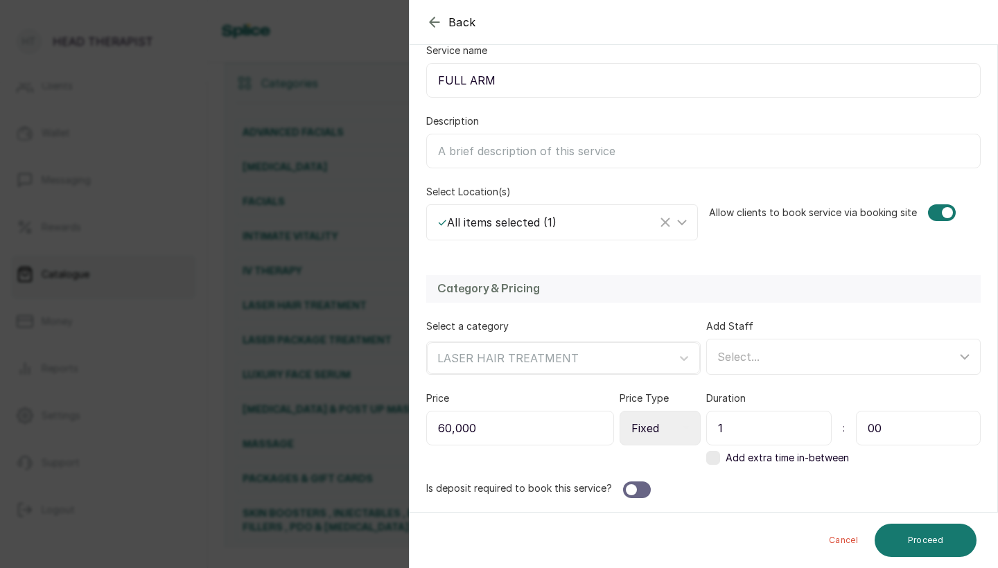
type input "00"
click at [634, 489] on div at bounding box center [631, 489] width 11 height 11
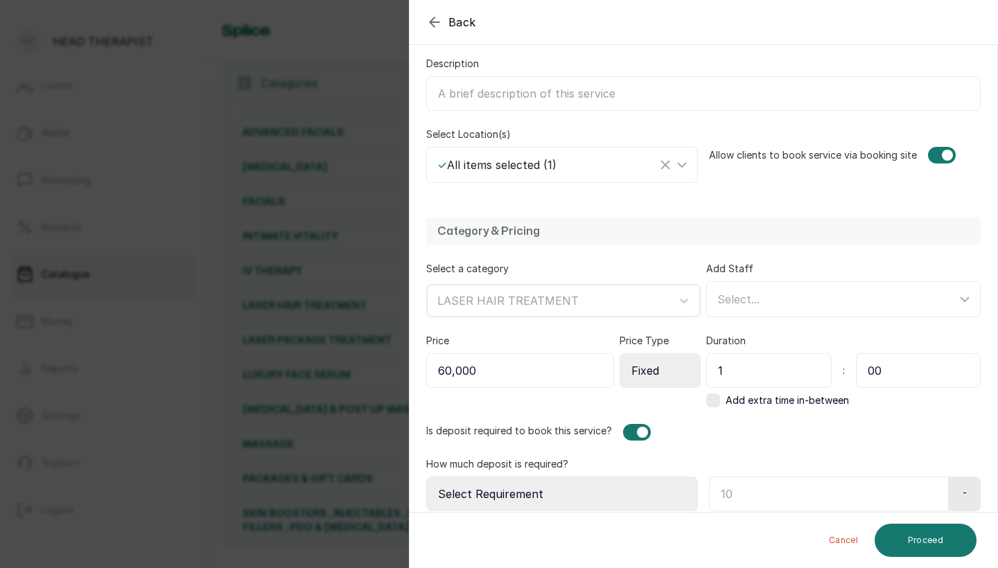
scroll to position [243, 0]
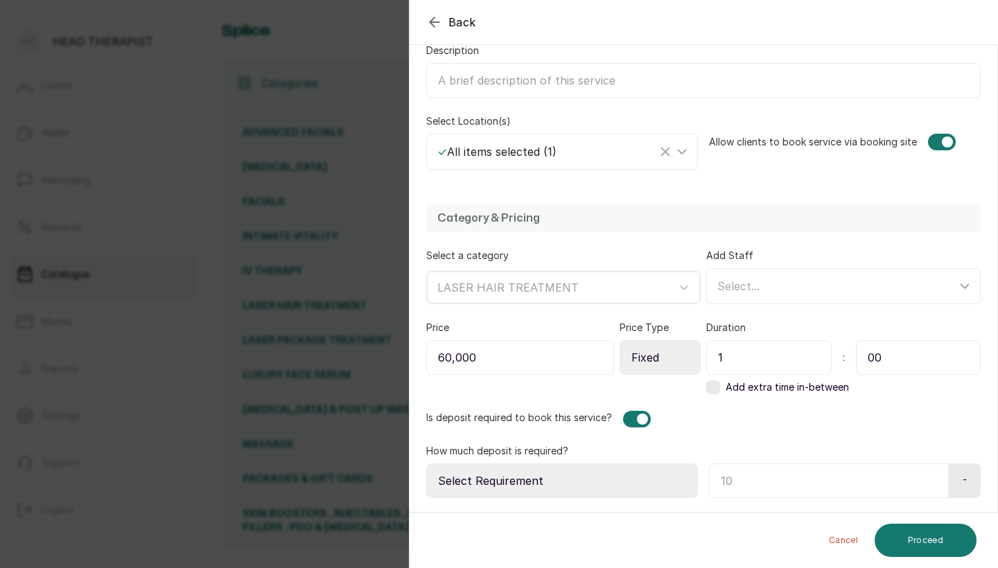
select select "percentage"
click at [739, 483] on input "text" at bounding box center [826, 480] width 234 height 35
type input "50"
click at [950, 541] on button "Proceed" at bounding box center [925, 540] width 102 height 33
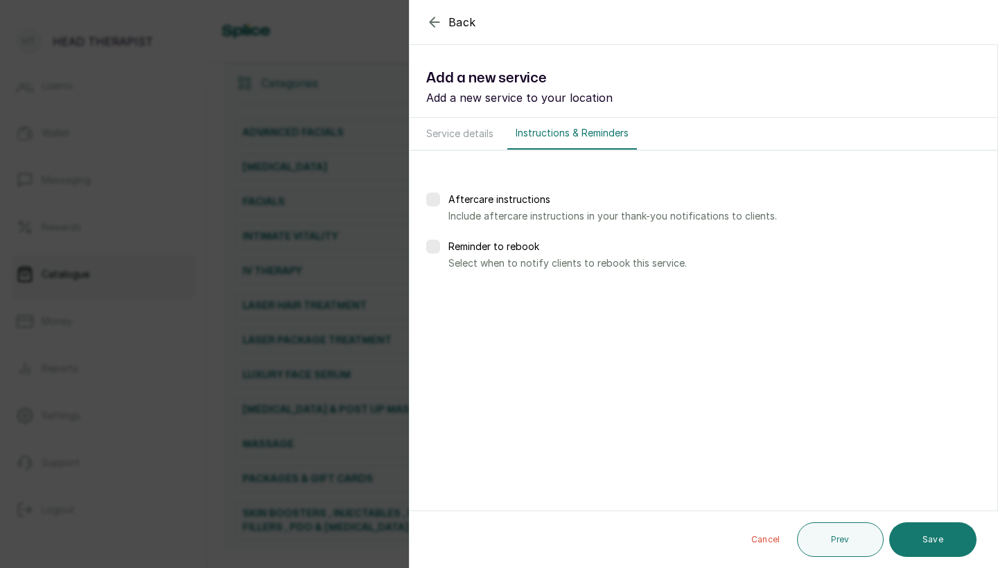
scroll to position [0, 0]
click at [434, 242] on label at bounding box center [433, 247] width 14 height 14
click at [574, 302] on div "Days after Weeks after" at bounding box center [545, 296] width 106 height 35
click at [576, 290] on div "Days after Weeks after" at bounding box center [545, 296] width 106 height 35
click at [567, 297] on div "Days after Weeks after" at bounding box center [545, 296] width 106 height 35
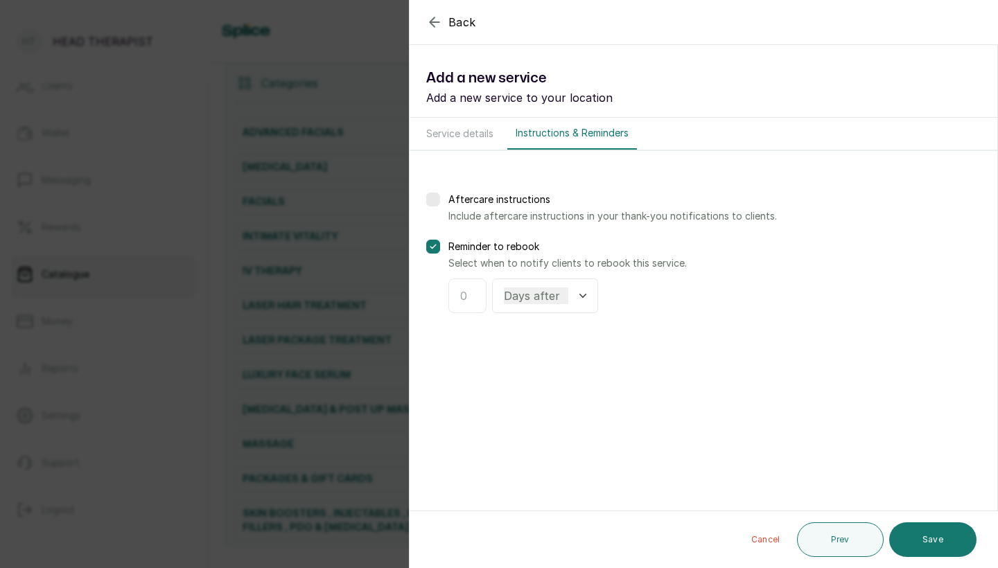
click at [583, 296] on icon at bounding box center [582, 295] width 7 height 7
click at [468, 306] on div at bounding box center [467, 296] width 38 height 35
click at [467, 301] on input "text" at bounding box center [467, 296] width 15 height 17
type input "3"
select select "weeks"
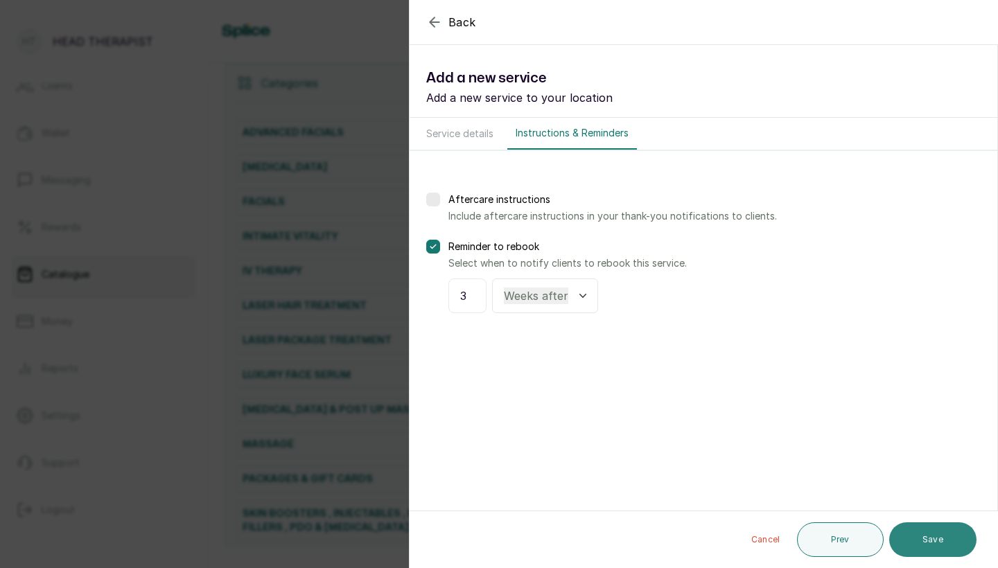
click at [942, 554] on button "Save" at bounding box center [932, 539] width 87 height 35
